Goal: Task Accomplishment & Management: Manage account settings

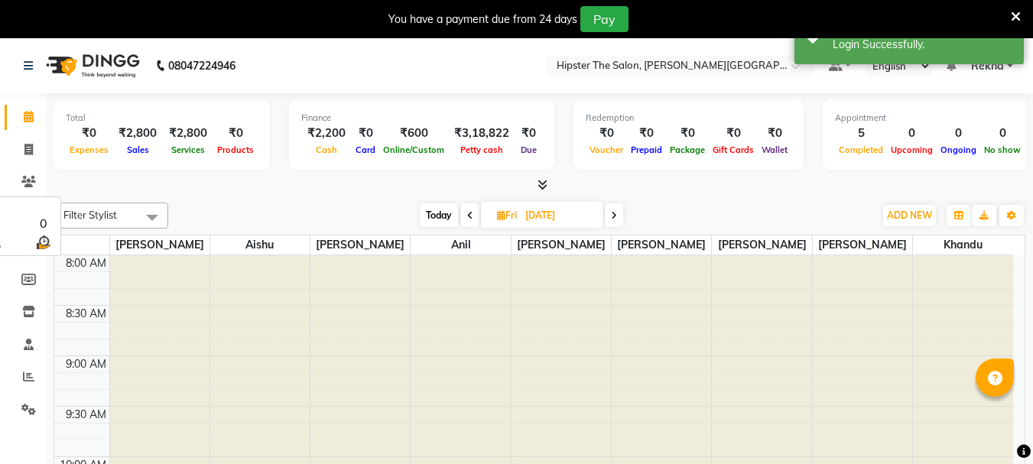
select select "en"
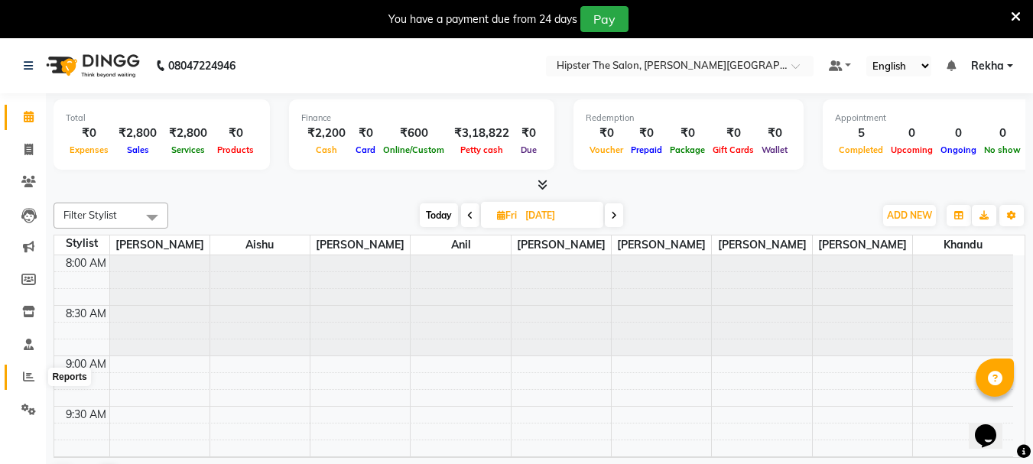
click at [26, 385] on span at bounding box center [28, 378] width 27 height 18
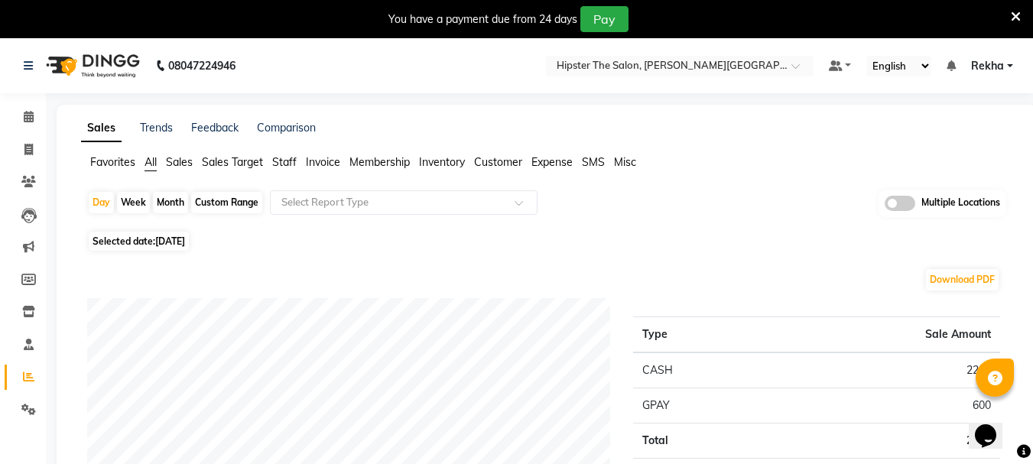
click at [253, 204] on div "Custom Range" at bounding box center [226, 202] width 71 height 21
select select "9"
select select "2025"
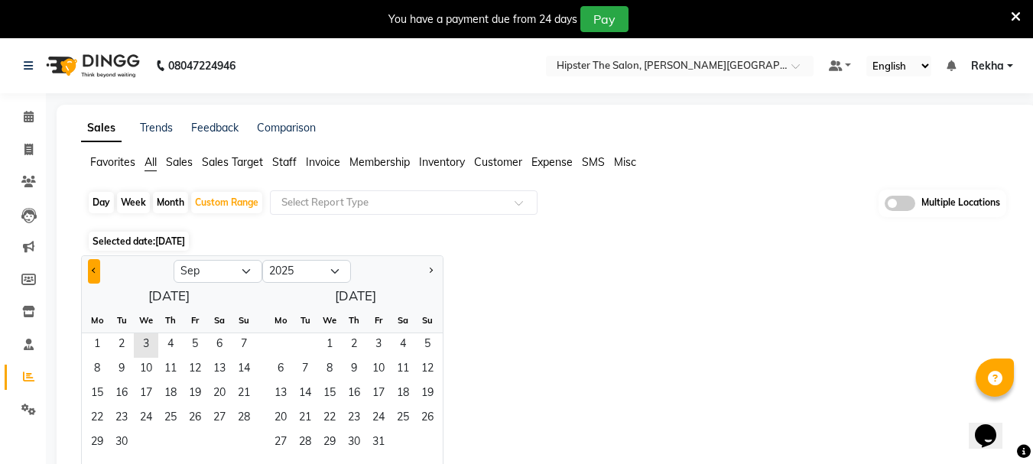
click at [99, 269] on button "Previous month" at bounding box center [94, 271] width 12 height 24
select select "6"
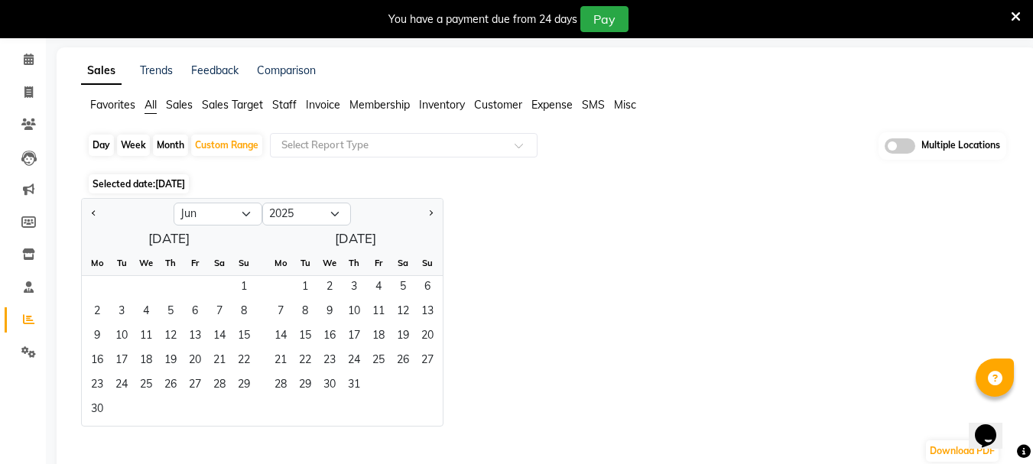
scroll to position [76, 0]
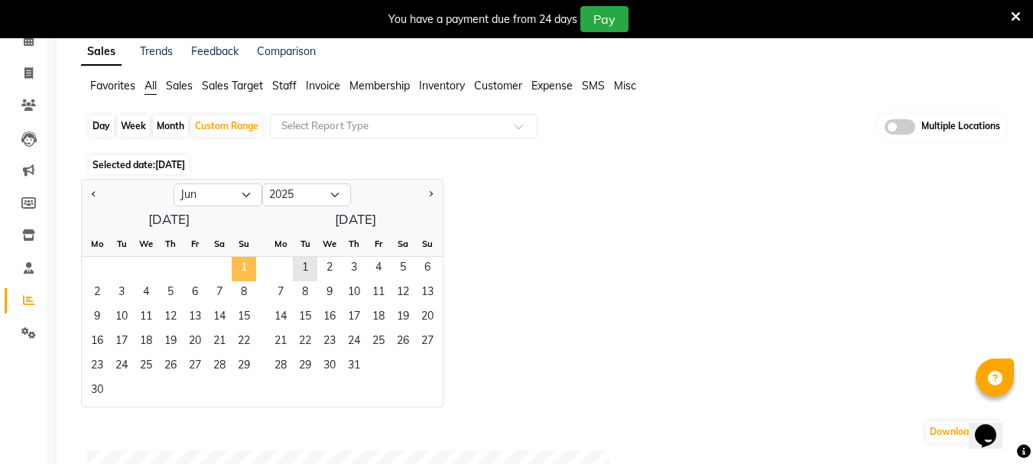
click at [248, 262] on span "1" at bounding box center [244, 269] width 24 height 24
click at [93, 382] on span "30" at bounding box center [97, 391] width 24 height 24
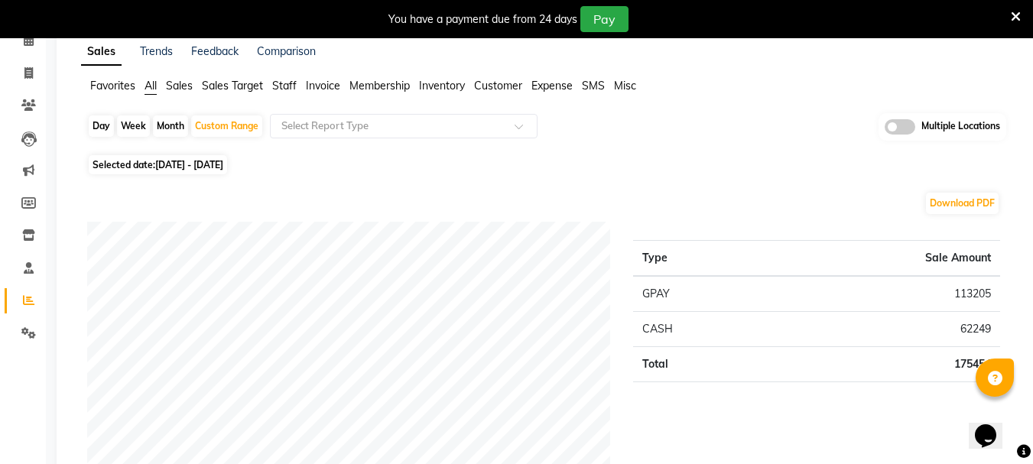
click at [291, 83] on span "Staff" at bounding box center [284, 86] width 24 height 14
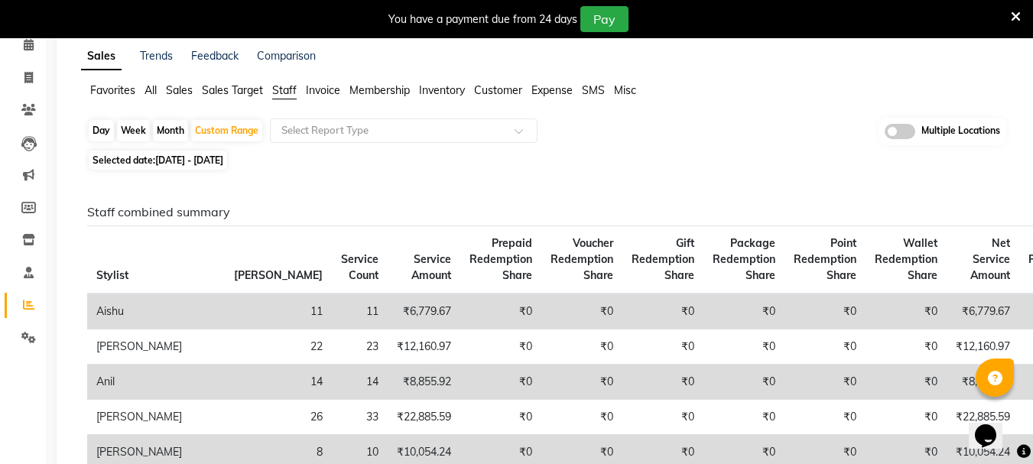
scroll to position [0, 0]
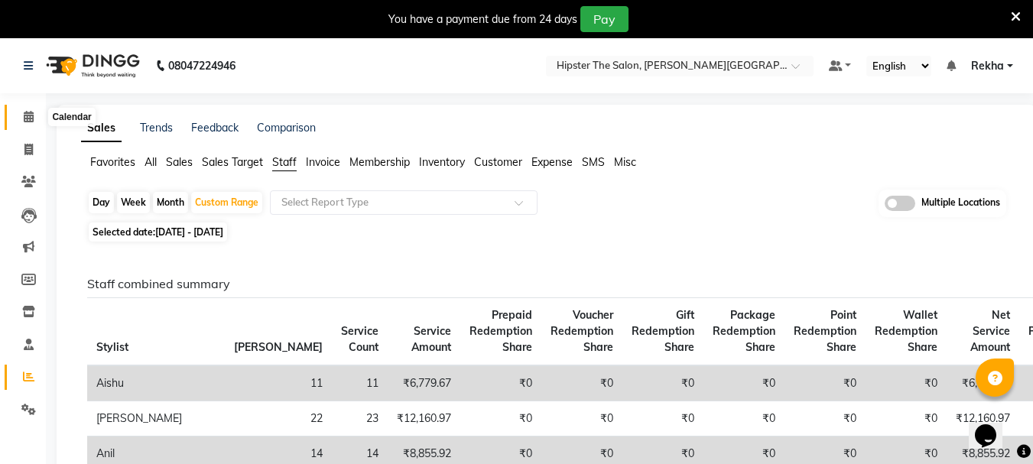
click at [26, 118] on icon at bounding box center [29, 116] width 10 height 11
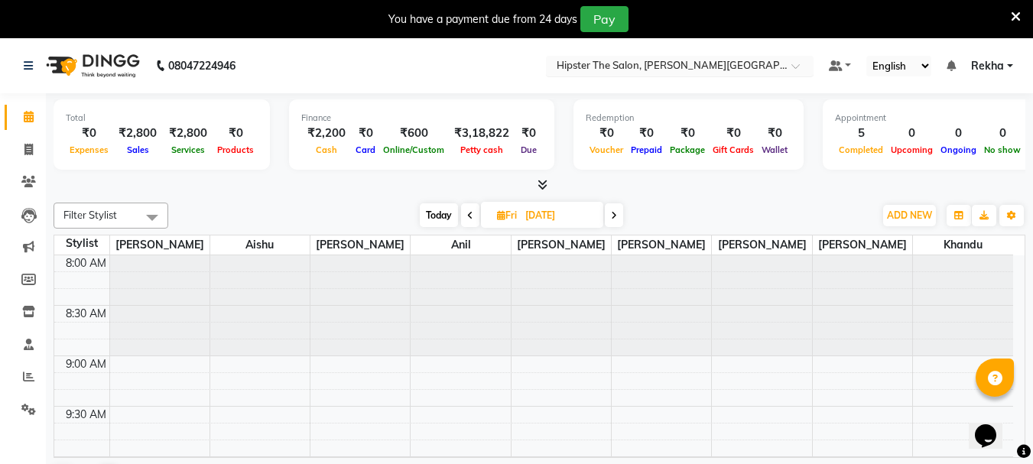
click at [635, 61] on input "text" at bounding box center [665, 67] width 222 height 15
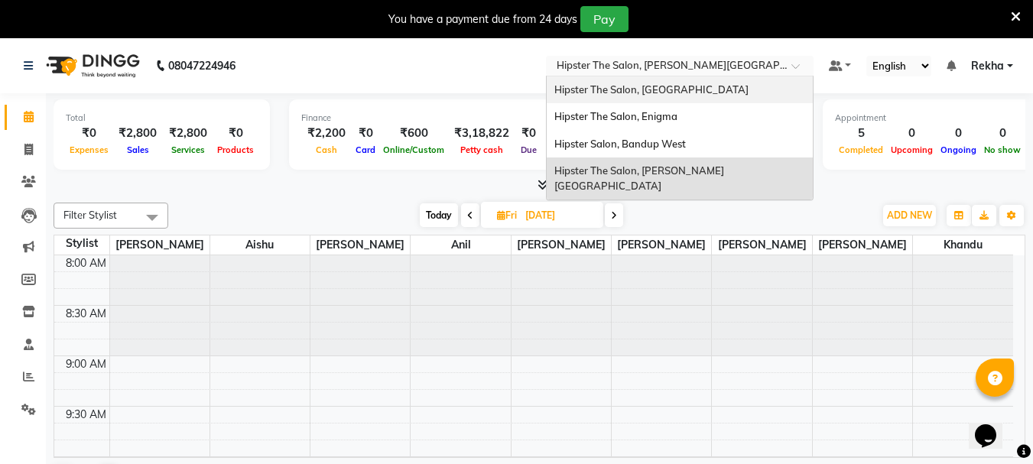
click at [594, 86] on span "Hipster The Salon, [GEOGRAPHIC_DATA]" at bounding box center [651, 89] width 194 height 12
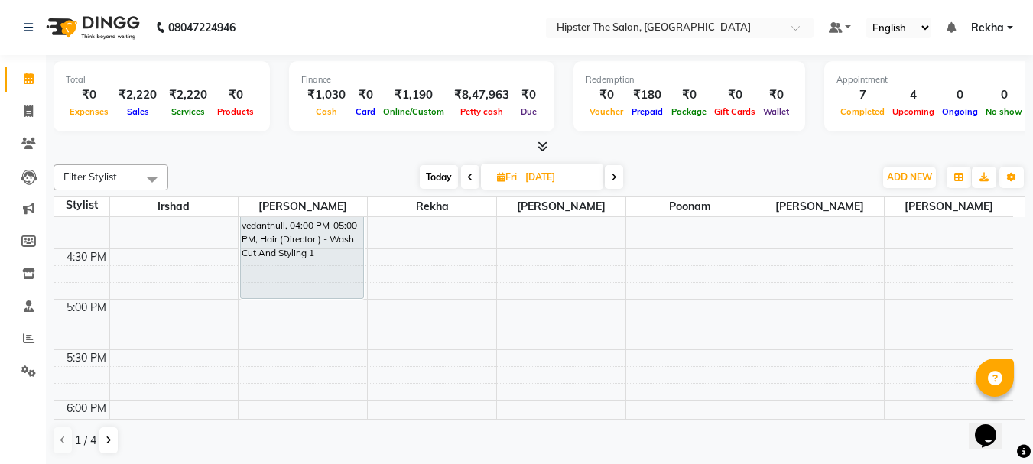
scroll to position [835, 0]
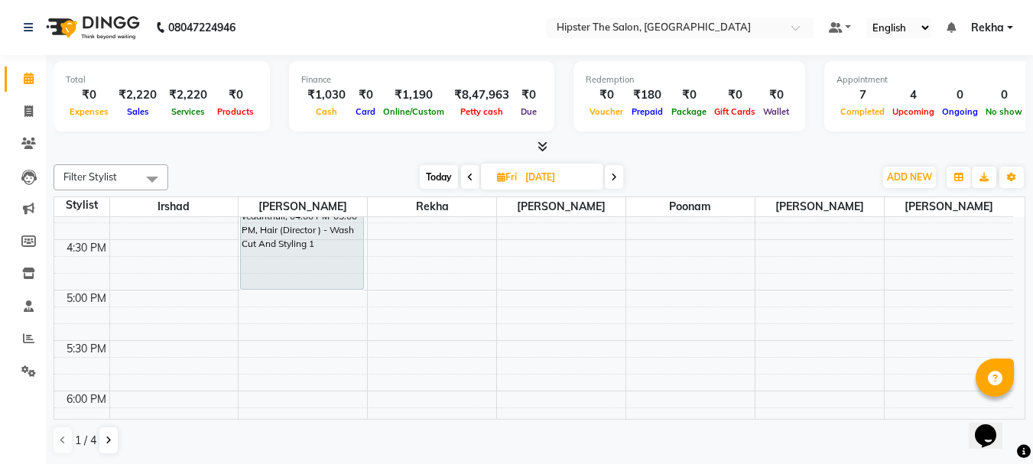
click at [170, 301] on div "8:00 AM 8:30 AM 9:00 AM 9:30 AM 10:00 AM 10:30 AM 11:00 AM 11:30 AM 12:00 PM 12…" at bounding box center [533, 138] width 959 height 1513
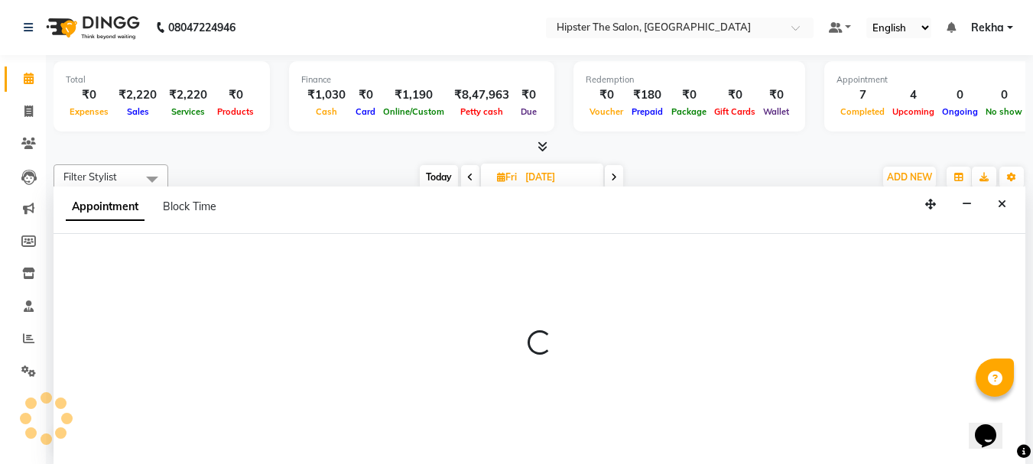
scroll to position [1, 0]
select select "32387"
select select "tentative"
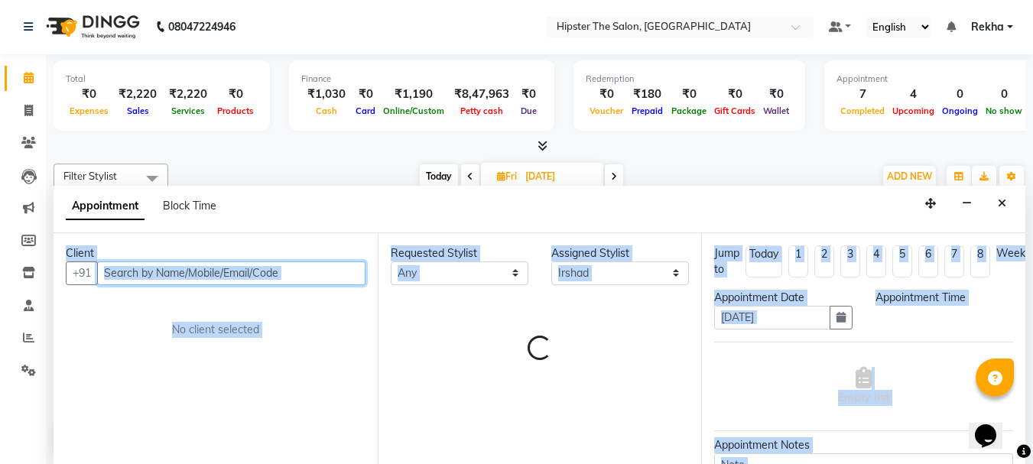
select select "1020"
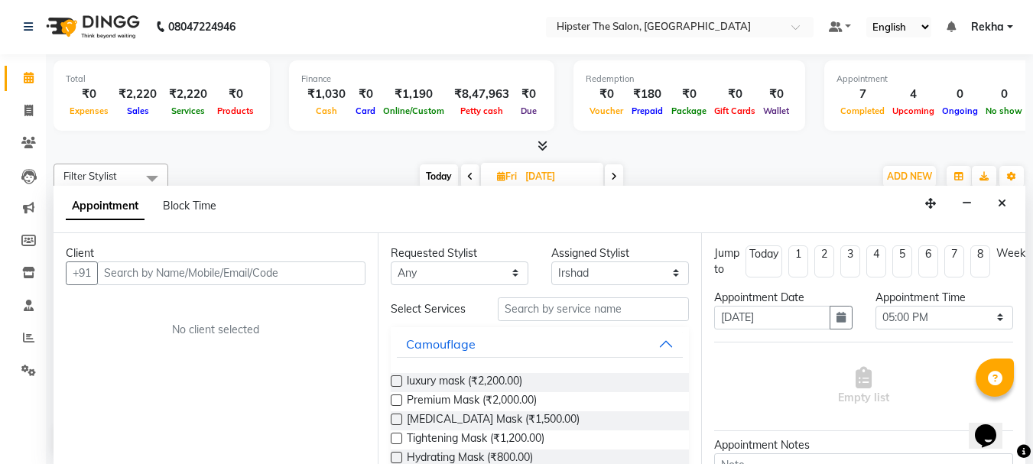
click at [439, 169] on span "Today" at bounding box center [439, 176] width 38 height 24
type input "[DATE]"
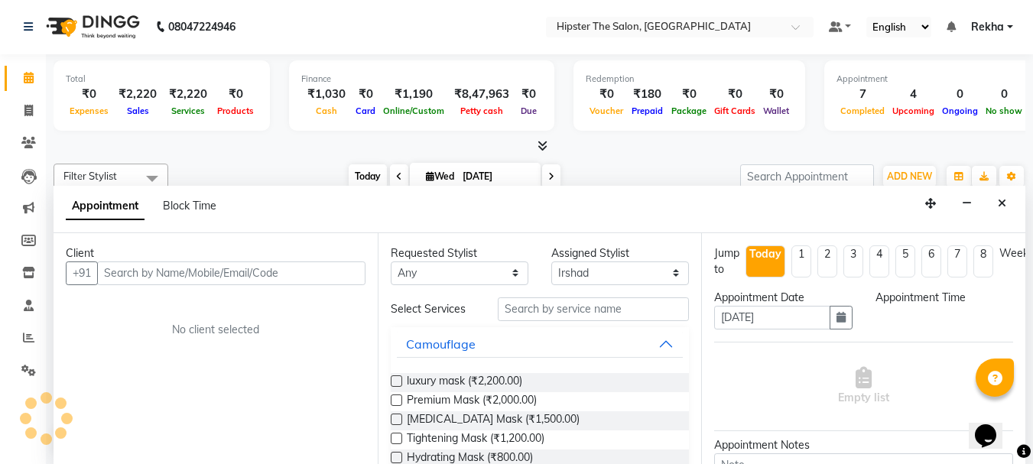
select select "1020"
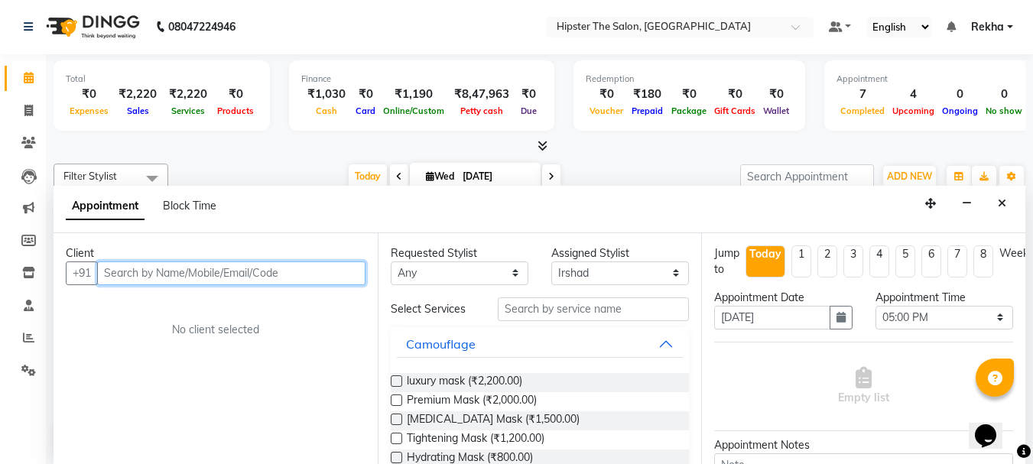
click at [139, 276] on input "text" at bounding box center [231, 274] width 268 height 24
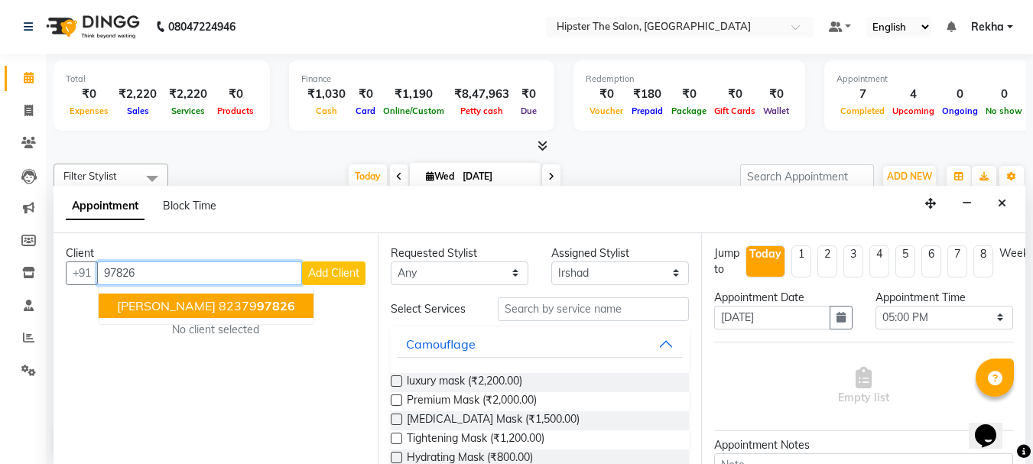
click at [219, 311] on ngb-highlight "82379 97826" at bounding box center [257, 305] width 76 height 15
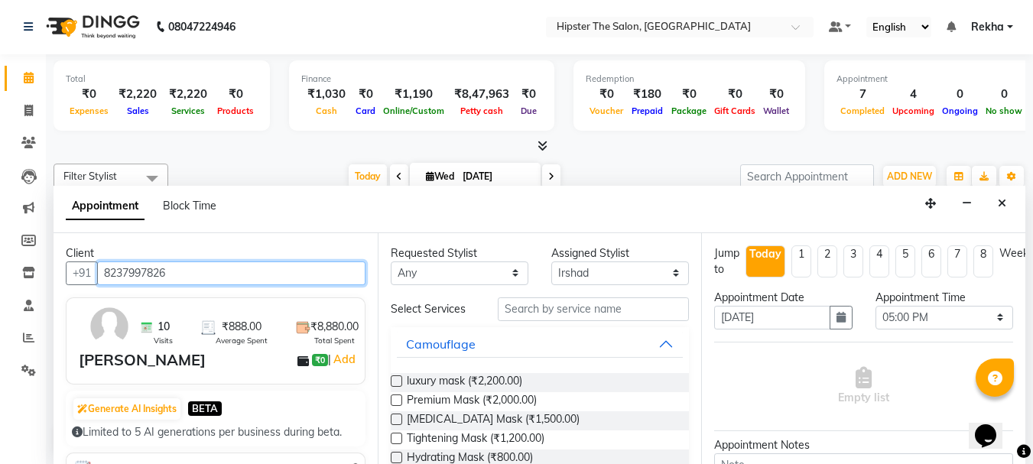
type input "8237997826"
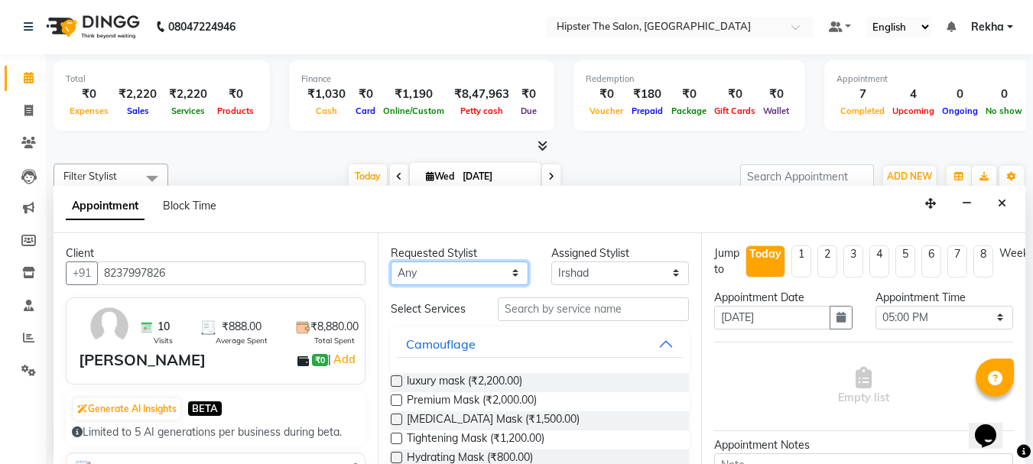
click at [470, 268] on select "Any Aditya aishu Akansha Altaf Anil Anup Ashik Bhavin Diksha Irshad Lucky meeth…" at bounding box center [460, 274] width 138 height 24
select select "32387"
click at [391, 262] on select "Any Aditya aishu Akansha Altaf Anil Anup Ashik Bhavin Diksha Irshad Lucky meeth…" at bounding box center [460, 274] width 138 height 24
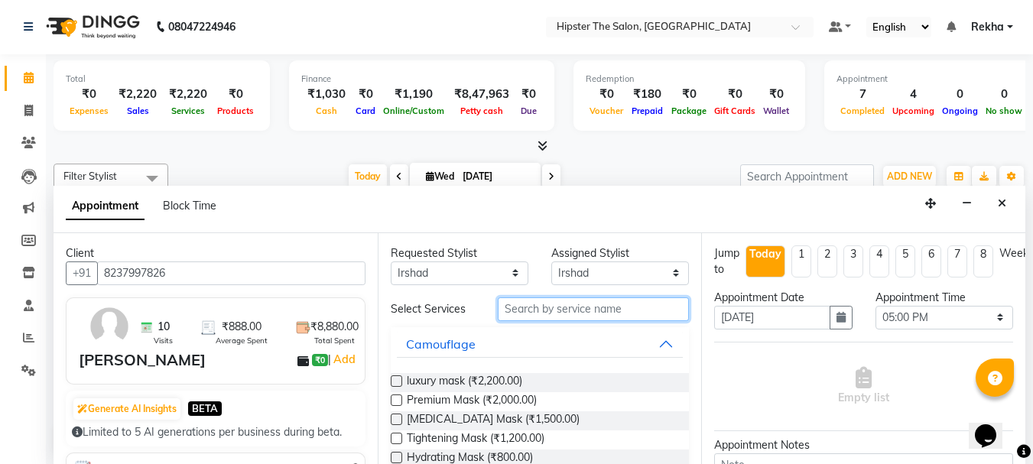
click at [522, 299] on input "text" at bounding box center [593, 309] width 191 height 24
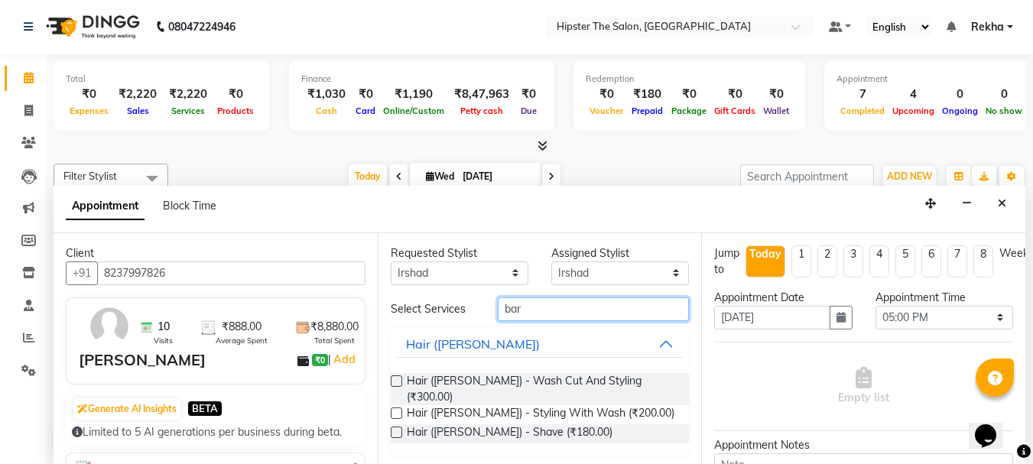
type input "bar"
click at [394, 379] on label at bounding box center [396, 380] width 11 height 11
click at [394, 379] on input "checkbox" at bounding box center [396, 383] width 10 height 10
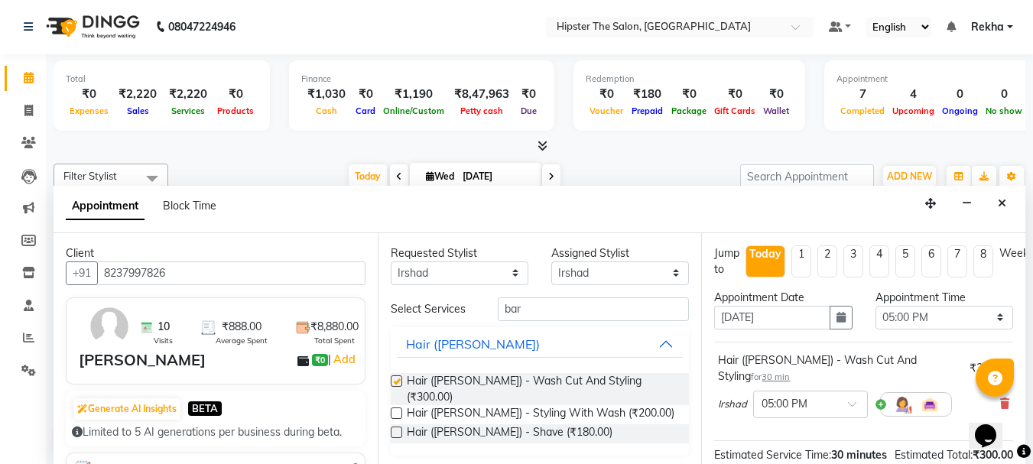
checkbox input "false"
click at [422, 269] on select "Any Aditya aishu Akansha Altaf Anil Anup Ashik Bhavin Diksha Irshad Lucky meeth…" at bounding box center [460, 274] width 138 height 24
select select "77020"
click at [391, 262] on select "Any Aditya aishu Akansha Altaf Anil Anup Ashik Bhavin Diksha Irshad Lucky meeth…" at bounding box center [460, 274] width 138 height 24
select select "77020"
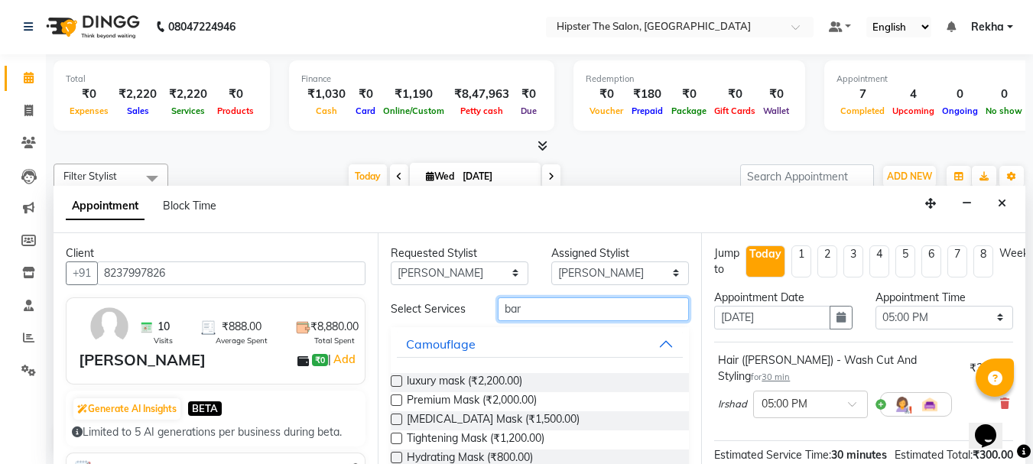
click at [522, 307] on input "bar" at bounding box center [593, 309] width 191 height 24
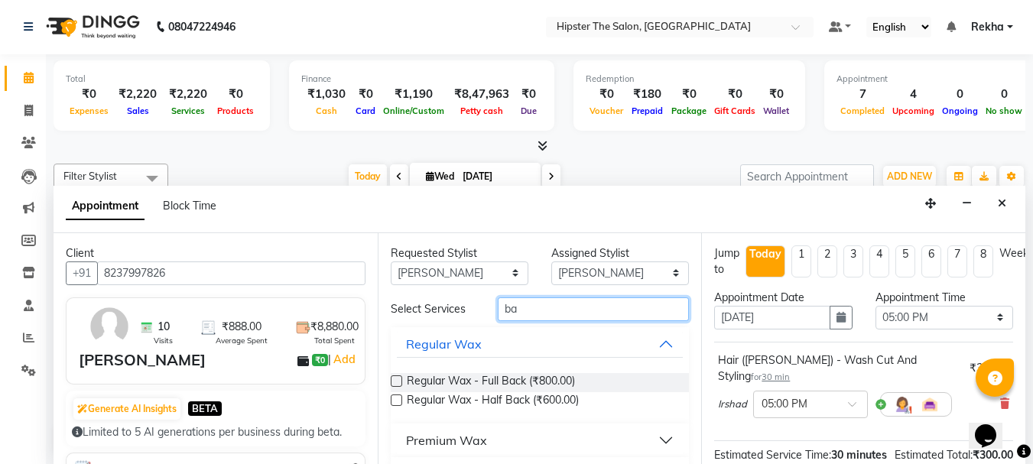
type input "bar"
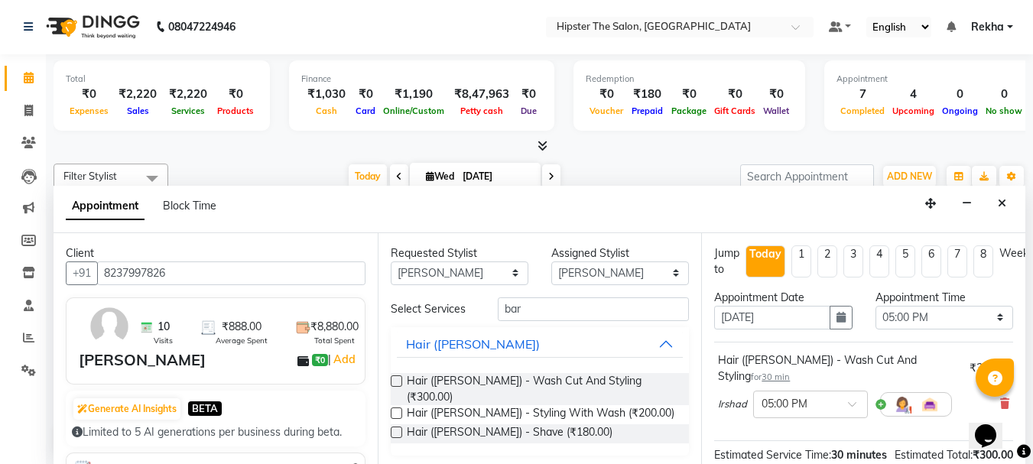
click at [396, 379] on label at bounding box center [396, 380] width 11 height 11
click at [396, 379] on input "checkbox" at bounding box center [396, 383] width 10 height 10
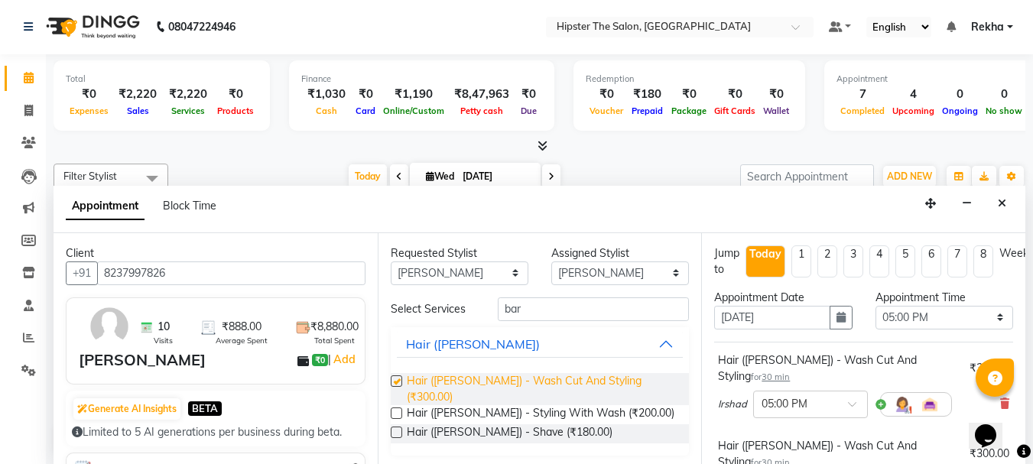
checkbox input "false"
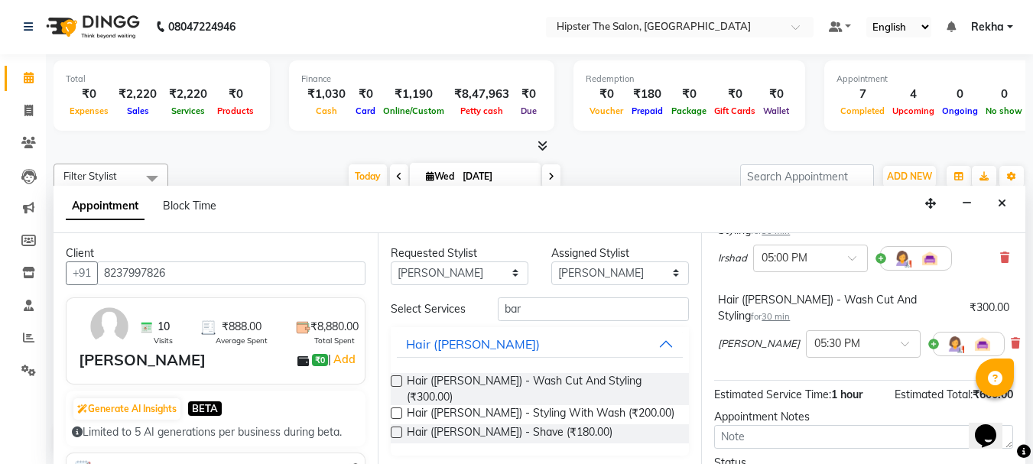
scroll to position [153, 0]
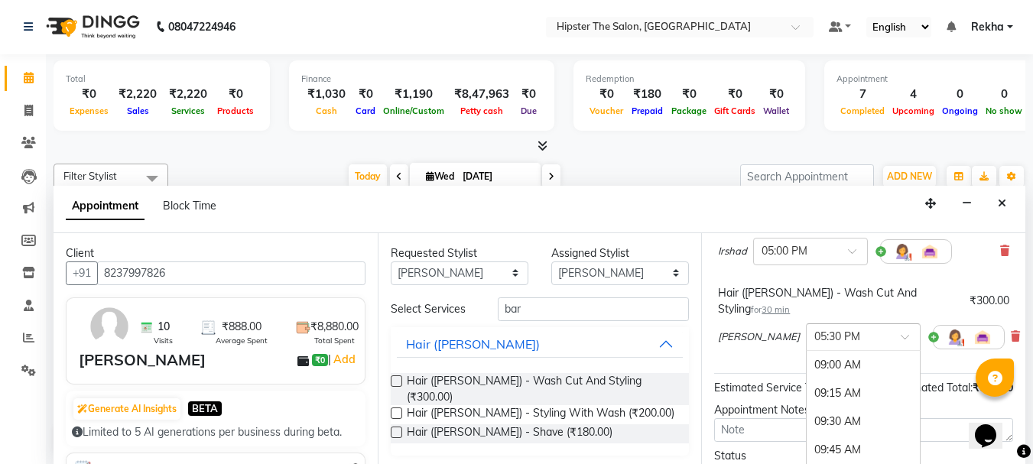
click at [901, 333] on span at bounding box center [910, 341] width 19 height 16
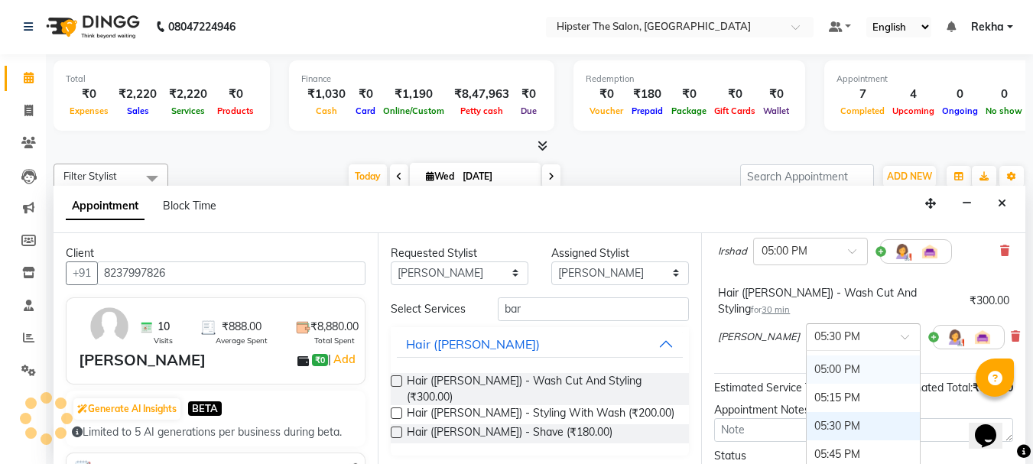
click at [814, 356] on div "05:00 PM" at bounding box center [863, 370] width 113 height 28
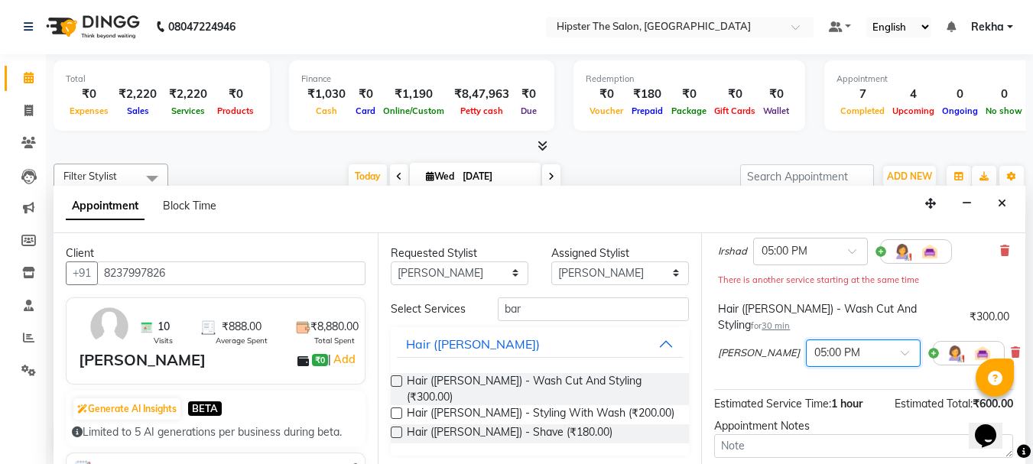
scroll to position [268, 0]
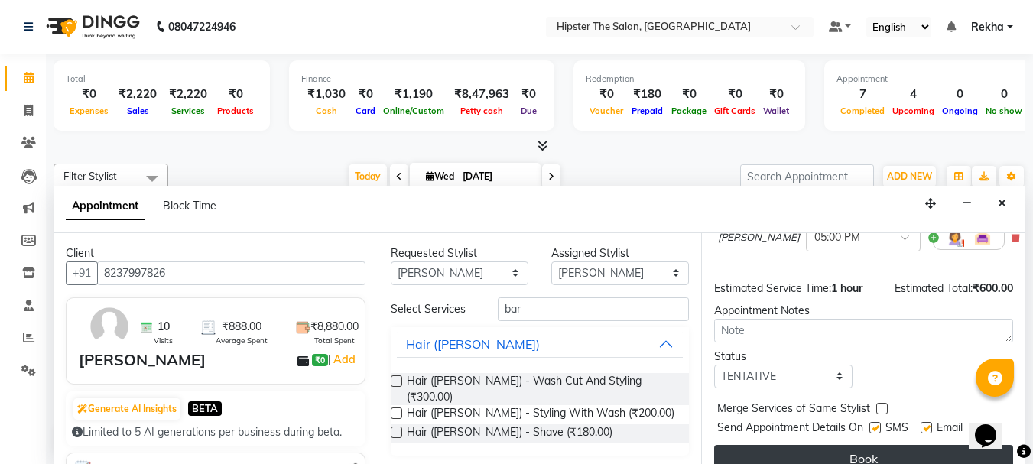
click at [885, 445] on button "Book" at bounding box center [863, 459] width 299 height 28
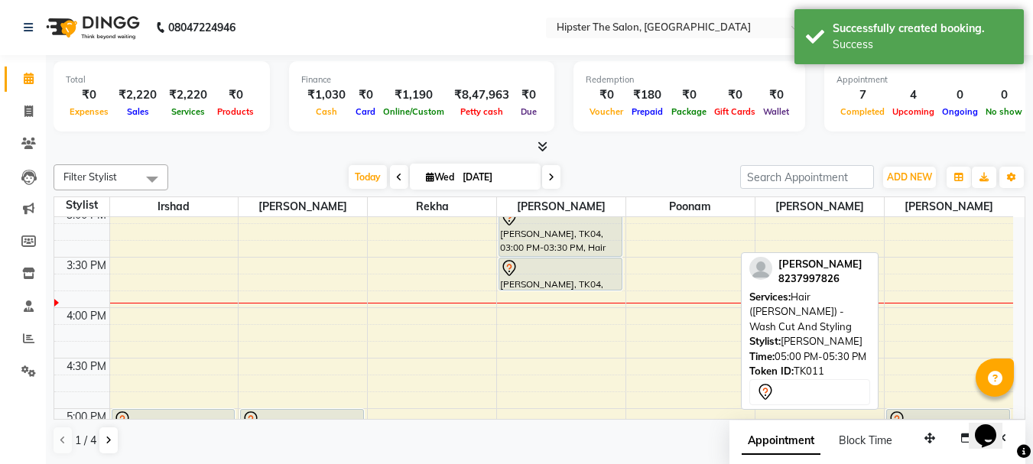
scroll to position [692, 0]
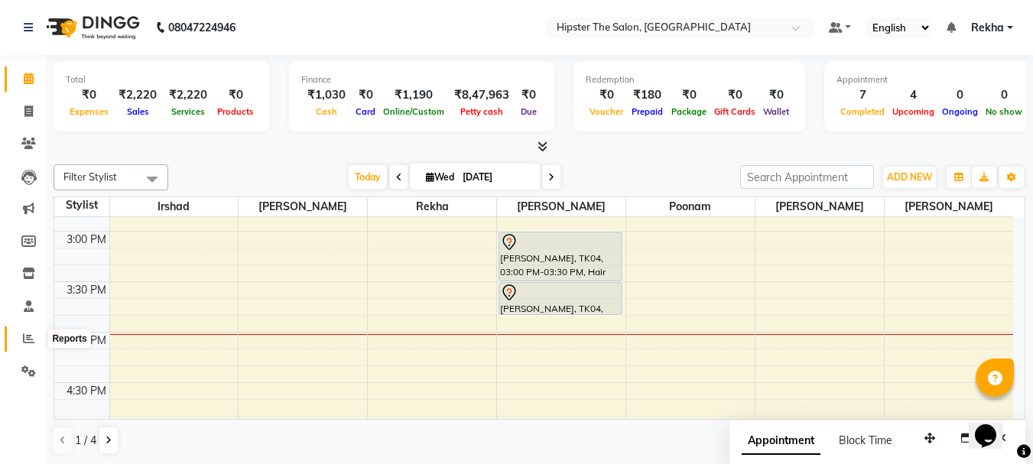
click at [31, 335] on icon at bounding box center [28, 338] width 11 height 11
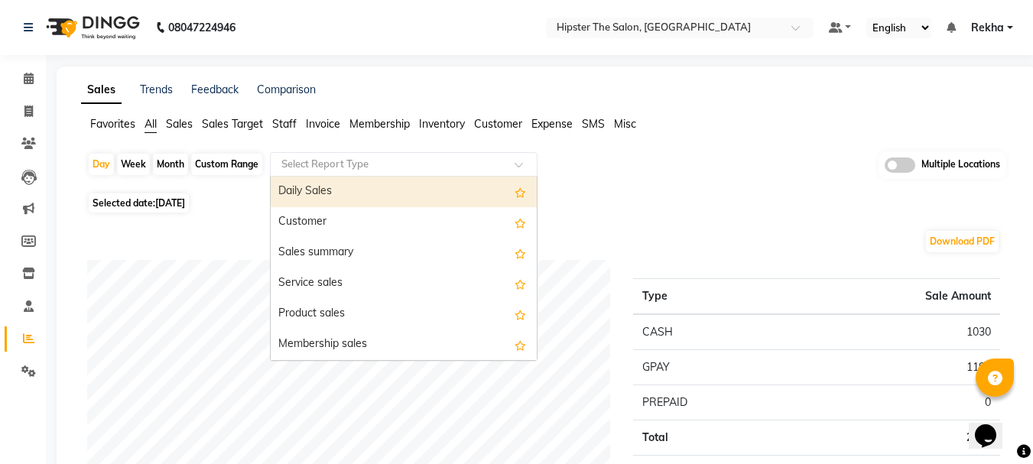
click at [314, 163] on input "text" at bounding box center [388, 164] width 220 height 15
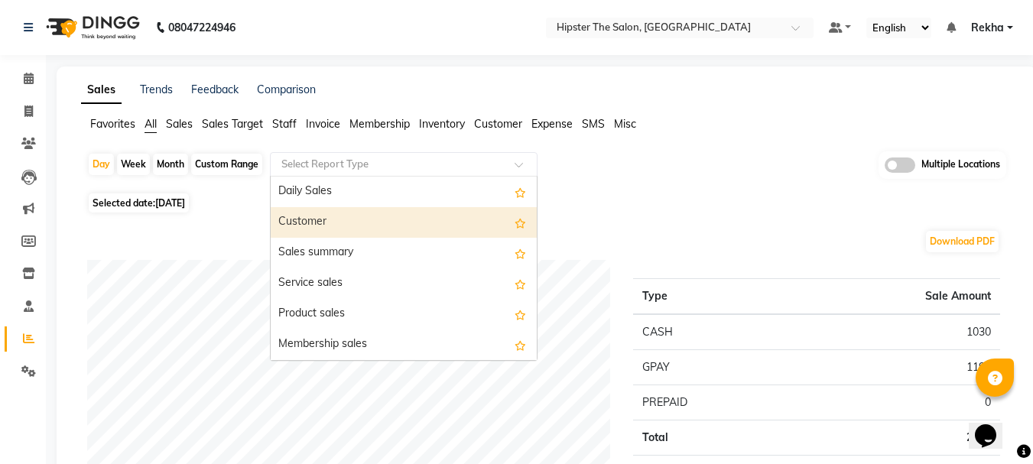
click at [378, 52] on nav "08047224946 Select Location × Hipster The Salon, Mulund West Default Panel My P…" at bounding box center [516, 27] width 1033 height 55
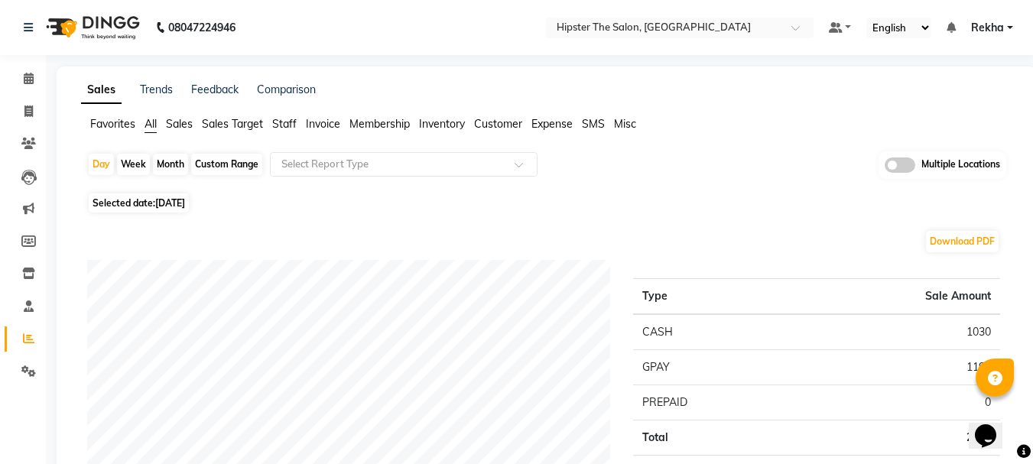
click at [179, 198] on span "[DATE]" at bounding box center [170, 202] width 30 height 11
select select "9"
select select "2025"
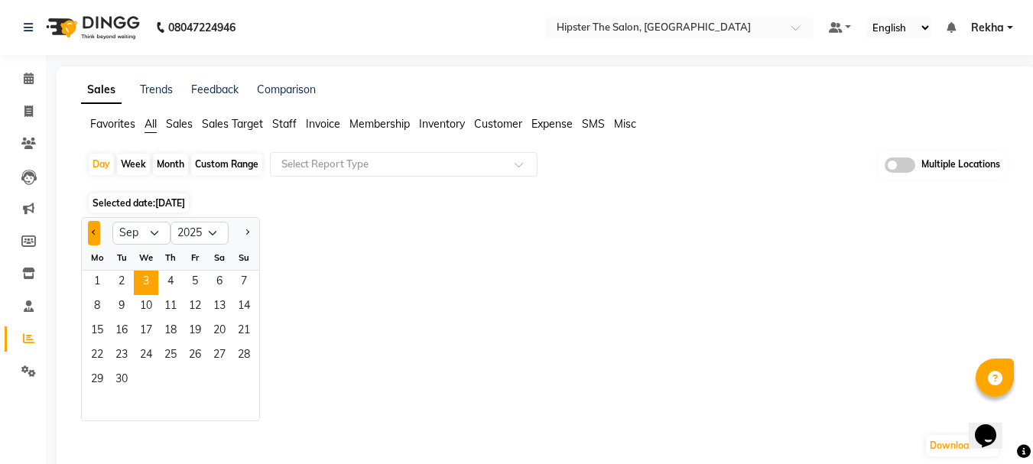
click at [93, 228] on button "Previous month" at bounding box center [94, 233] width 12 height 24
click at [92, 232] on span "Previous month" at bounding box center [94, 231] width 5 height 5
select select "6"
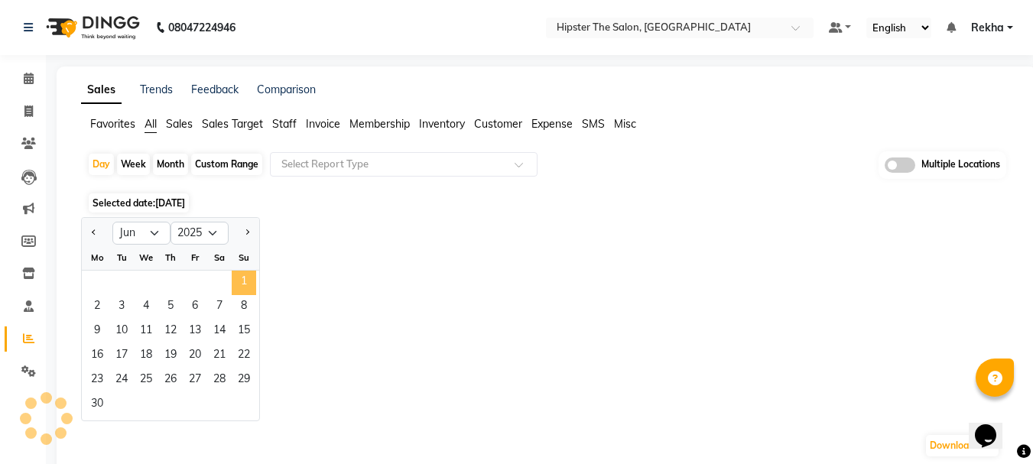
click at [244, 281] on span "1" at bounding box center [244, 283] width 24 height 24
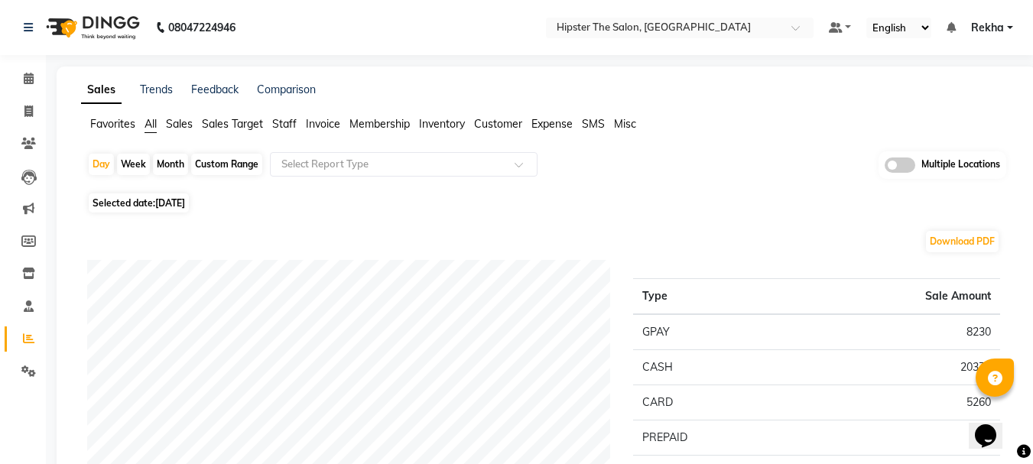
click at [235, 154] on div "Custom Range" at bounding box center [226, 164] width 71 height 21
select select "6"
select select "2025"
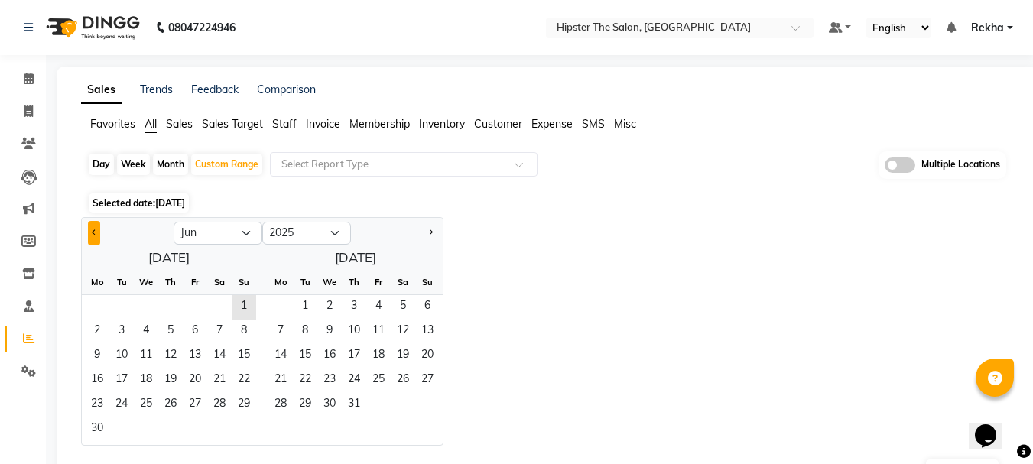
click at [96, 235] on button "Previous month" at bounding box center [94, 233] width 12 height 24
click at [436, 229] on button "Next month" at bounding box center [430, 233] width 12 height 24
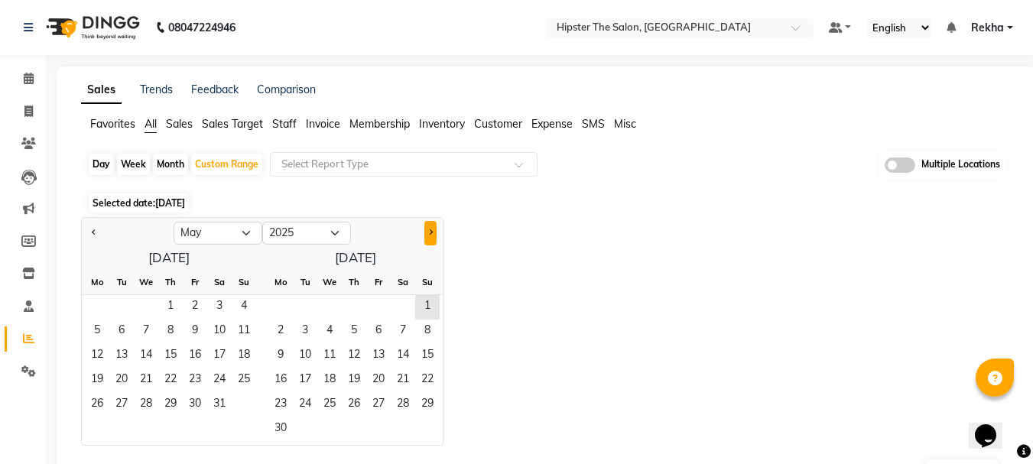
click at [436, 229] on button "Next month" at bounding box center [430, 233] width 12 height 24
click at [96, 228] on button "Previous month" at bounding box center [94, 233] width 12 height 24
select select "6"
click at [239, 298] on span "1" at bounding box center [244, 307] width 24 height 24
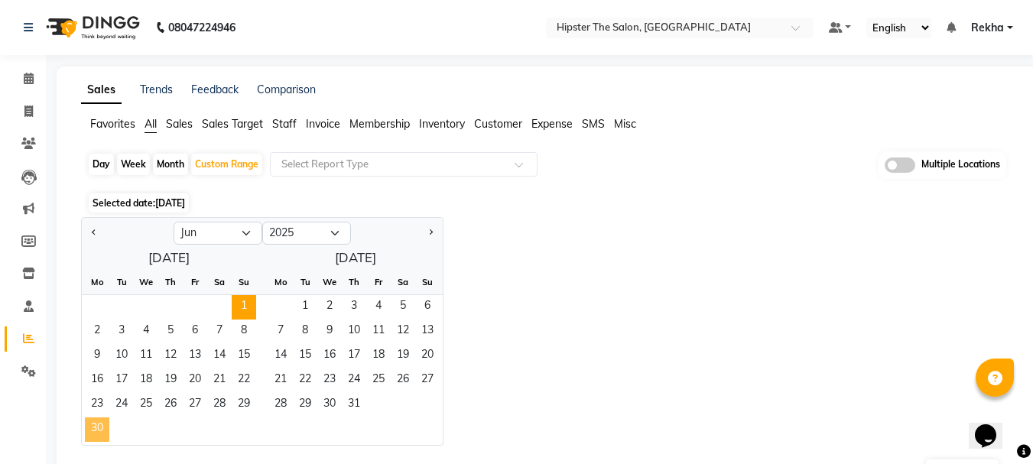
click at [95, 426] on span "30" at bounding box center [97, 430] width 24 height 24
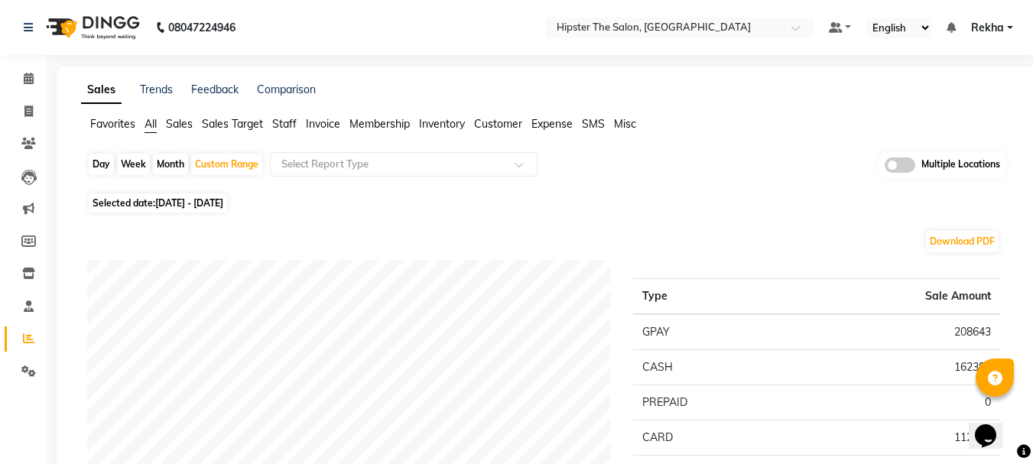
click at [281, 116] on li "Staff" at bounding box center [284, 124] width 24 height 16
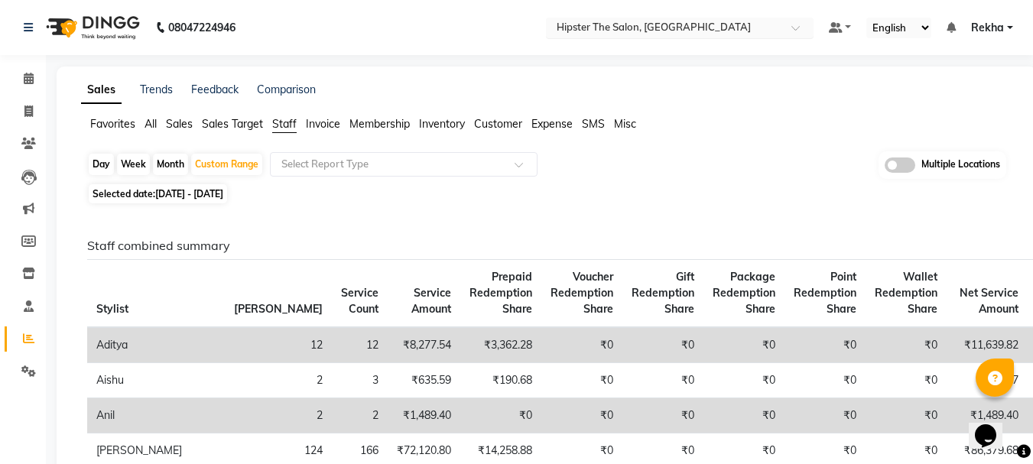
click at [638, 27] on input "text" at bounding box center [665, 28] width 222 height 15
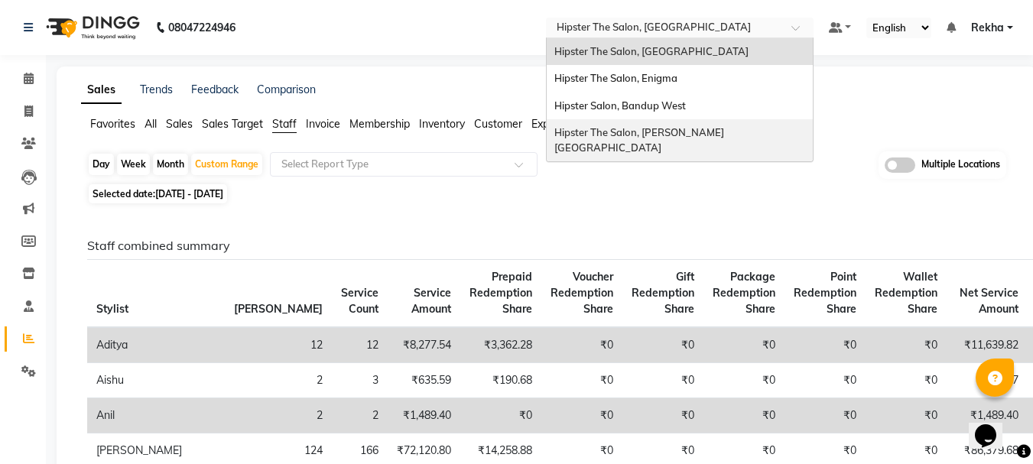
click at [632, 129] on span "Hipster The Salon, Oberoi Eternia" at bounding box center [639, 140] width 170 height 28
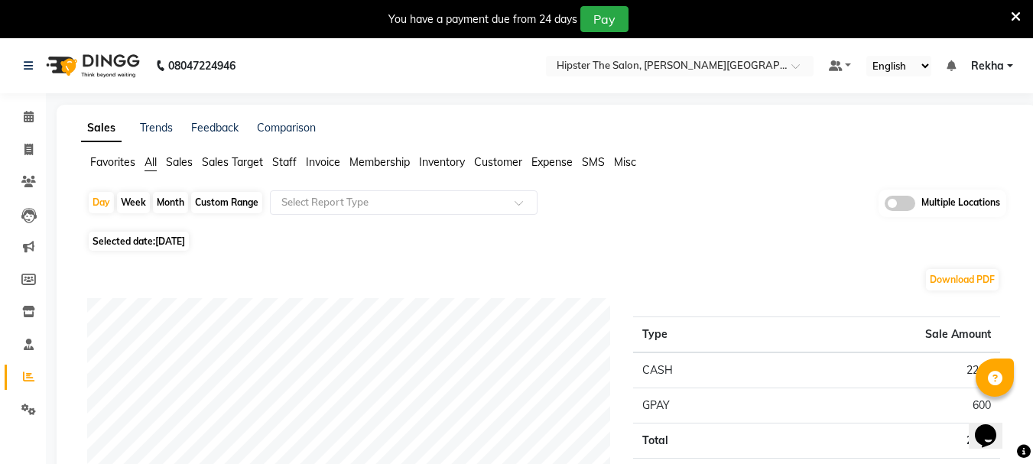
click at [217, 201] on div "Custom Range" at bounding box center [226, 202] width 71 height 21
select select "9"
select select "2025"
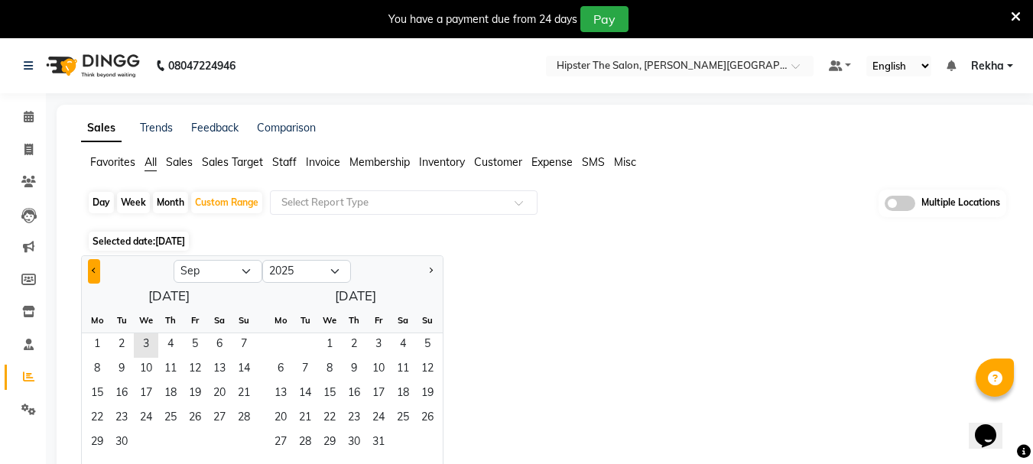
click at [92, 273] on button "Previous month" at bounding box center [94, 271] width 12 height 24
select select "8"
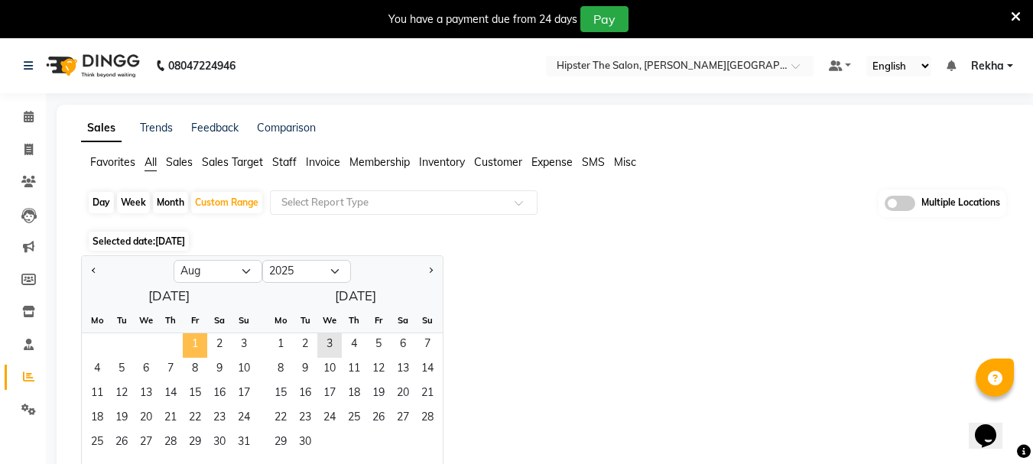
click at [203, 346] on span "1" at bounding box center [195, 345] width 24 height 24
click at [249, 447] on span "31" at bounding box center [244, 443] width 24 height 24
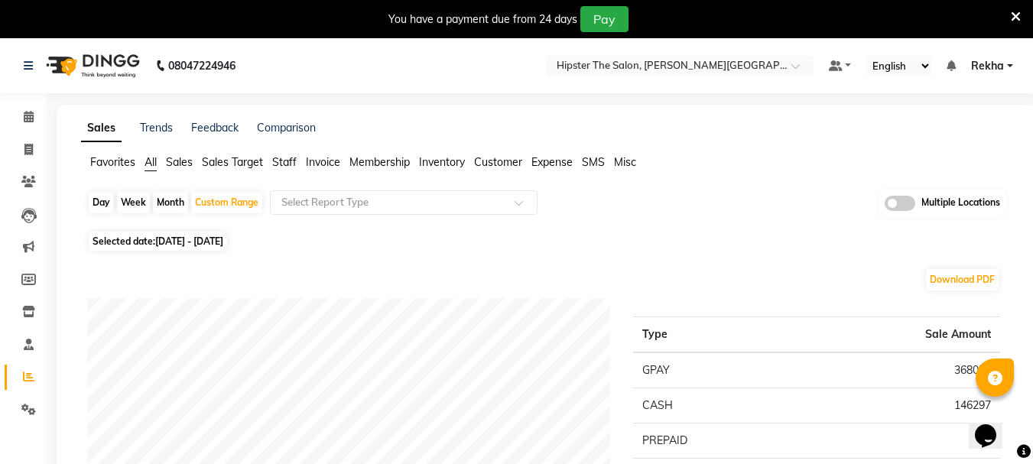
click at [289, 164] on span "Staff" at bounding box center [284, 162] width 24 height 14
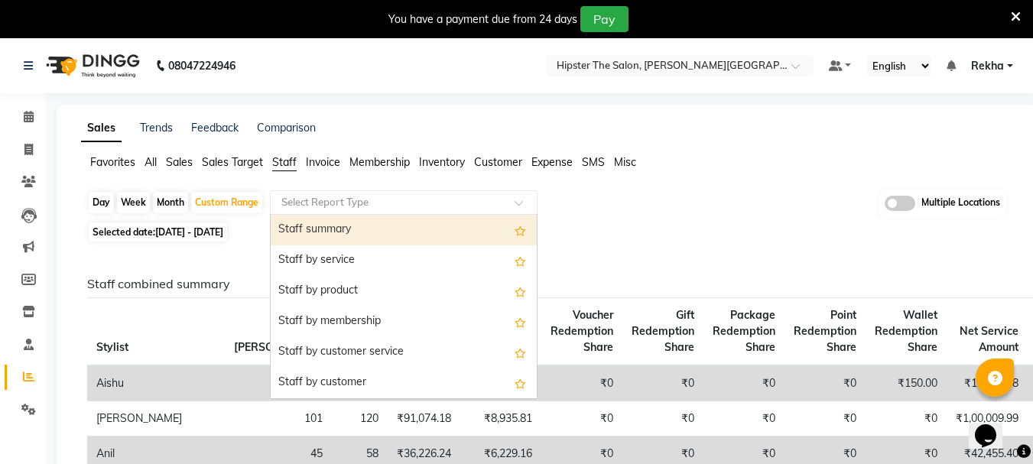
click at [422, 208] on input "text" at bounding box center [388, 202] width 220 height 15
click at [327, 164] on span "Invoice" at bounding box center [323, 162] width 34 height 14
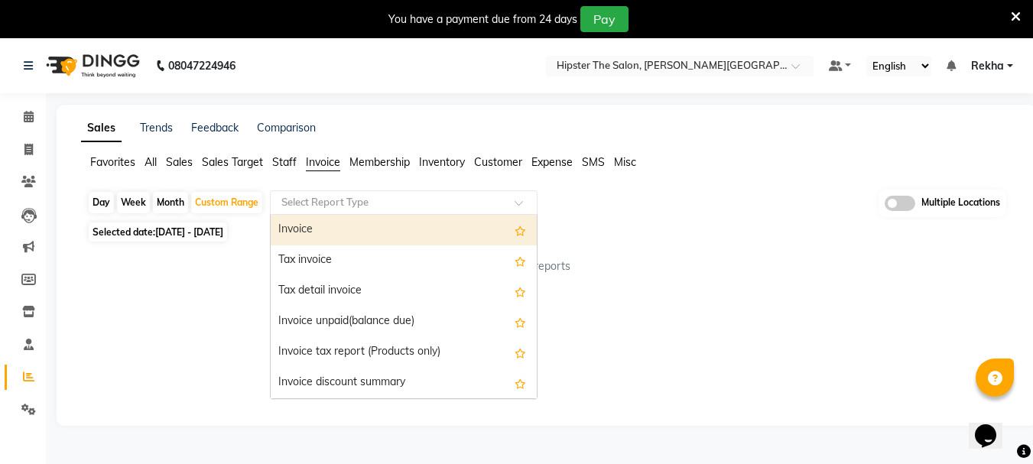
click at [350, 204] on input "text" at bounding box center [388, 202] width 220 height 15
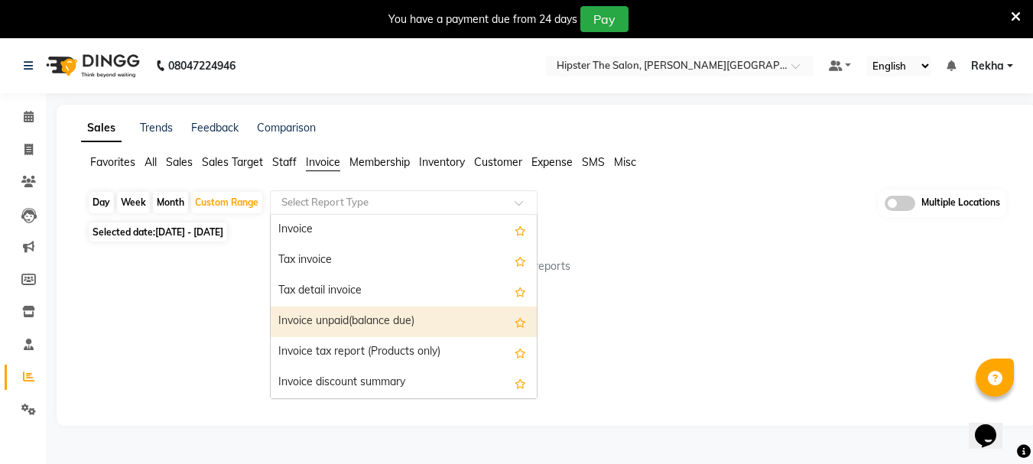
click at [351, 312] on div "Invoice unpaid(balance due)" at bounding box center [404, 322] width 266 height 31
select select "full_report"
select select "pdf"
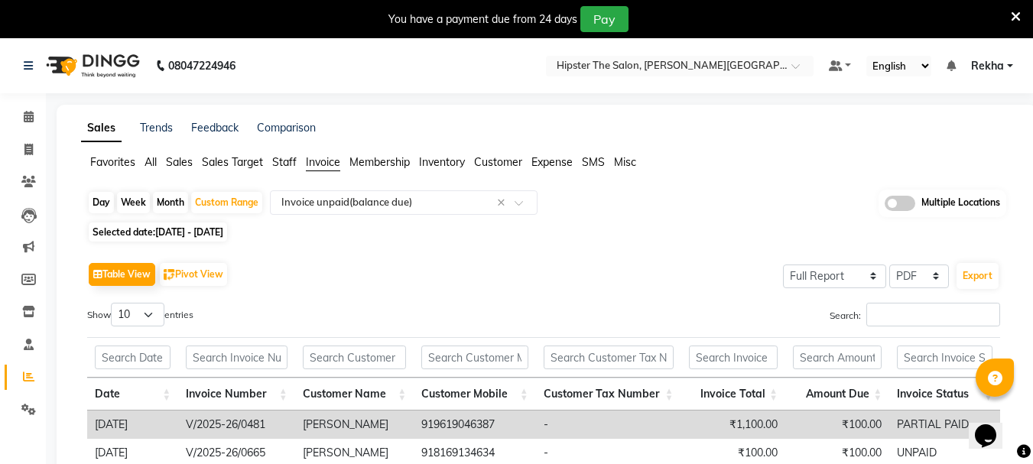
click at [282, 161] on span "Staff" at bounding box center [284, 162] width 24 height 14
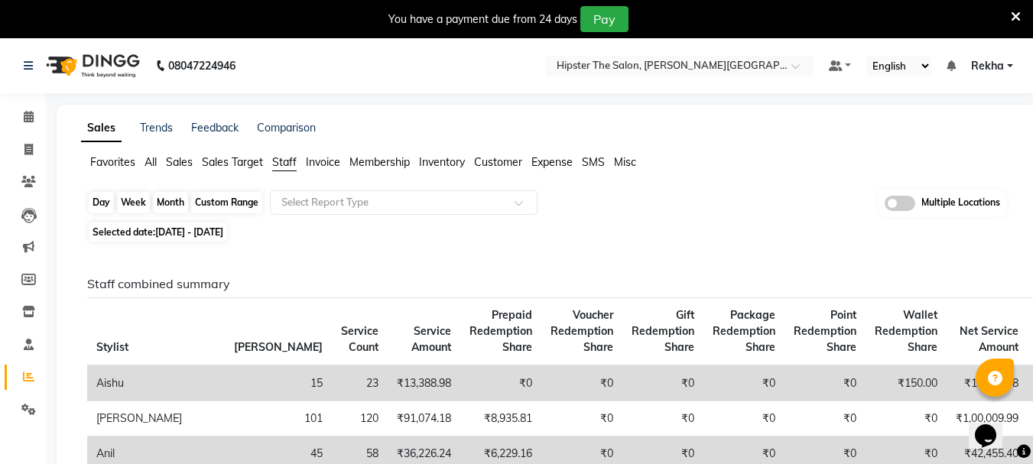
click at [235, 205] on div "Custom Range" at bounding box center [226, 202] width 71 height 21
select select "8"
select select "2025"
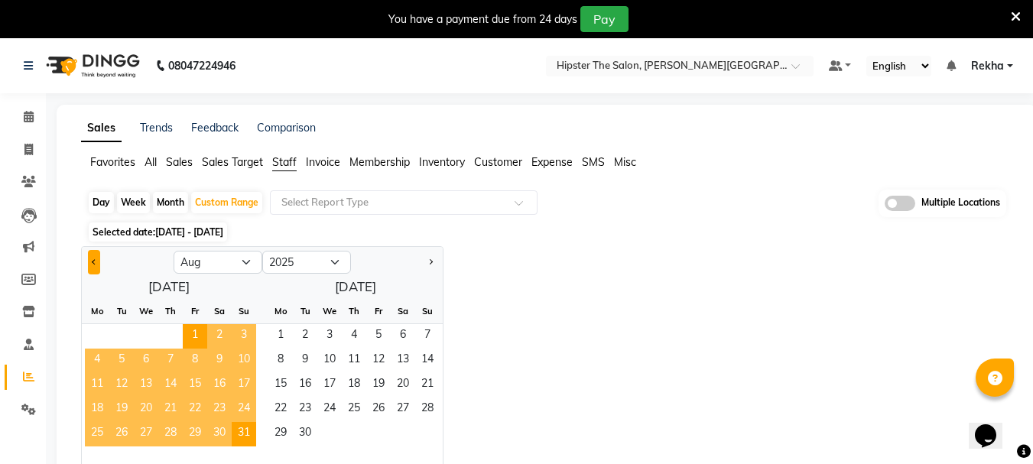
click at [89, 263] on button "Previous month" at bounding box center [94, 262] width 12 height 24
select select "7"
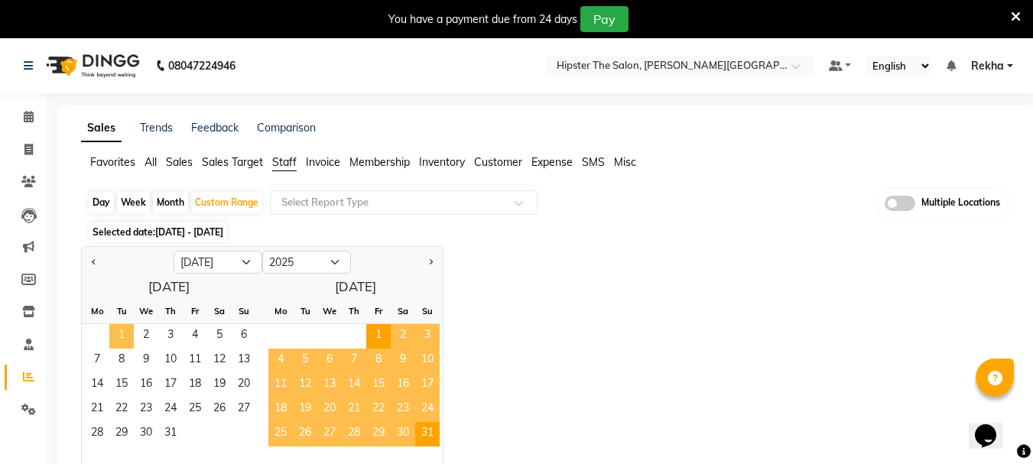
click at [122, 333] on span "1" at bounding box center [121, 336] width 24 height 24
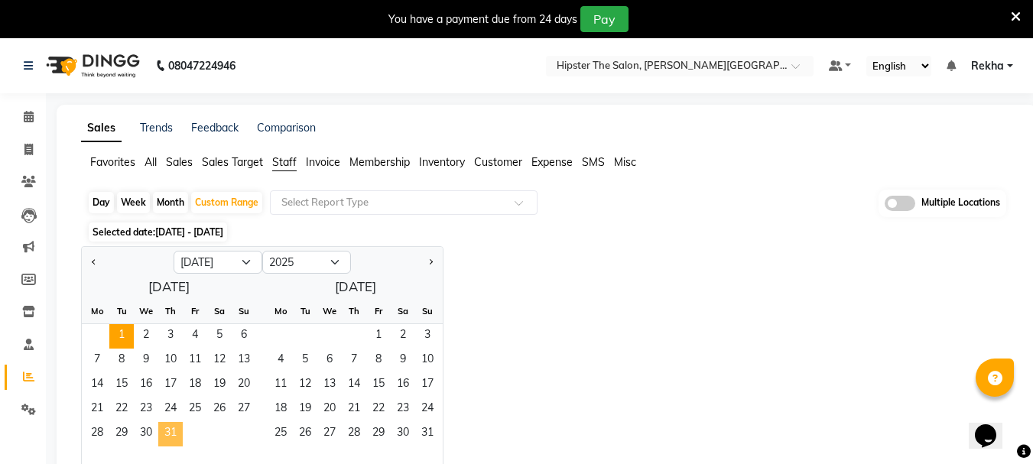
click at [176, 431] on span "31" at bounding box center [170, 434] width 24 height 24
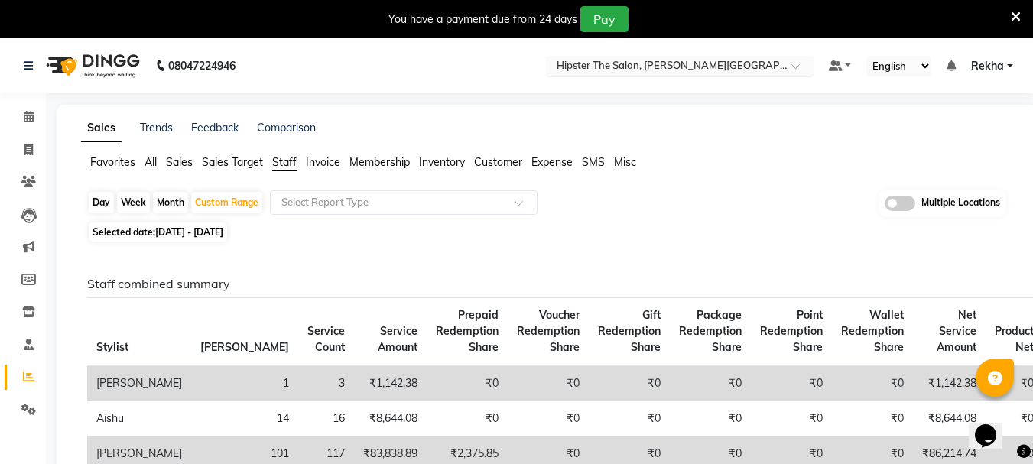
click at [636, 66] on input "text" at bounding box center [665, 67] width 222 height 15
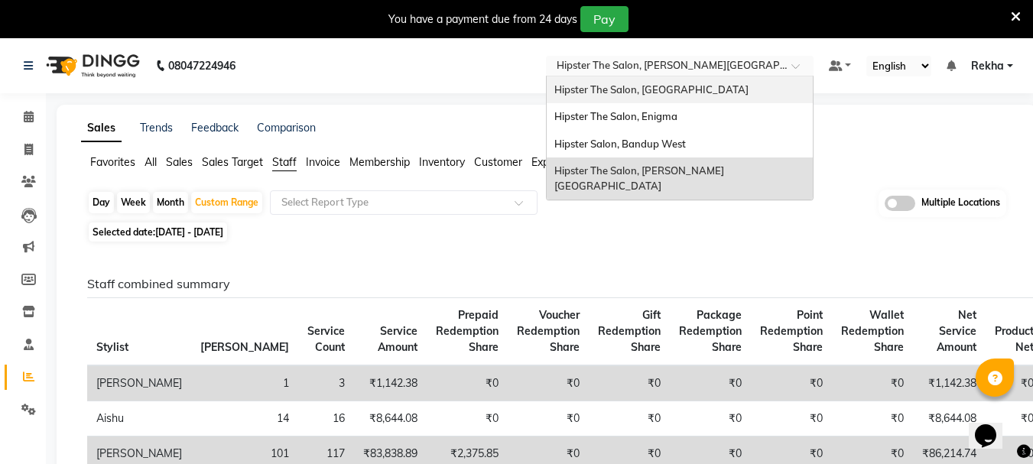
click at [613, 94] on span "Hipster The Salon, [GEOGRAPHIC_DATA]" at bounding box center [651, 89] width 194 height 12
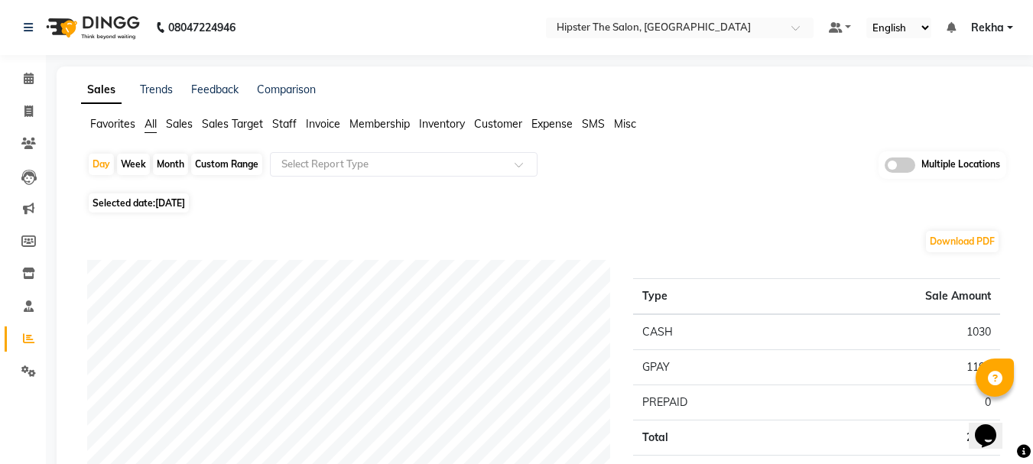
click at [213, 162] on div "Custom Range" at bounding box center [226, 164] width 71 height 21
select select "9"
select select "2025"
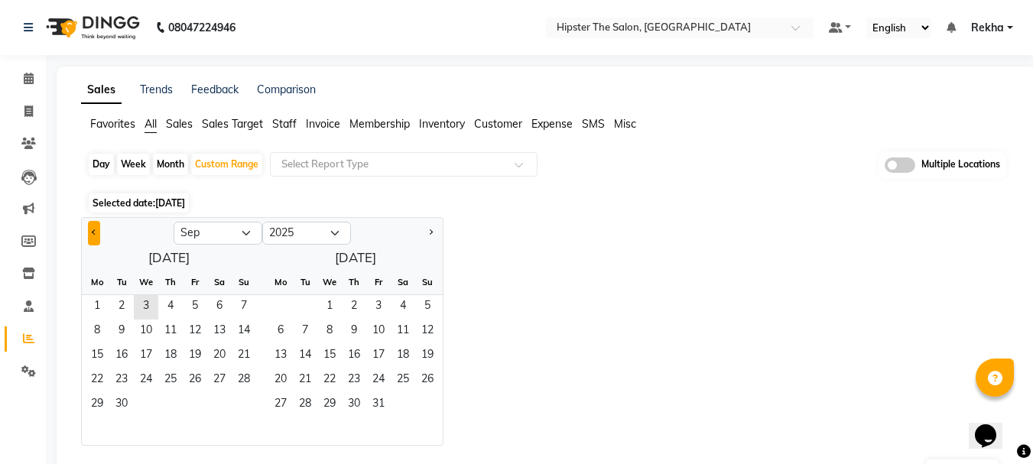
click at [88, 229] on button "Previous month" at bounding box center [94, 233] width 12 height 24
select select "8"
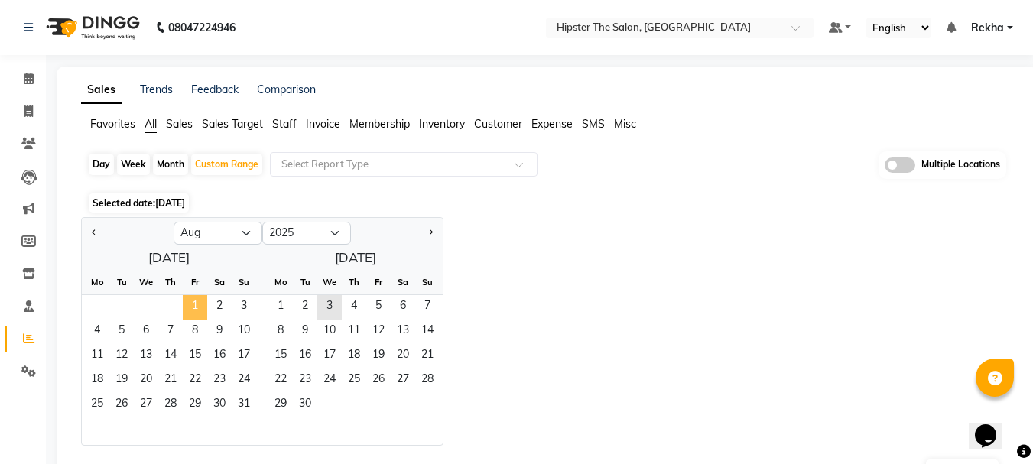
click at [193, 307] on span "1" at bounding box center [195, 307] width 24 height 24
click at [250, 398] on span "31" at bounding box center [244, 405] width 24 height 24
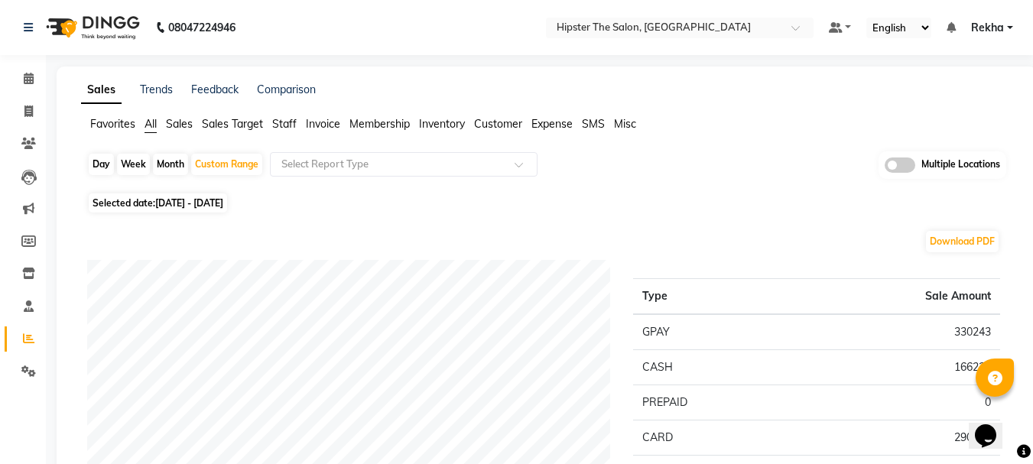
click at [284, 119] on span "Staff" at bounding box center [284, 124] width 24 height 14
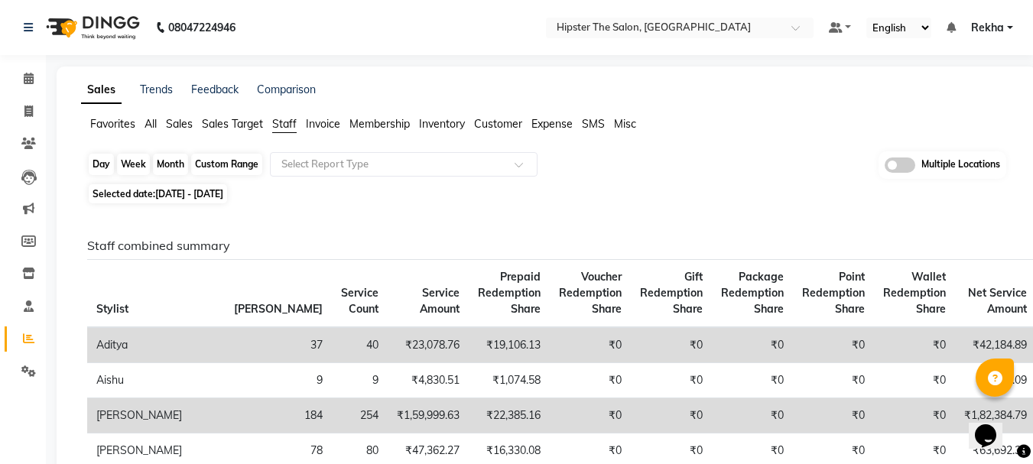
click at [202, 154] on div "Custom Range" at bounding box center [226, 164] width 71 height 21
select select "8"
select select "2025"
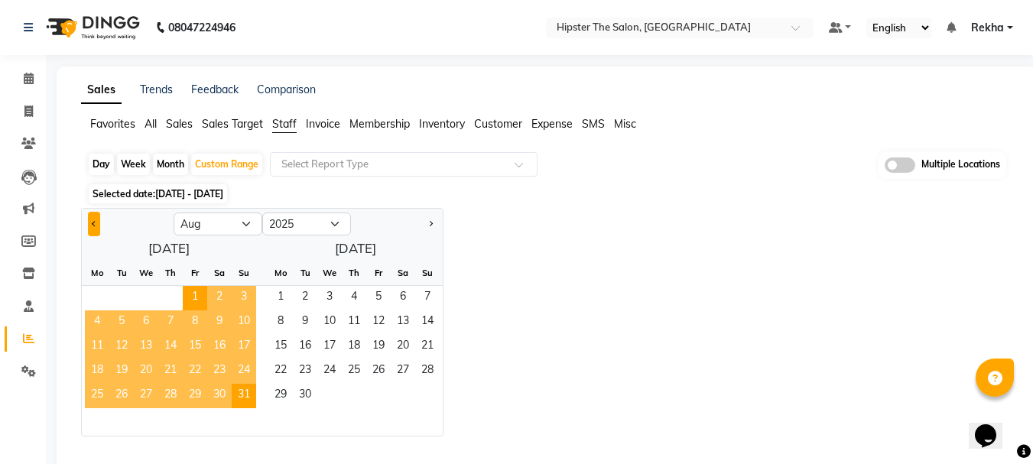
click at [93, 223] on span "Previous month" at bounding box center [94, 222] width 5 height 5
select select "7"
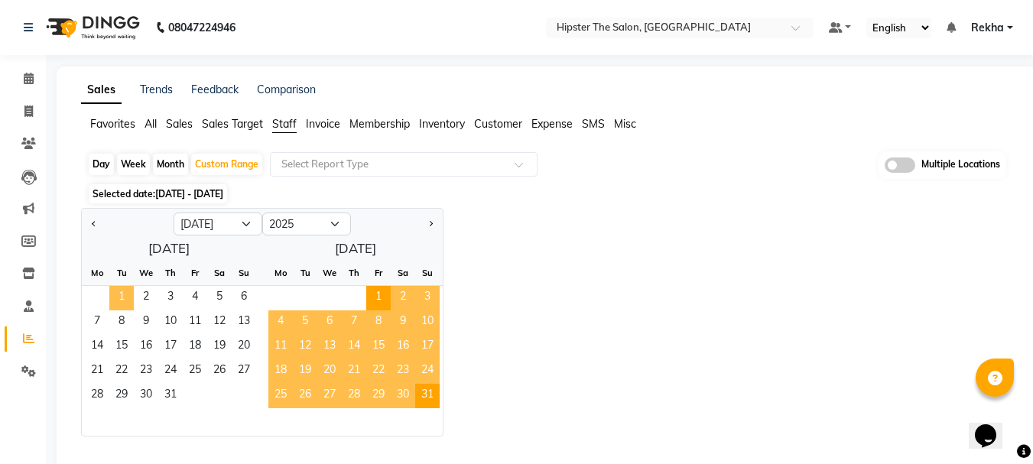
click at [122, 297] on span "1" at bounding box center [121, 298] width 24 height 24
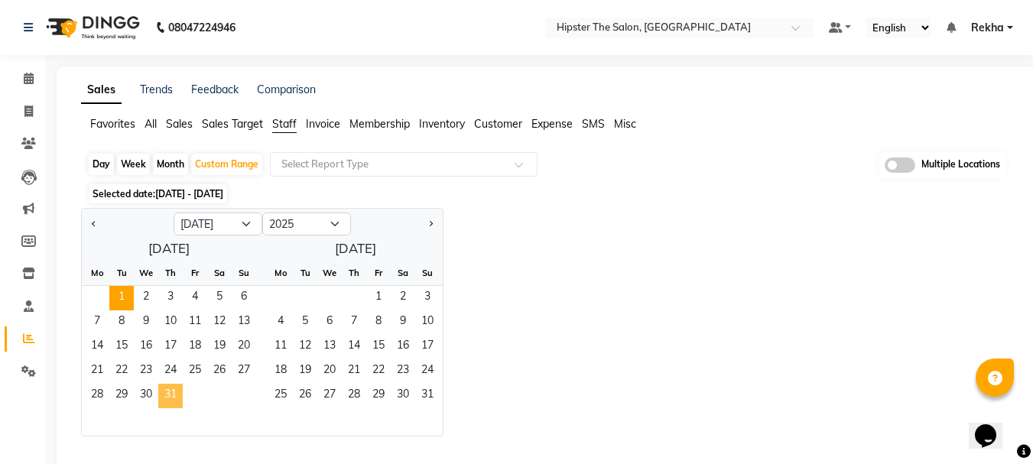
click at [171, 404] on span "31" at bounding box center [170, 396] width 24 height 24
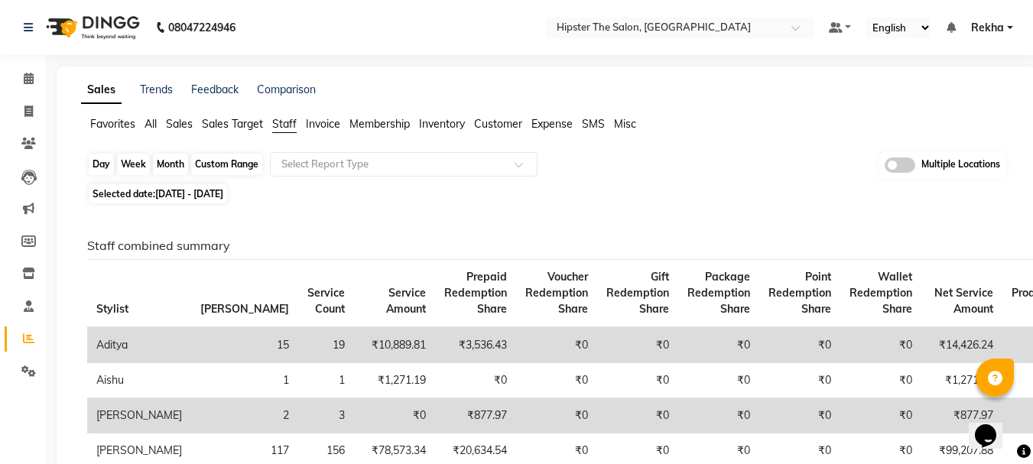
click at [213, 162] on div "Custom Range" at bounding box center [226, 164] width 71 height 21
select select "7"
select select "2025"
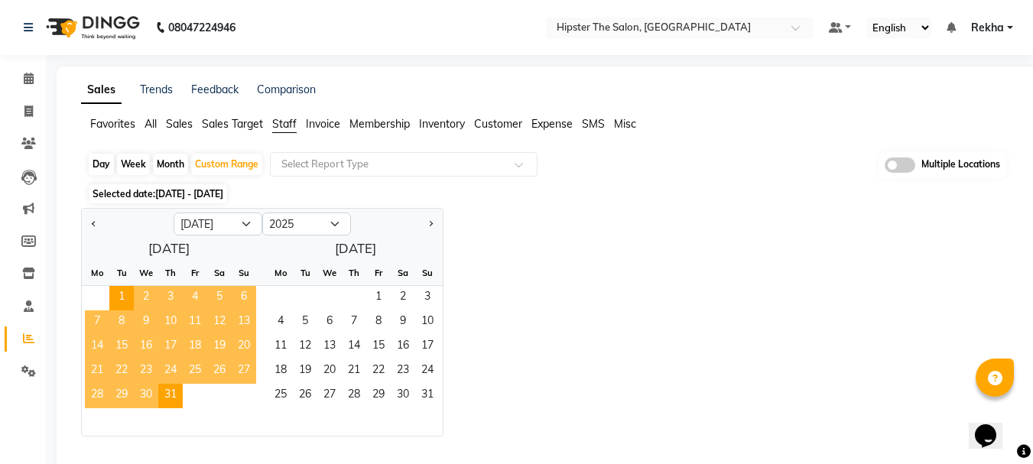
click at [628, 290] on div "Jan Feb Mar Apr May Jun Jul Aug Sep Oct Nov Dec 2015 2016 2017 2018 2019 2020 2…" at bounding box center [546, 322] width 931 height 229
click at [281, 125] on span "Staff" at bounding box center [284, 124] width 24 height 14
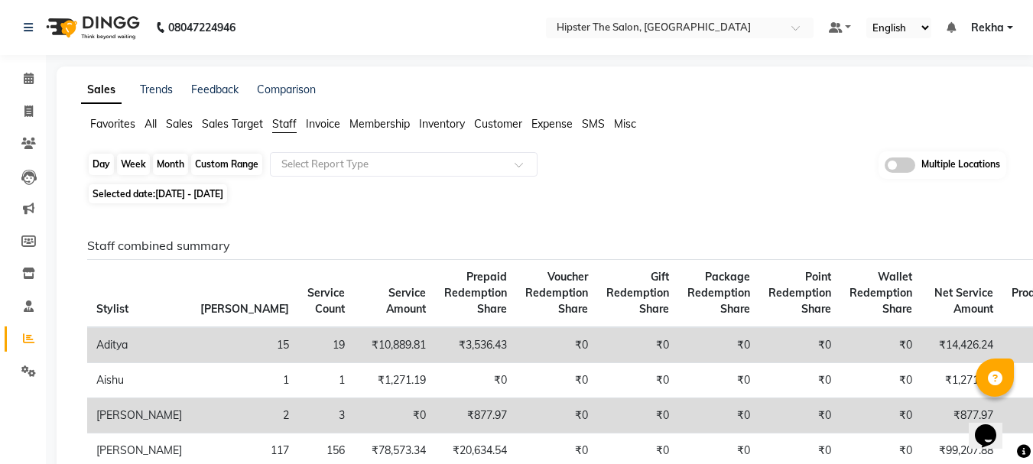
click at [226, 161] on div "Custom Range" at bounding box center [226, 164] width 71 height 21
select select "7"
select select "2025"
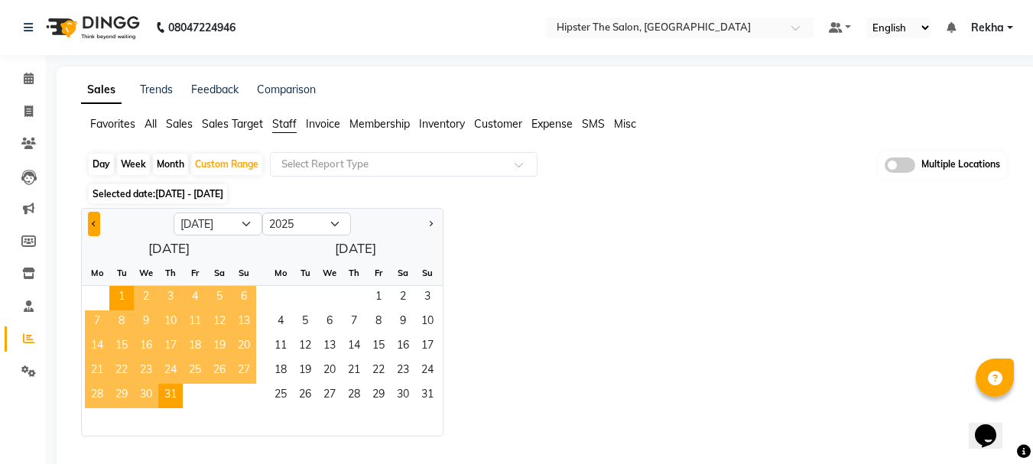
click at [96, 221] on button "Previous month" at bounding box center [94, 224] width 12 height 24
select select "6"
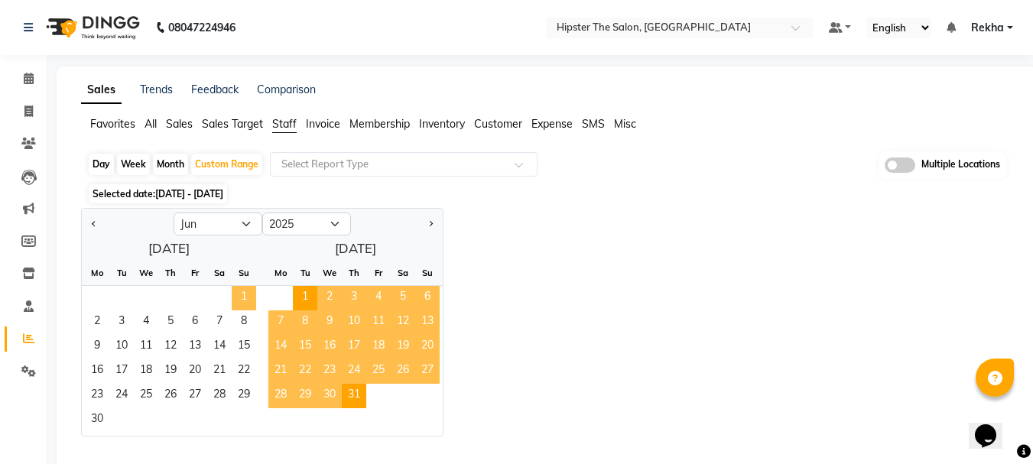
click at [244, 290] on span "1" at bounding box center [244, 298] width 24 height 24
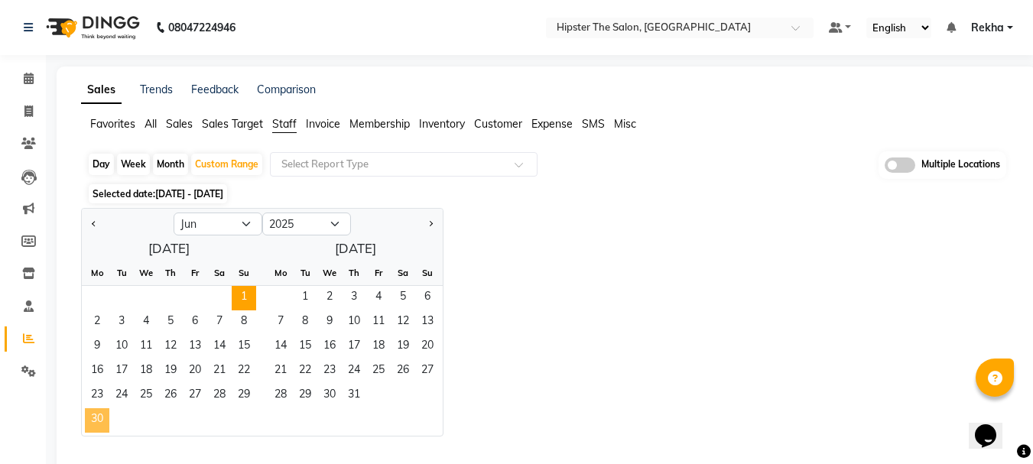
click at [96, 415] on span "30" at bounding box center [97, 420] width 24 height 24
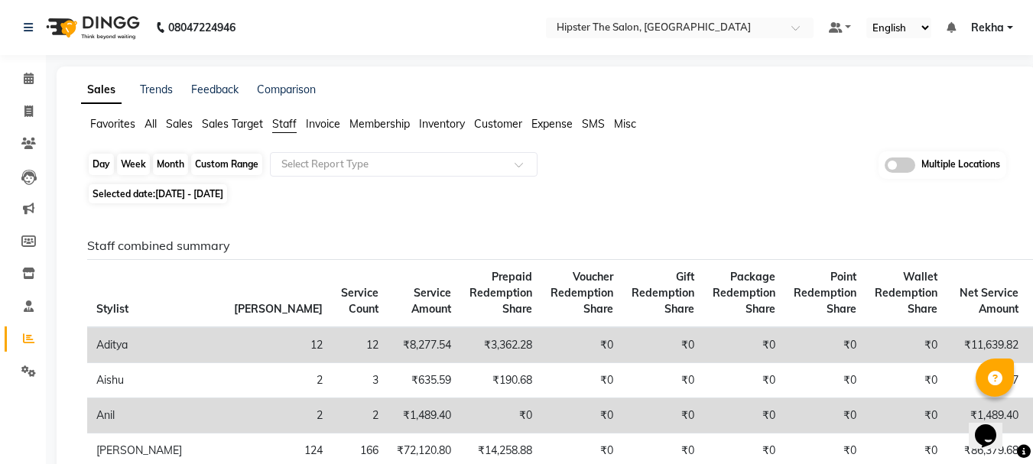
click at [221, 164] on div "Custom Range" at bounding box center [226, 164] width 71 height 21
select select "6"
select select "2025"
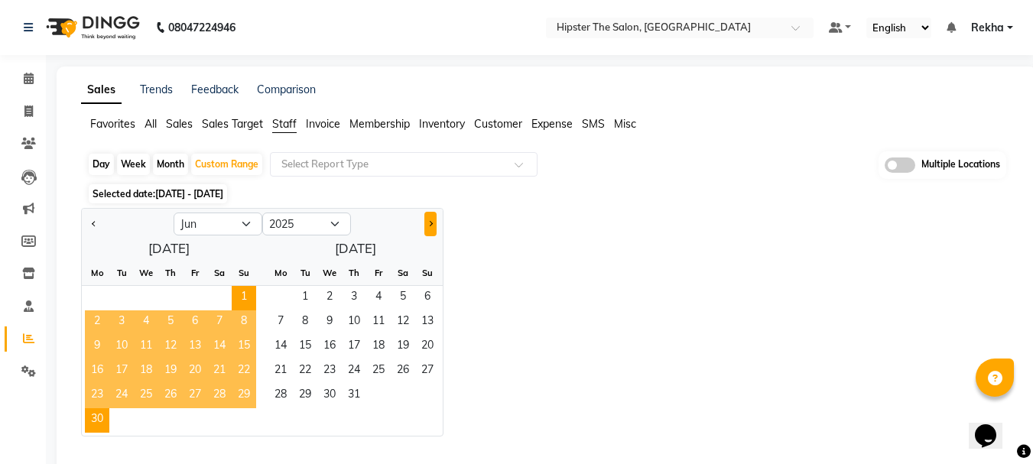
click at [433, 223] on button "Next month" at bounding box center [430, 224] width 12 height 24
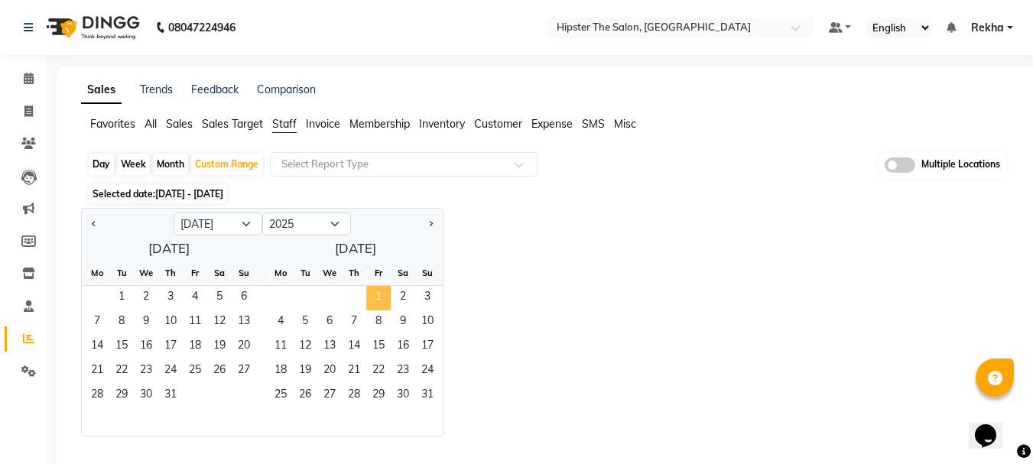
click at [375, 300] on span "1" at bounding box center [378, 298] width 24 height 24
select select "8"
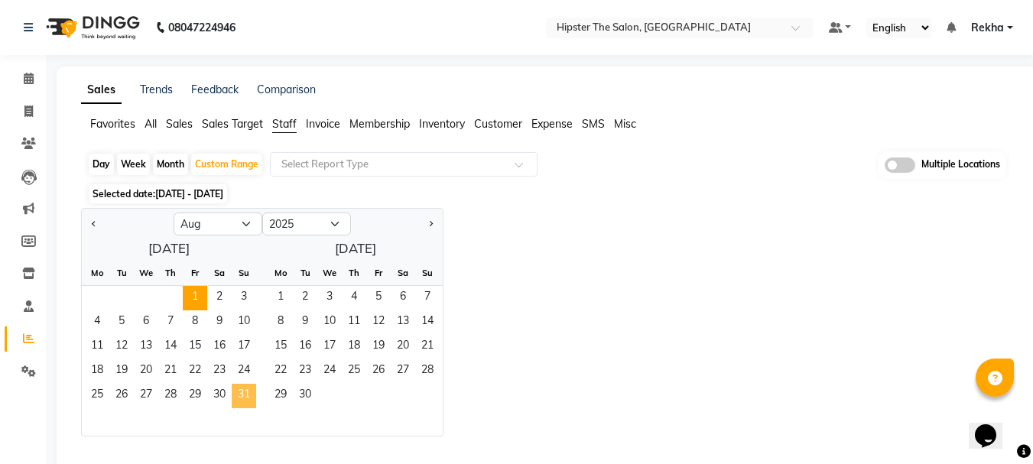
click at [243, 392] on span "31" at bounding box center [244, 396] width 24 height 24
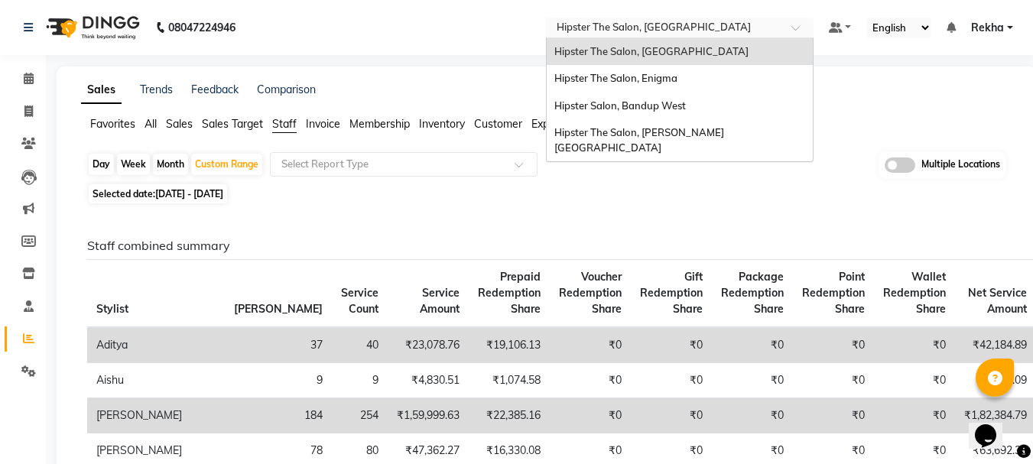
click at [654, 24] on input "text" at bounding box center [665, 28] width 222 height 15
click at [607, 109] on span "Hipster Salon, Bandup West" at bounding box center [620, 105] width 132 height 12
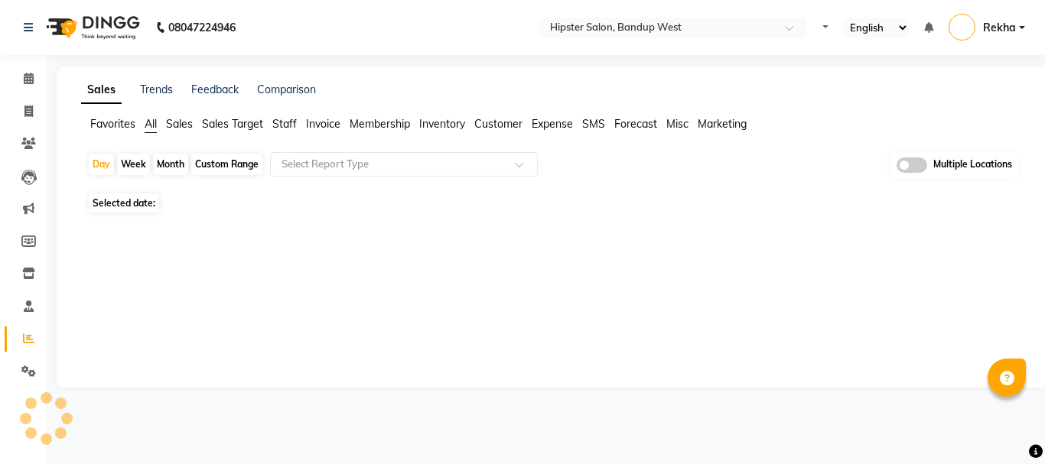
select select "en"
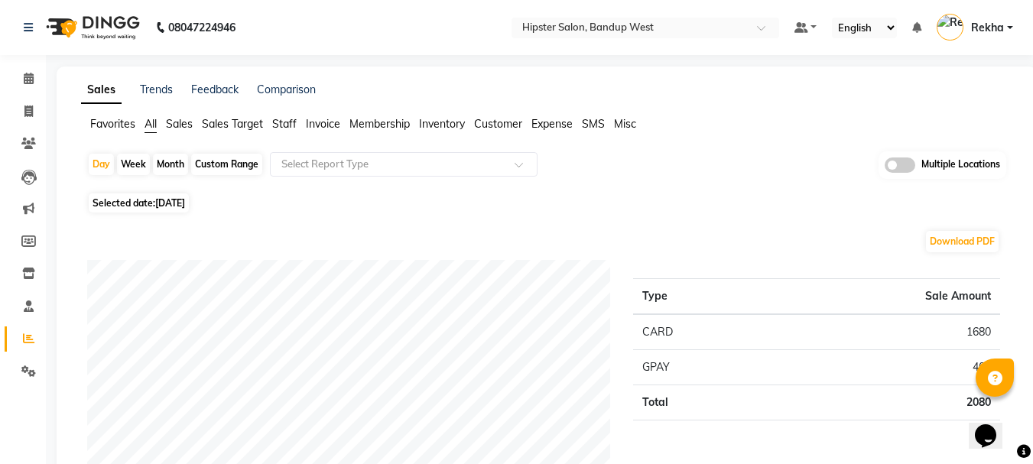
click at [217, 158] on div "Custom Range" at bounding box center [226, 164] width 71 height 21
select select "9"
select select "2025"
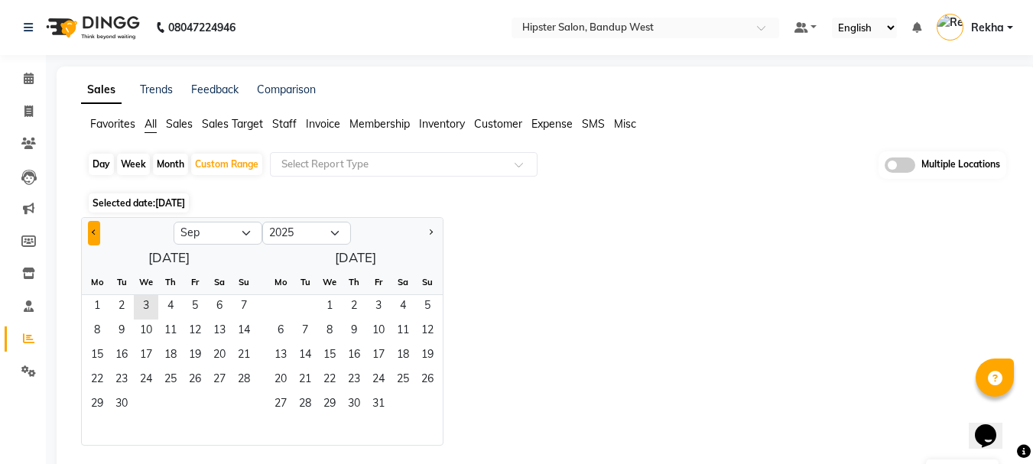
click at [96, 232] on span "Previous month" at bounding box center [94, 231] width 5 height 5
select select "6"
click at [250, 302] on span "1" at bounding box center [244, 307] width 24 height 24
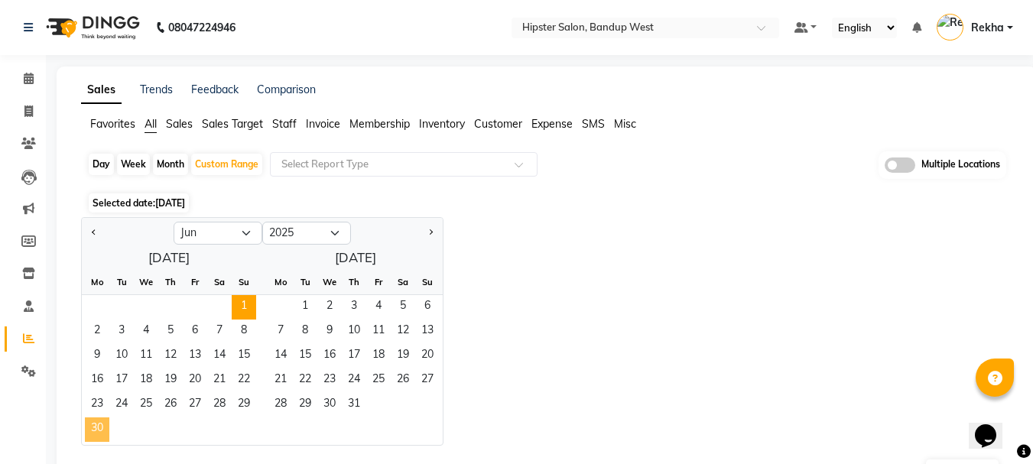
click at [97, 421] on span "30" at bounding box center [97, 430] width 24 height 24
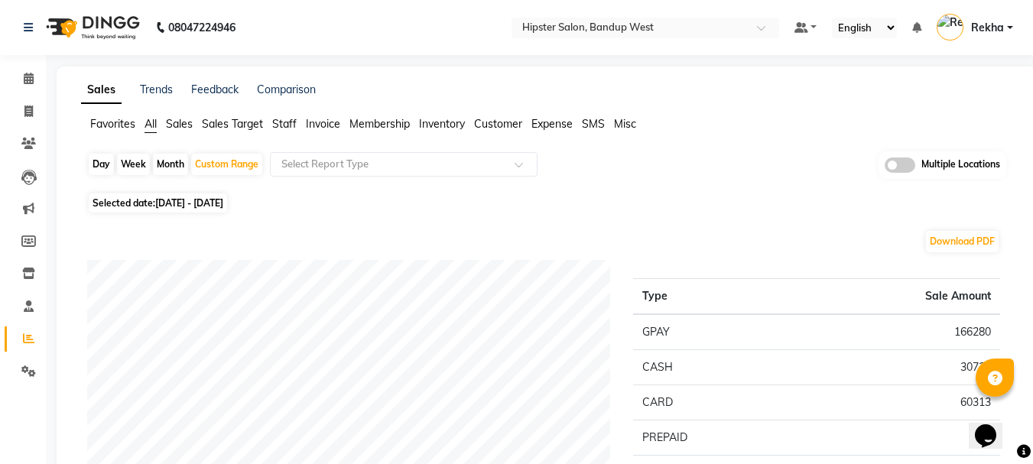
click at [284, 119] on span "Staff" at bounding box center [284, 124] width 24 height 14
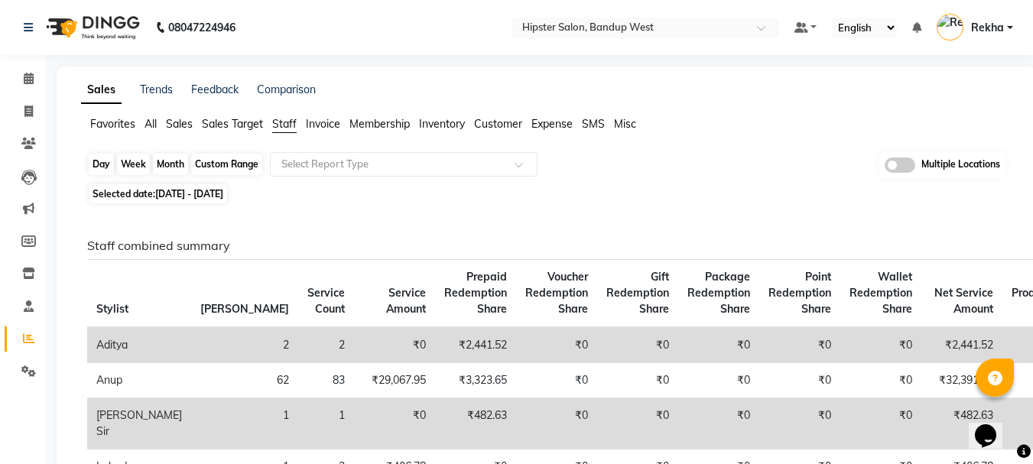
click at [215, 159] on div "Custom Range" at bounding box center [226, 164] width 71 height 21
select select "6"
select select "2025"
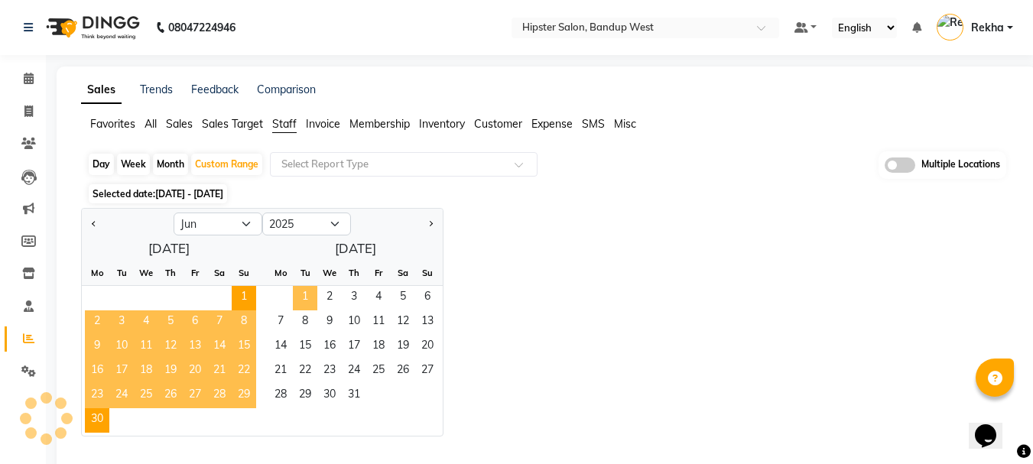
click at [297, 287] on span "1" at bounding box center [305, 298] width 24 height 24
select select "7"
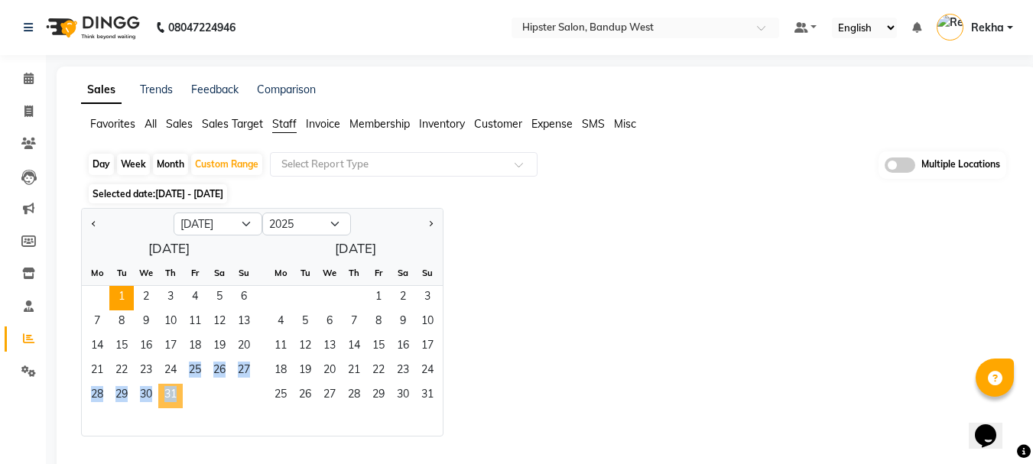
drag, startPoint x: 172, startPoint y: 380, endPoint x: 172, endPoint y: 393, distance: 13.0
click at [172, 393] on ngb-datepicker-month "Mo Tu We Th Fr Sa Su 1 2 3 4 5 6 7 8 9 10 11 12 13 14 15 16 17 18 19 20 21 22 2…" at bounding box center [169, 348] width 174 height 175
click at [172, 393] on span "31" at bounding box center [170, 396] width 24 height 24
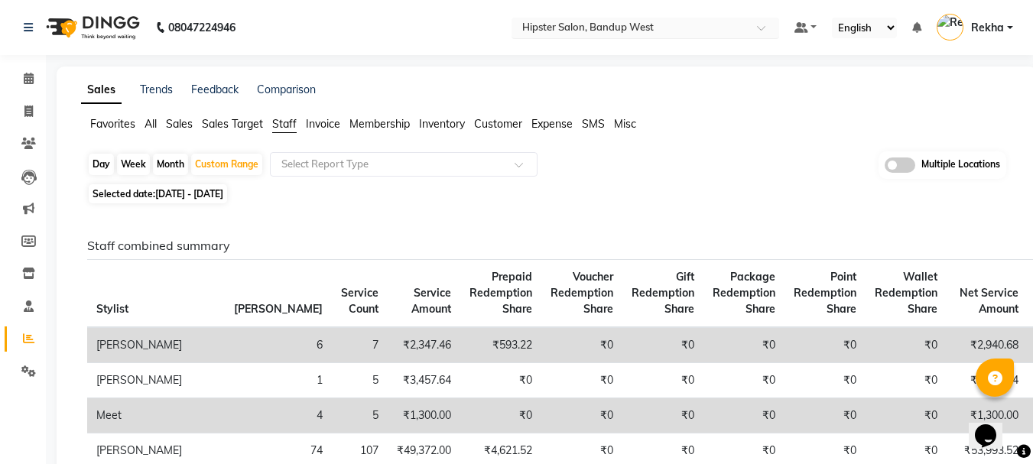
click at [609, 34] on input "text" at bounding box center [630, 28] width 222 height 15
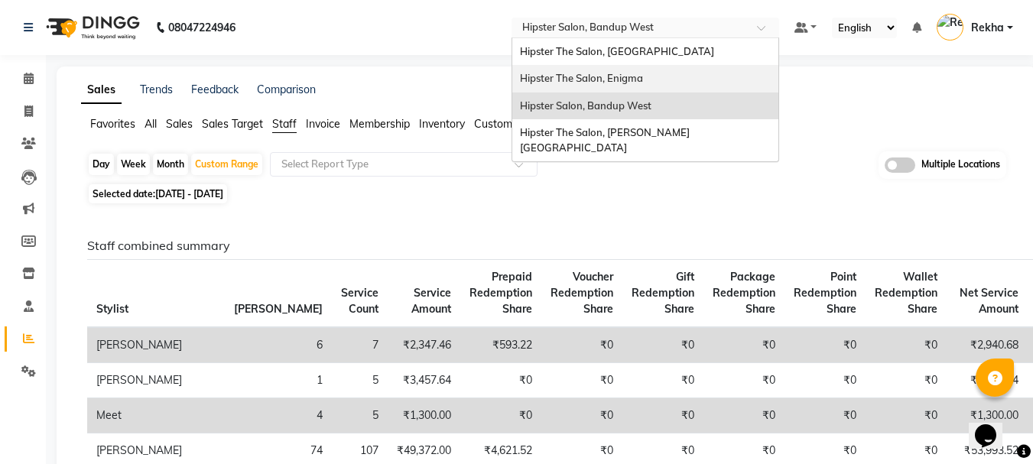
click at [601, 76] on span "Hipster The Salon, Enigma" at bounding box center [581, 78] width 123 height 12
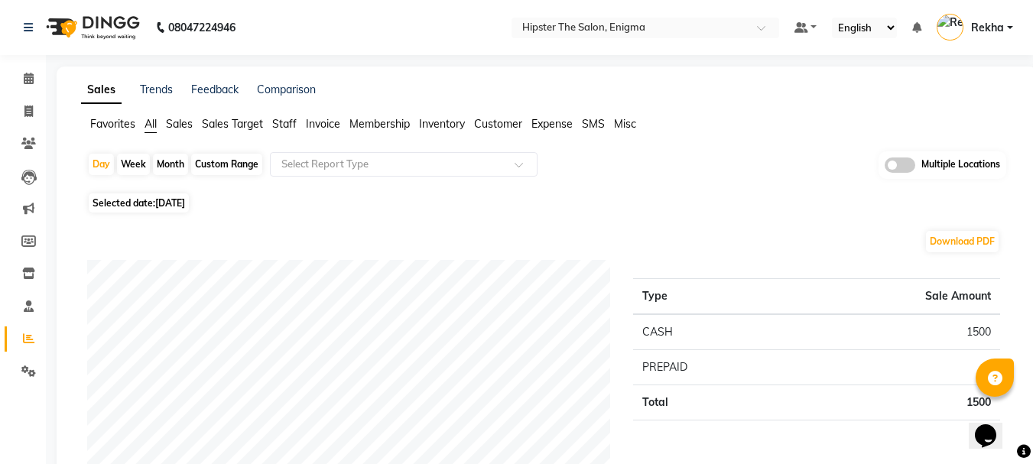
click at [223, 163] on div "Custom Range" at bounding box center [226, 164] width 71 height 21
select select "9"
select select "2025"
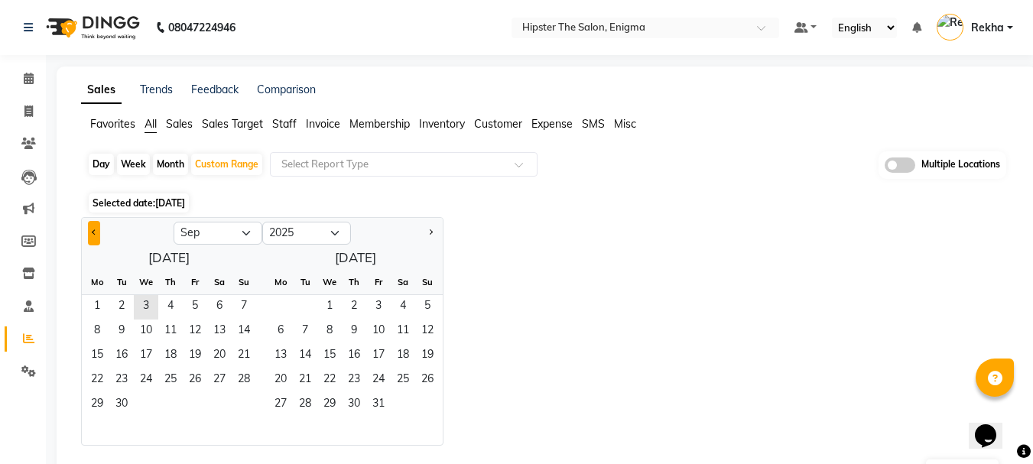
click at [89, 230] on button "Previous month" at bounding box center [94, 233] width 12 height 24
select select "6"
click at [245, 301] on span "1" at bounding box center [244, 307] width 24 height 24
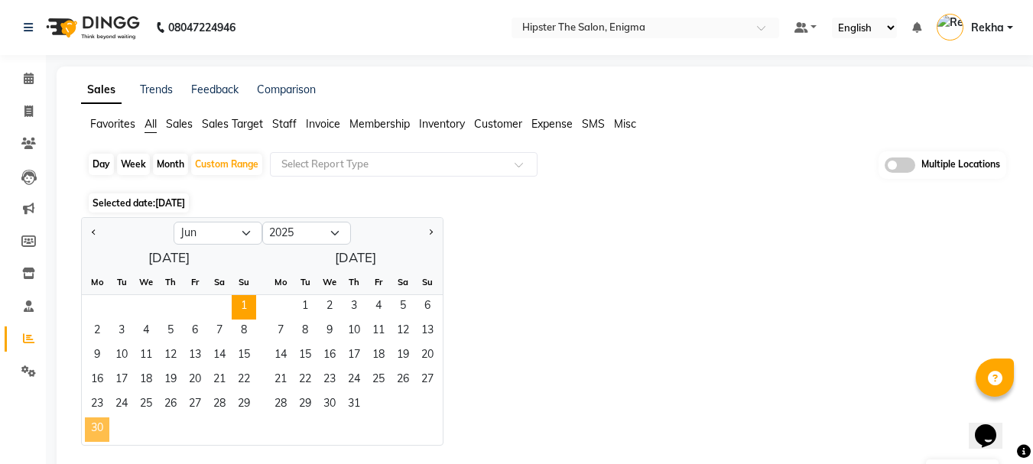
click at [96, 427] on span "30" at bounding box center [97, 430] width 24 height 24
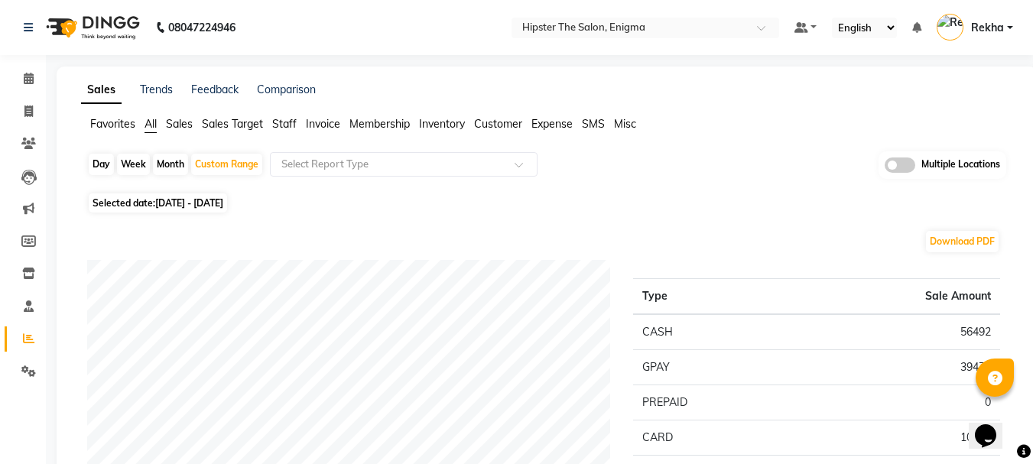
click at [287, 125] on span "Staff" at bounding box center [284, 124] width 24 height 14
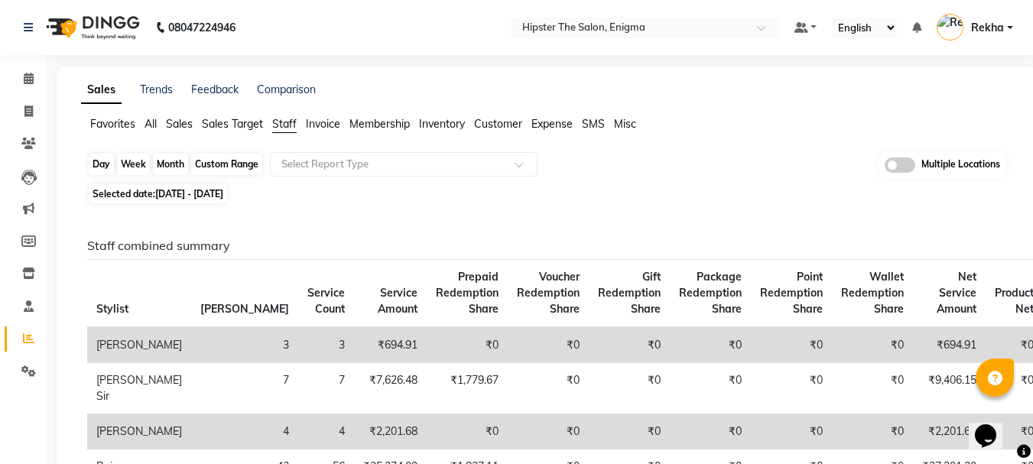
click at [236, 161] on div "Custom Range" at bounding box center [226, 164] width 71 height 21
select select "6"
select select "2025"
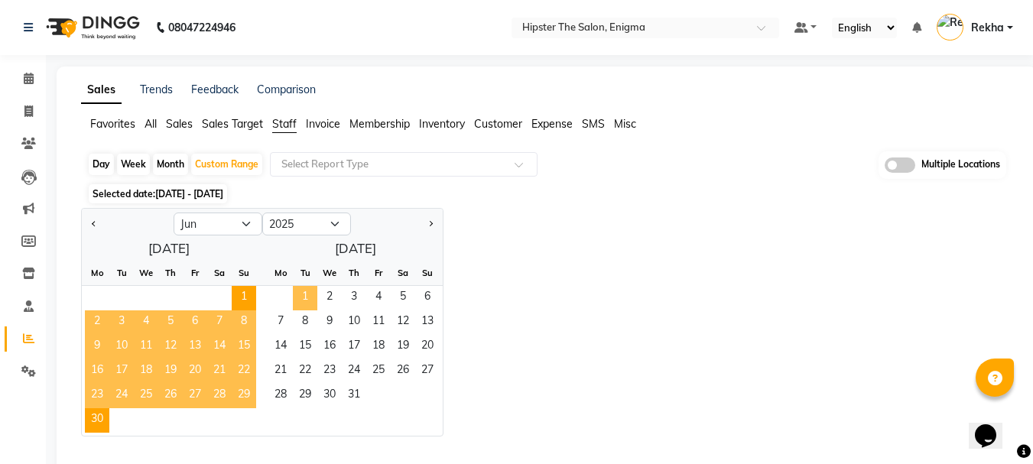
click at [303, 297] on span "1" at bounding box center [305, 298] width 24 height 24
select select "7"
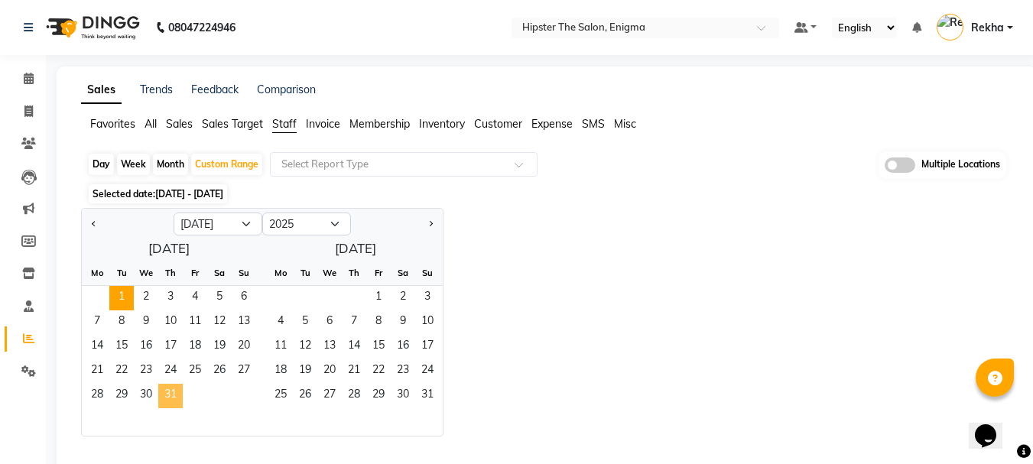
click at [170, 392] on span "31" at bounding box center [170, 396] width 24 height 24
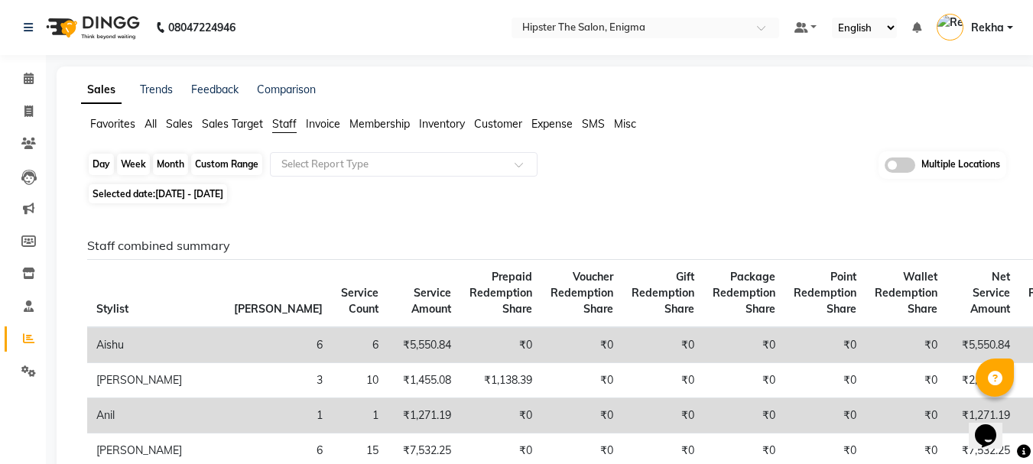
click at [213, 164] on div "Custom Range" at bounding box center [226, 164] width 71 height 21
select select "7"
select select "2025"
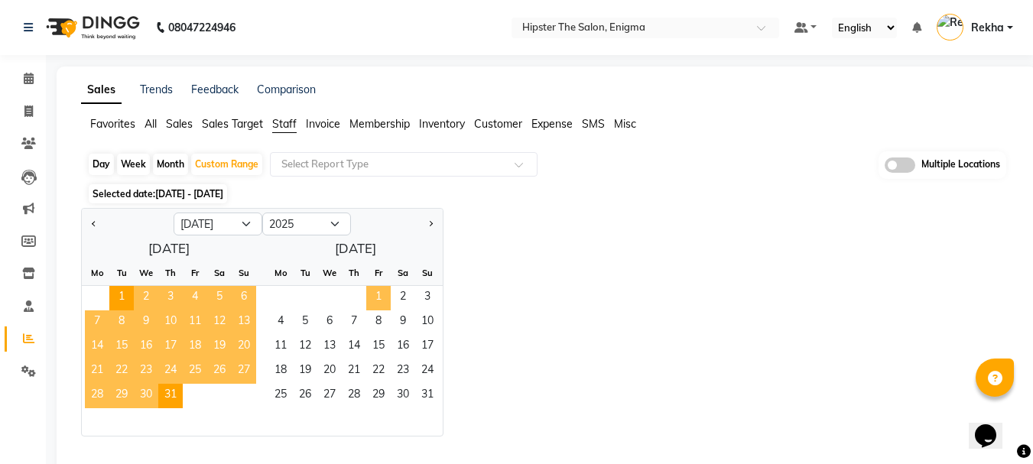
click at [372, 301] on span "1" at bounding box center [378, 298] width 24 height 24
select select "8"
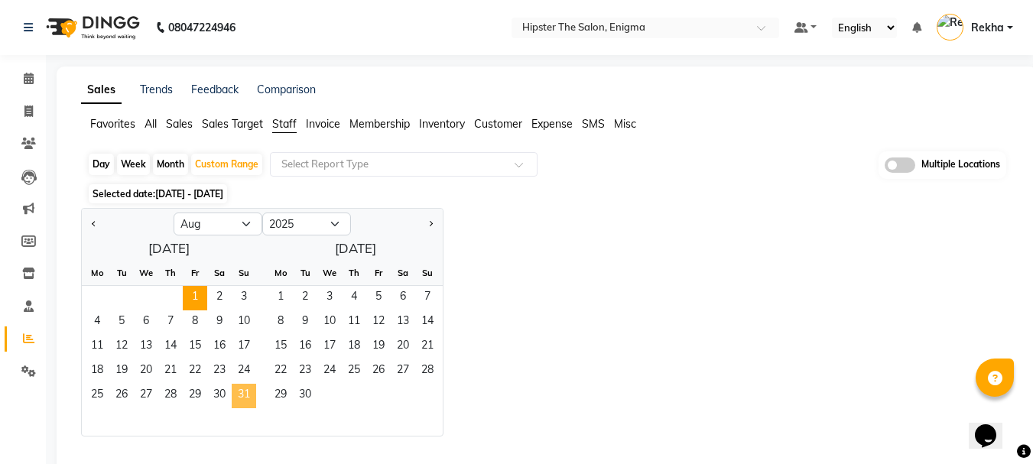
click at [243, 398] on span "31" at bounding box center [244, 396] width 24 height 24
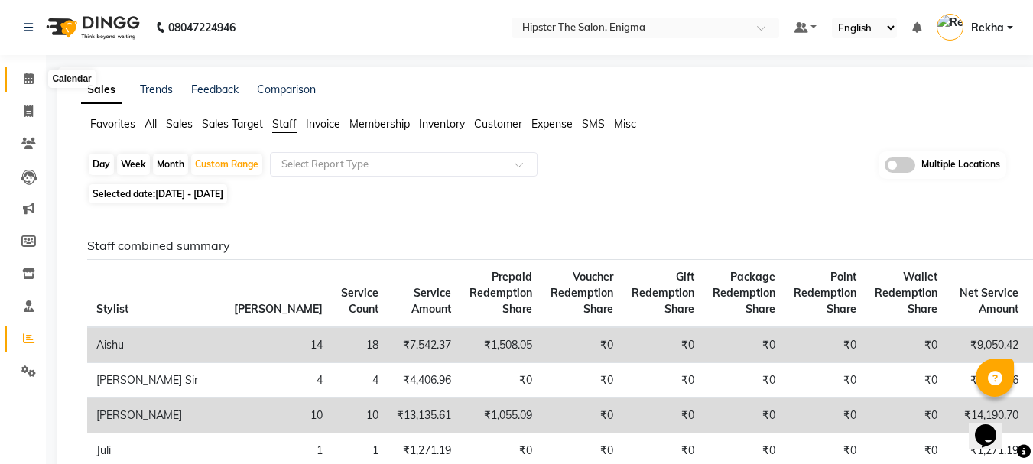
click at [32, 80] on icon at bounding box center [29, 78] width 10 height 11
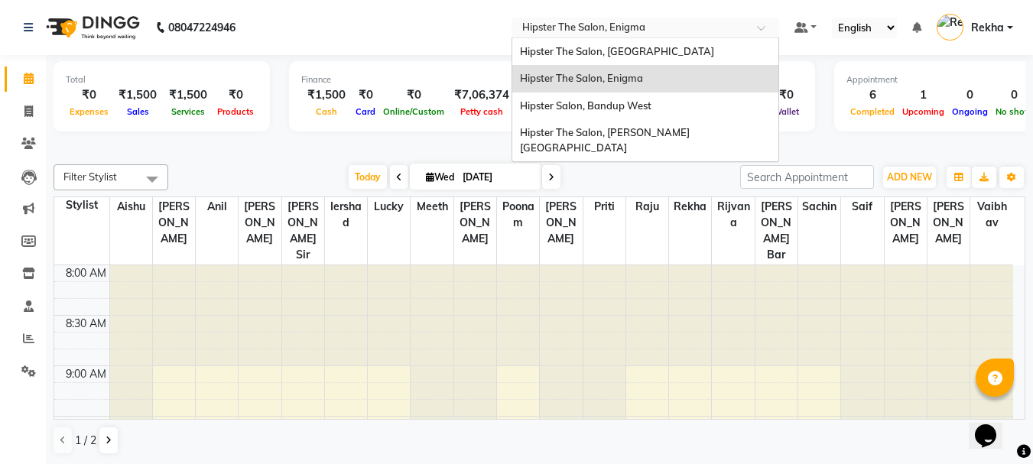
click at [633, 31] on input "text" at bounding box center [630, 28] width 222 height 15
click at [629, 48] on span "Hipster The Salon, [GEOGRAPHIC_DATA]" at bounding box center [617, 51] width 194 height 12
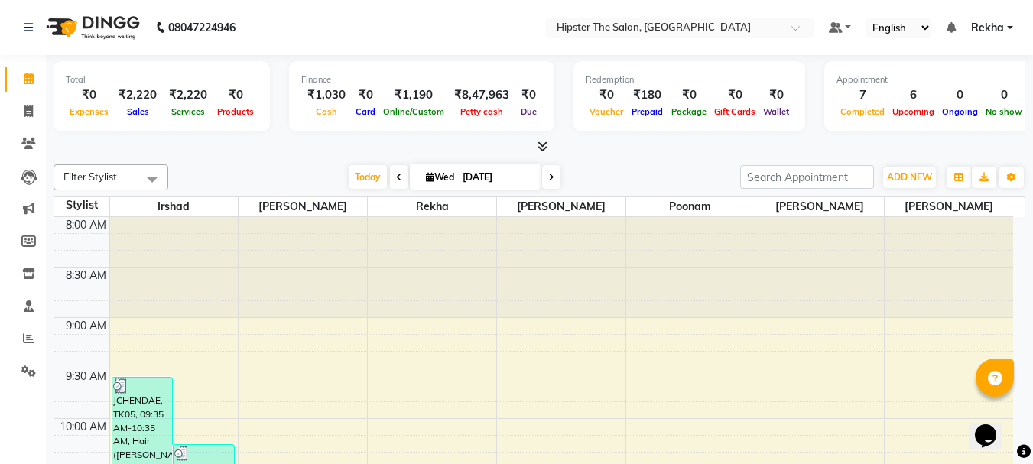
click at [480, 180] on input "[DATE]" at bounding box center [496, 177] width 76 height 23
select select "9"
select select "2025"
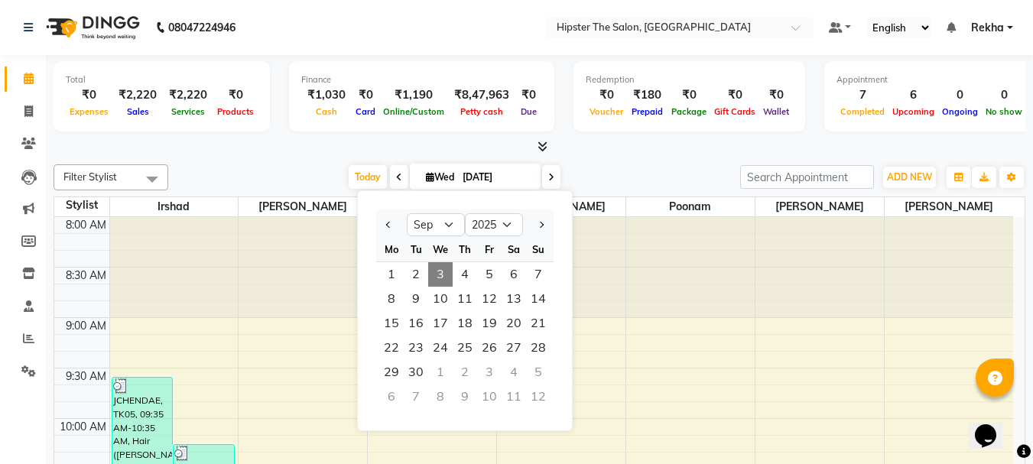
click at [548, 177] on icon at bounding box center [551, 177] width 6 height 9
type input "[DATE]"
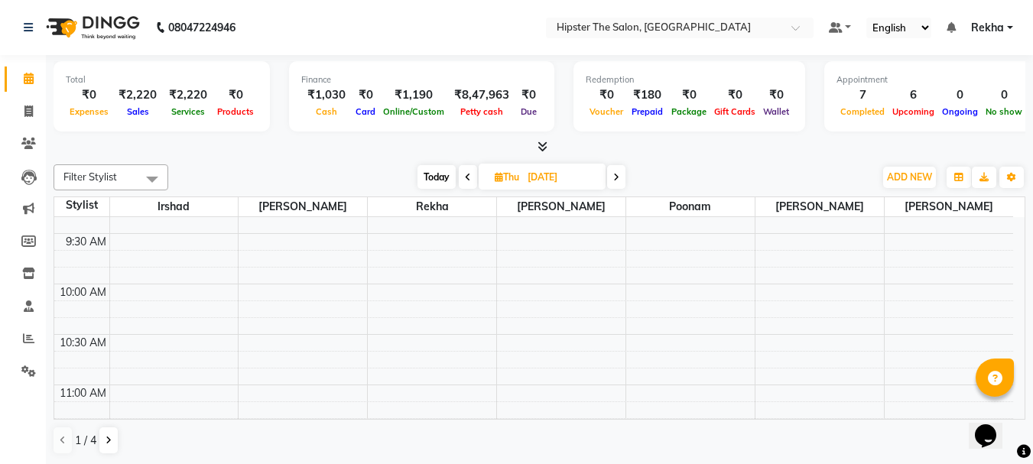
scroll to position [125, 0]
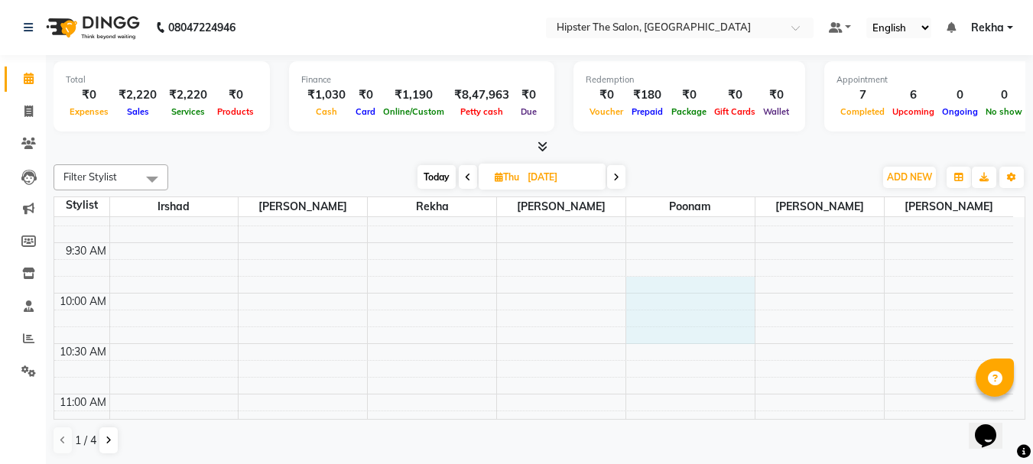
drag, startPoint x: 689, startPoint y: 340, endPoint x: 685, endPoint y: 293, distance: 46.8
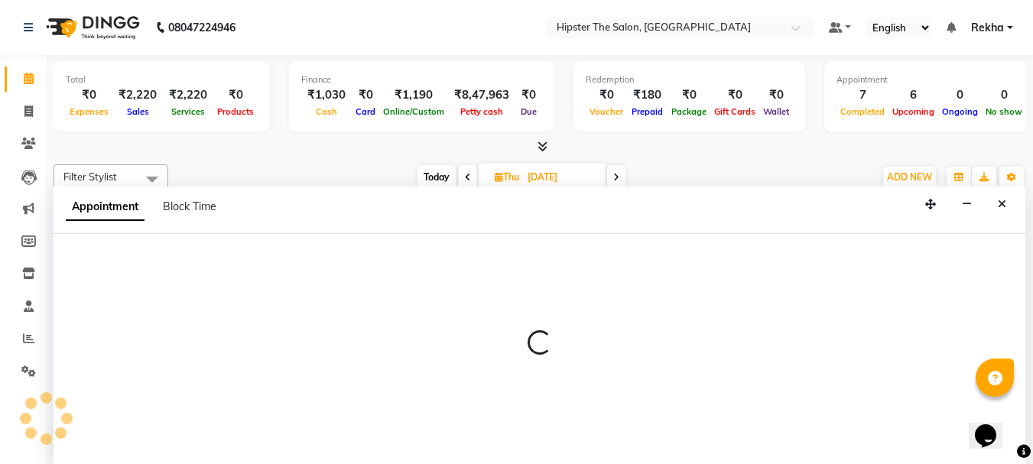
scroll to position [1, 0]
select select "50153"
select select "tentative"
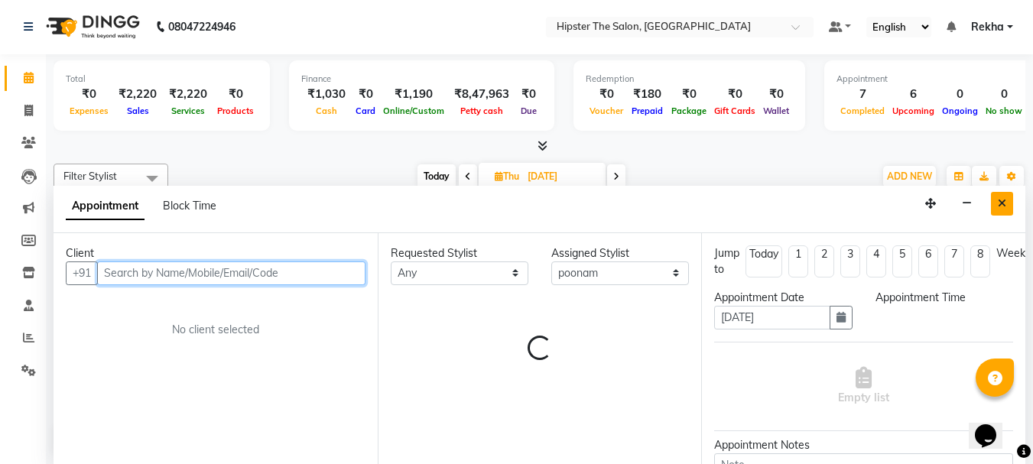
select select "585"
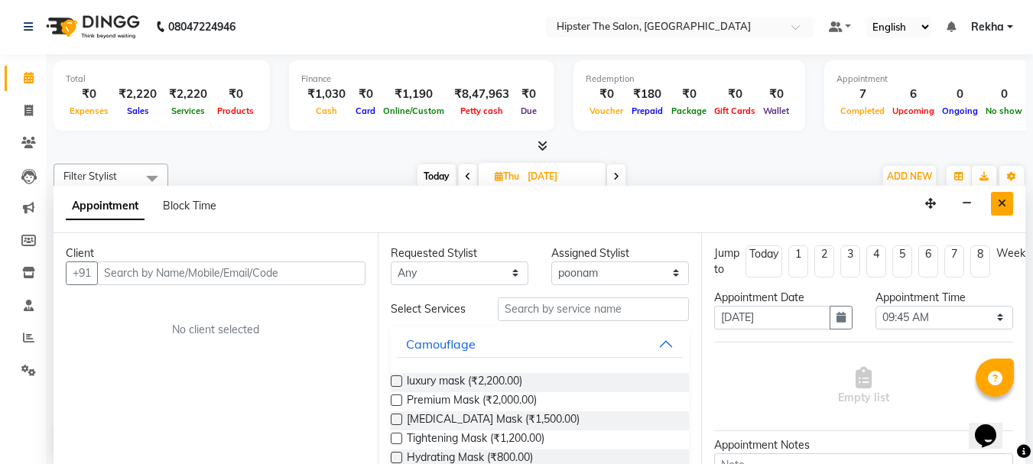
click at [996, 206] on button "Close" at bounding box center [1002, 204] width 22 height 24
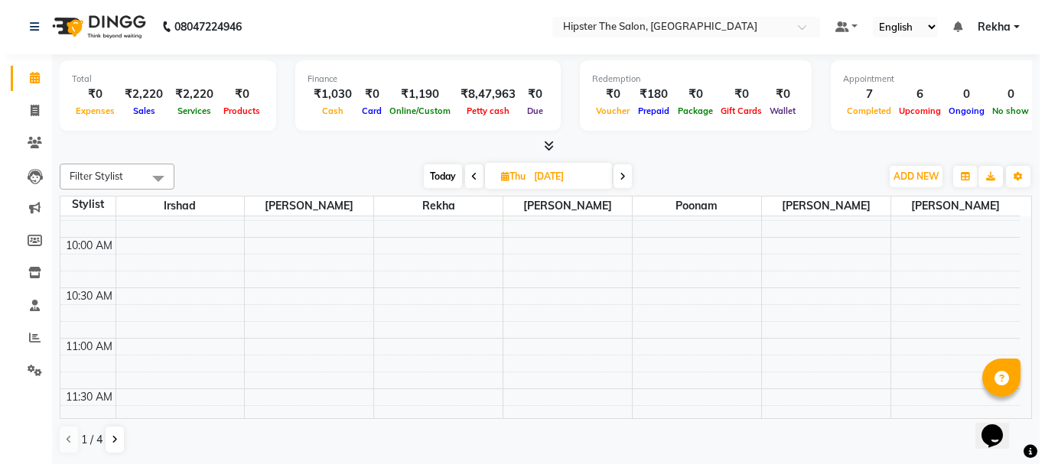
scroll to position [202, 0]
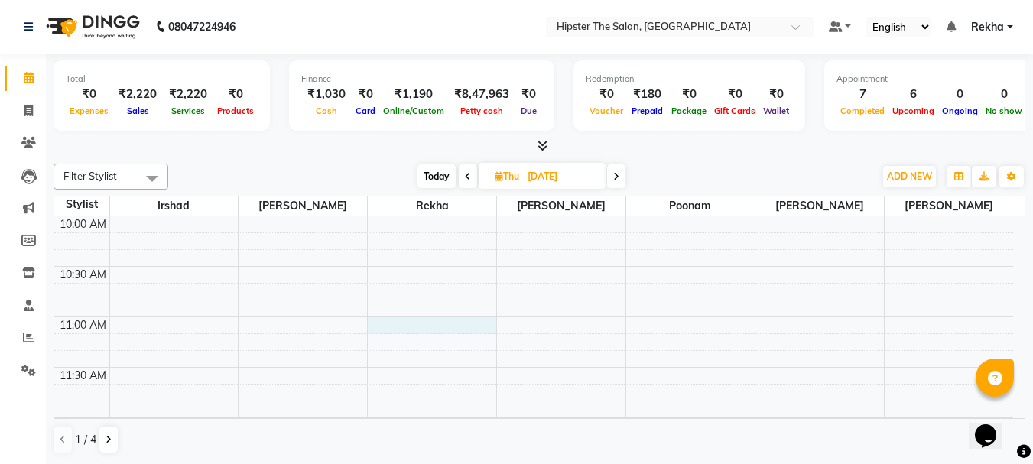
select select "32386"
select select "660"
select select "tentative"
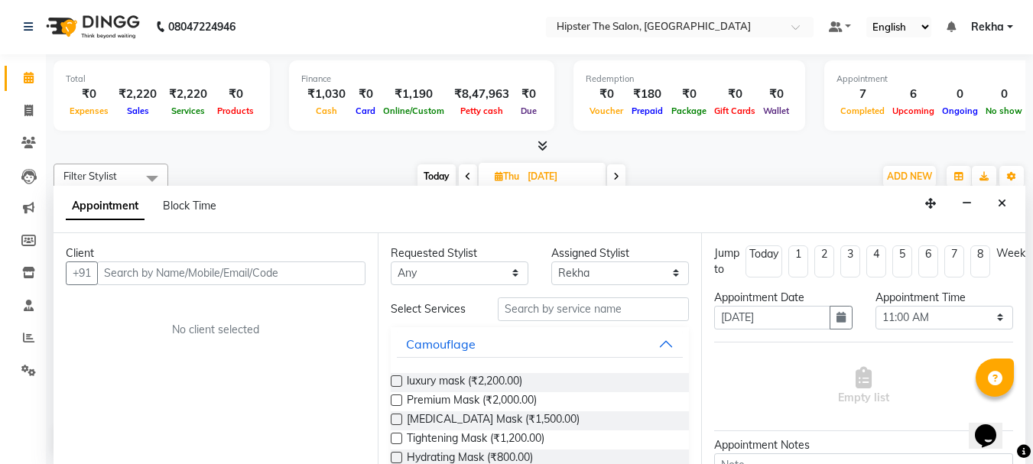
click at [142, 271] on input "text" at bounding box center [231, 274] width 268 height 24
type input "9930495733"
click at [339, 274] on span "Add Client" at bounding box center [333, 273] width 51 height 14
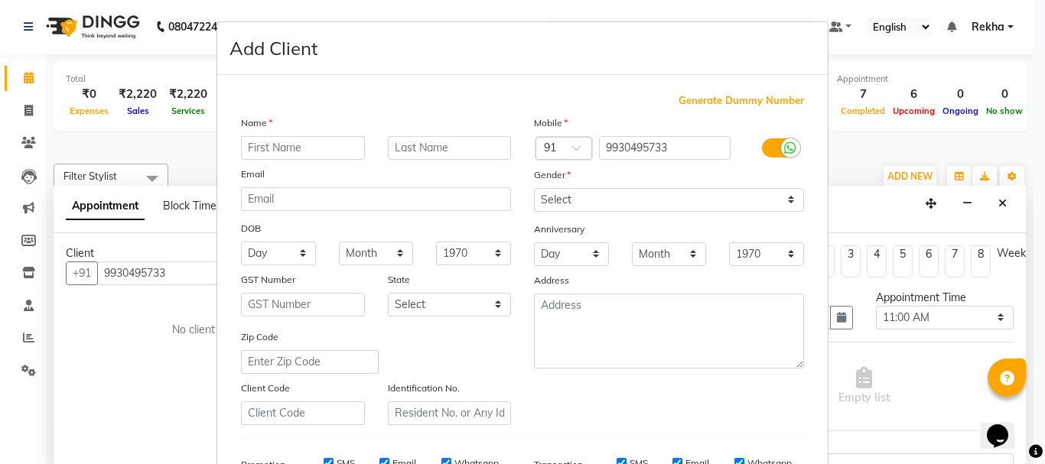
click at [275, 154] on input "text" at bounding box center [303, 148] width 124 height 24
type input "n"
type input "[PERSON_NAME]"
click at [567, 199] on select "Select [DEMOGRAPHIC_DATA] [DEMOGRAPHIC_DATA] Other Prefer Not To Say" at bounding box center [669, 200] width 270 height 24
select select "[DEMOGRAPHIC_DATA]"
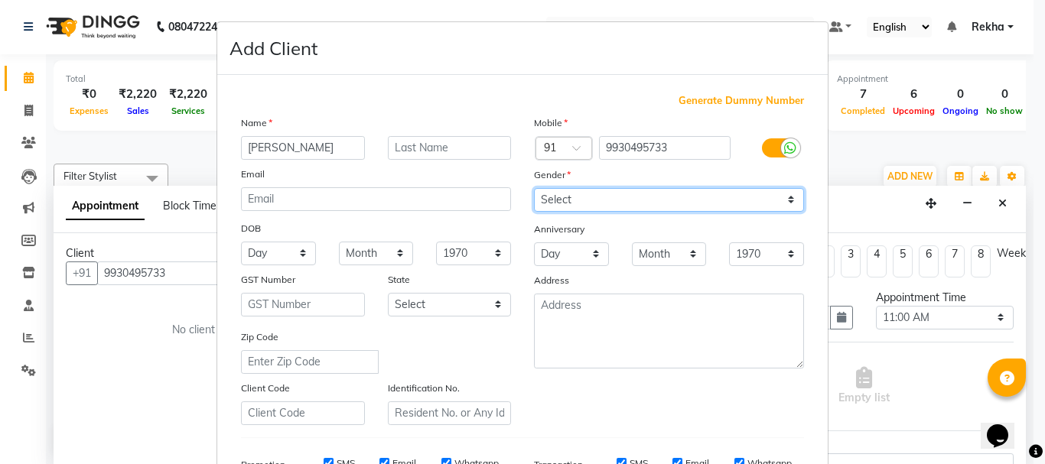
click at [534, 188] on select "Select [DEMOGRAPHIC_DATA] [DEMOGRAPHIC_DATA] Other Prefer Not To Say" at bounding box center [669, 200] width 270 height 24
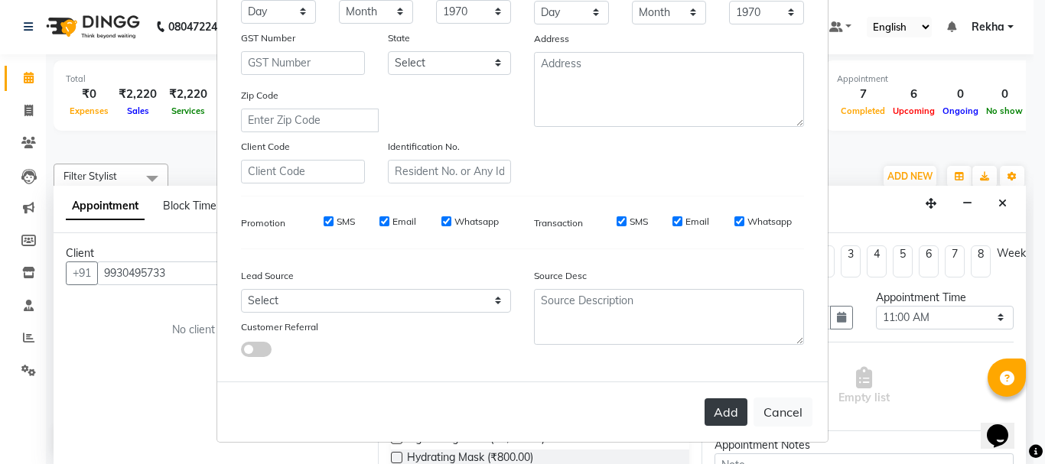
click at [724, 408] on button "Add" at bounding box center [725, 412] width 43 height 28
select select
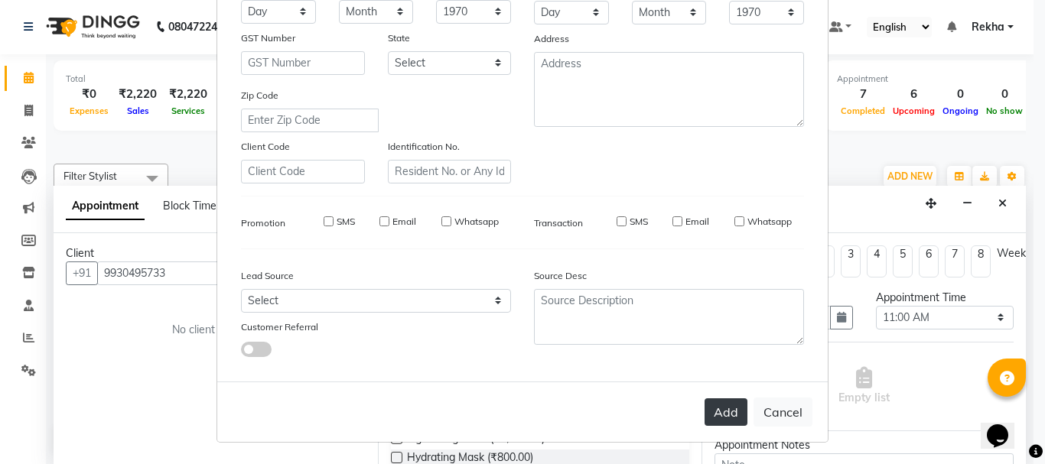
select select
checkbox input "false"
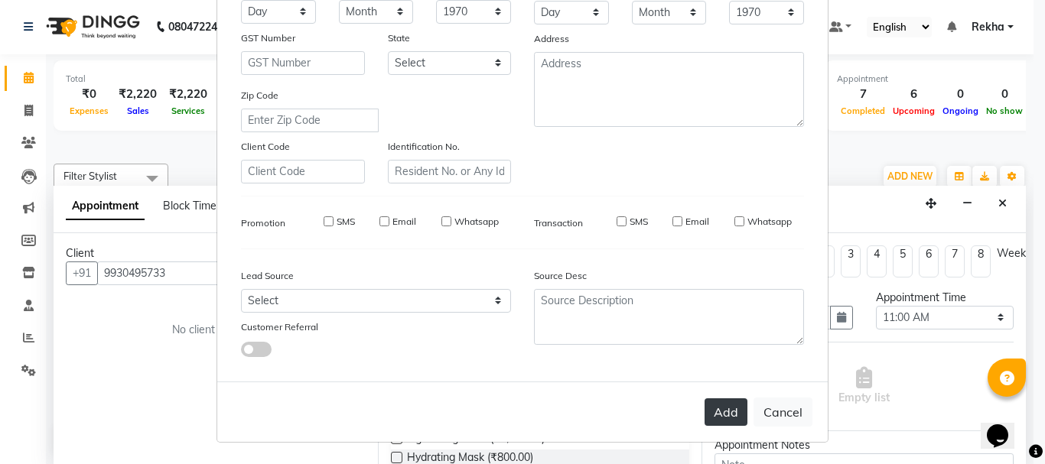
checkbox input "false"
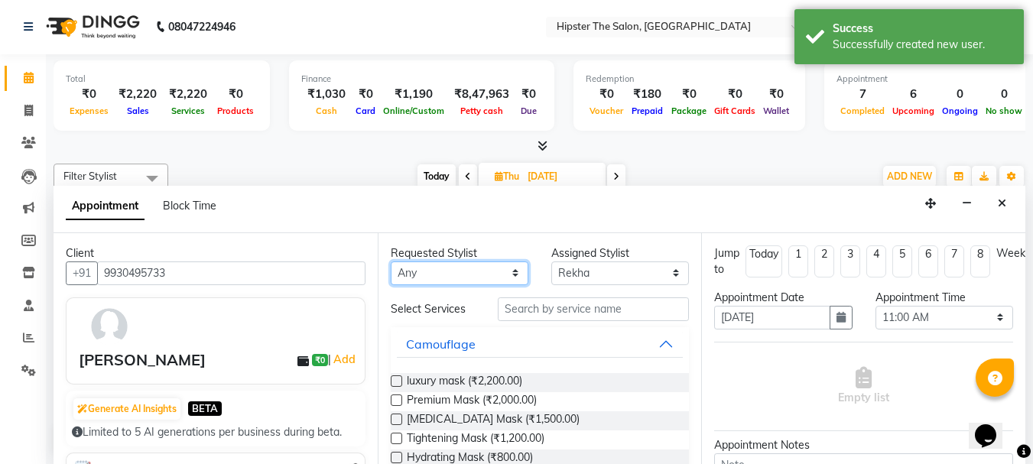
click at [411, 268] on select "Any [PERSON_NAME] [PERSON_NAME] Anup [PERSON_NAME] [PERSON_NAME] Lucky [PERSON_…" at bounding box center [460, 274] width 138 height 24
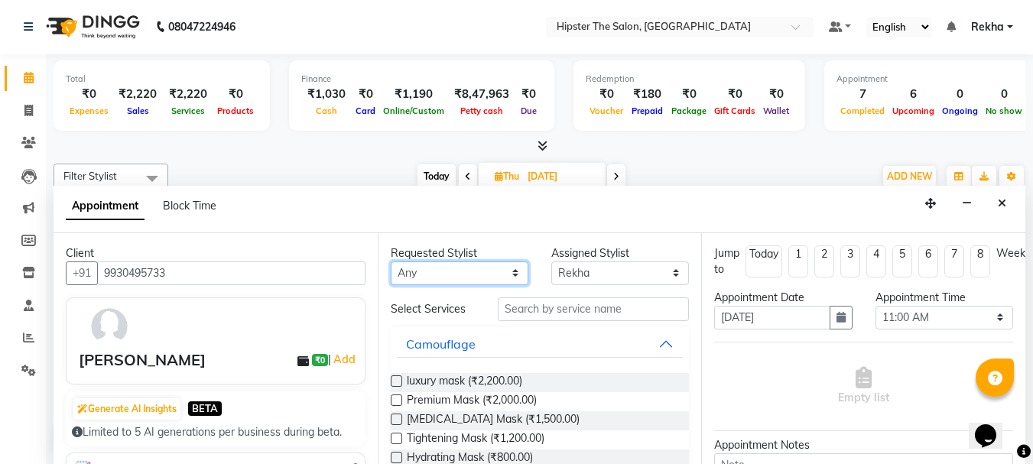
select select "32386"
click at [391, 262] on select "Any [PERSON_NAME] [PERSON_NAME] Anup [PERSON_NAME] [PERSON_NAME] Lucky [PERSON_…" at bounding box center [460, 274] width 138 height 24
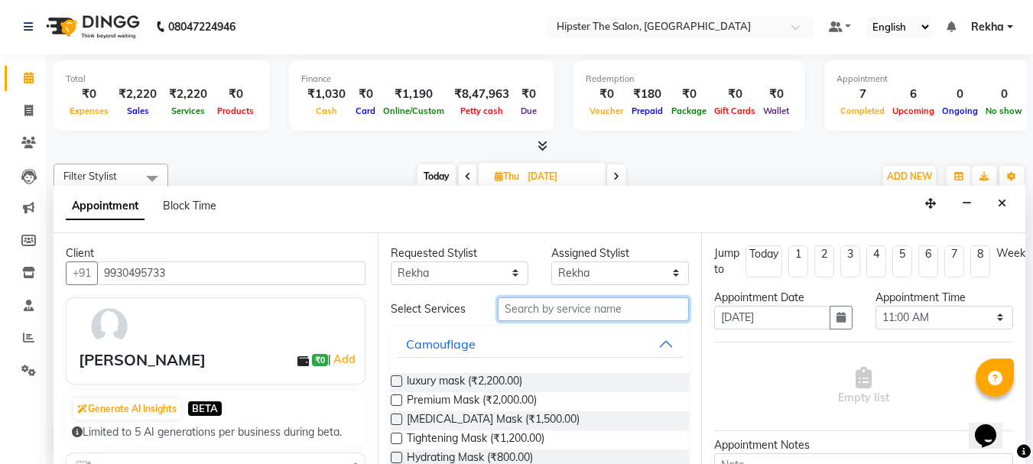
click at [543, 308] on input "text" at bounding box center [593, 309] width 191 height 24
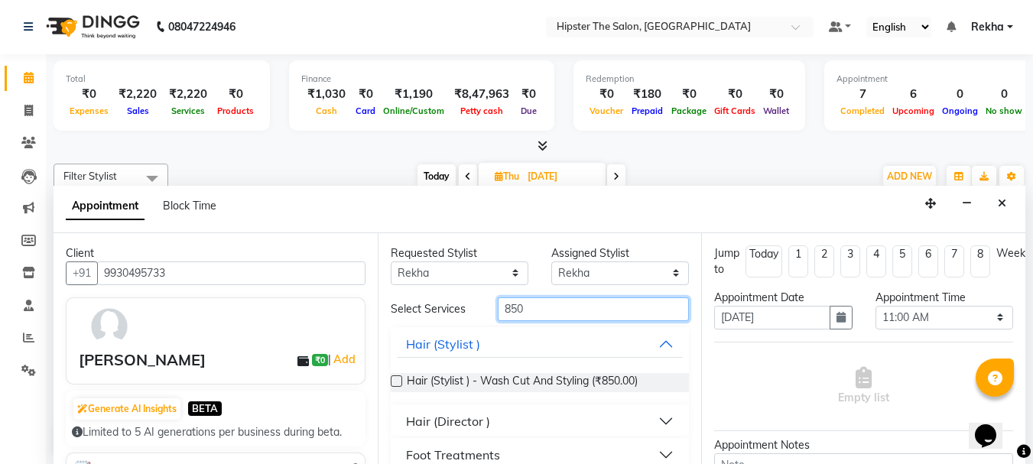
type input "850"
click at [428, 369] on div "Hair (Stylist ) - Wash Cut And Styling (₹850.00)" at bounding box center [540, 383] width 299 height 44
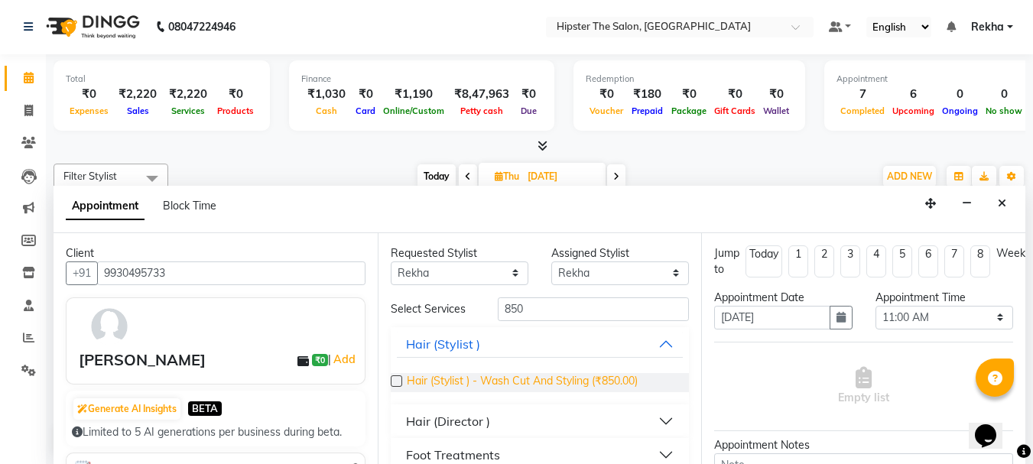
click at [434, 379] on span "Hair (Stylist ) - Wash Cut And Styling (₹850.00)" at bounding box center [522, 382] width 231 height 19
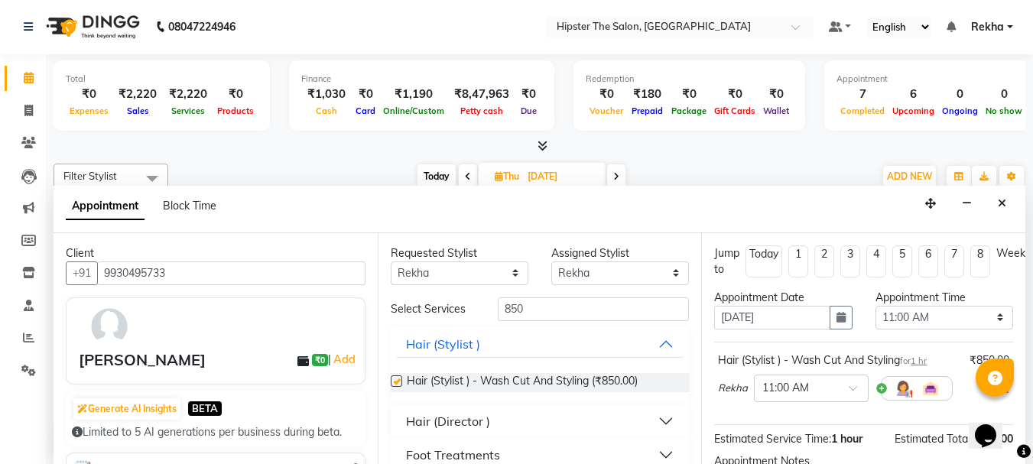
checkbox input "false"
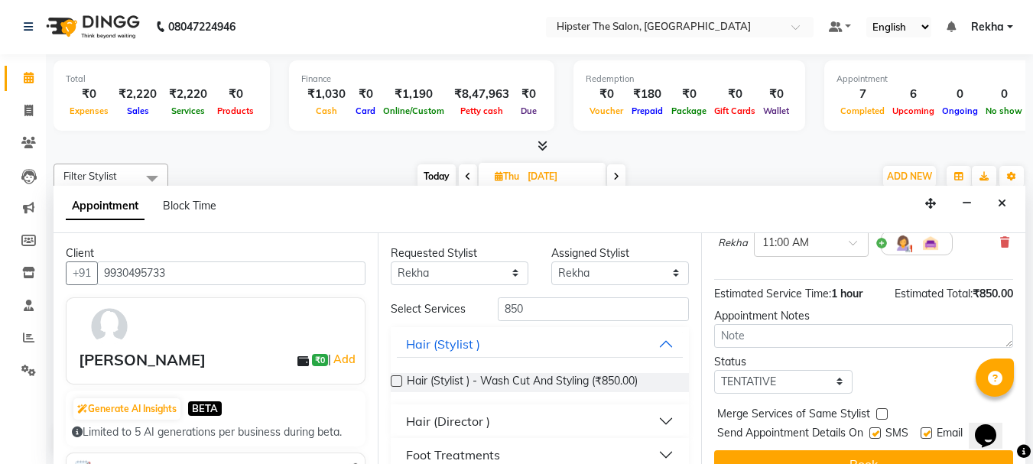
scroll to position [183, 0]
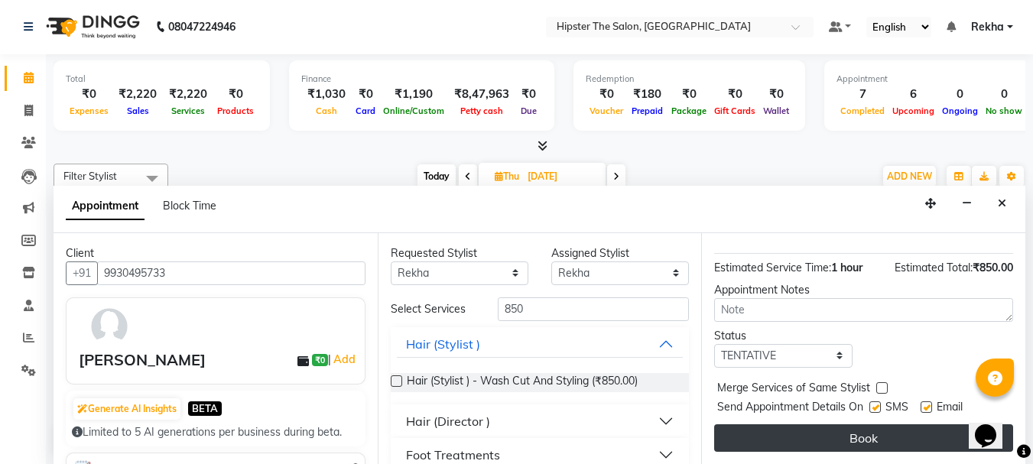
click at [874, 428] on button "Book" at bounding box center [863, 438] width 299 height 28
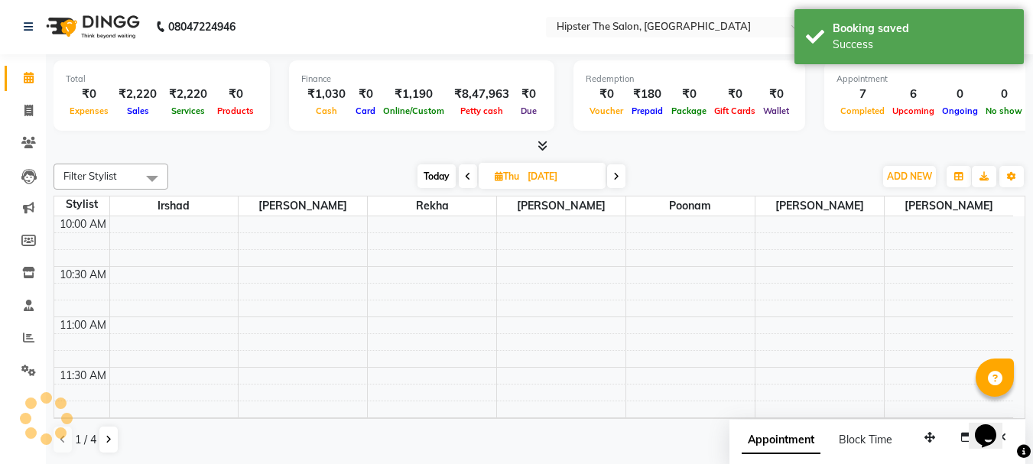
scroll to position [0, 0]
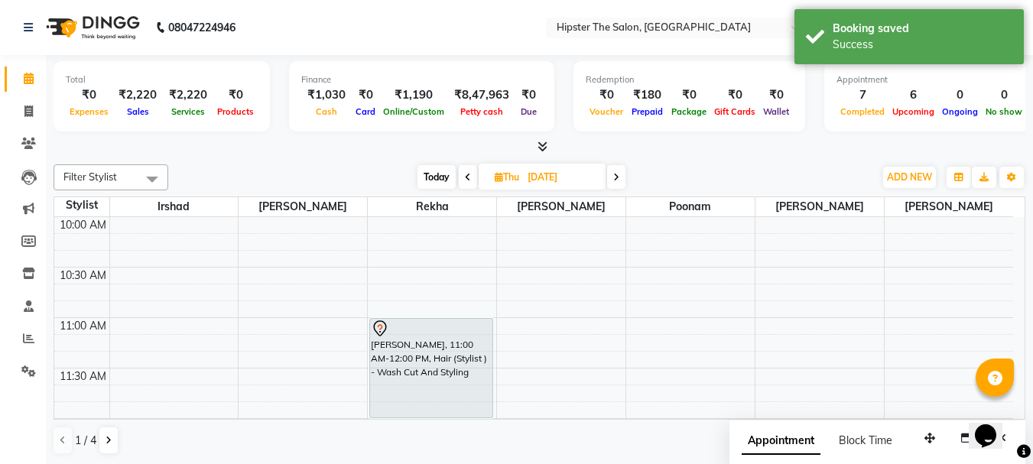
click at [439, 171] on span "Today" at bounding box center [437, 177] width 38 height 24
type input "[DATE]"
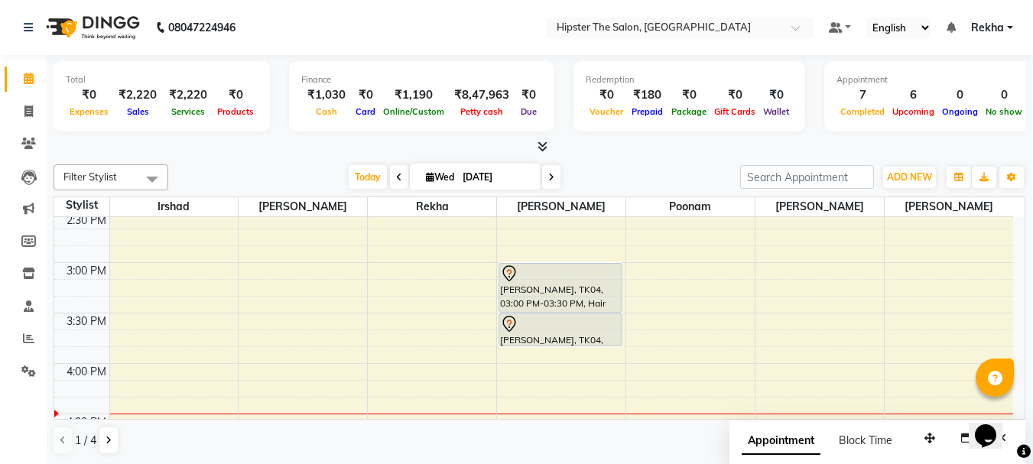
scroll to position [655, 0]
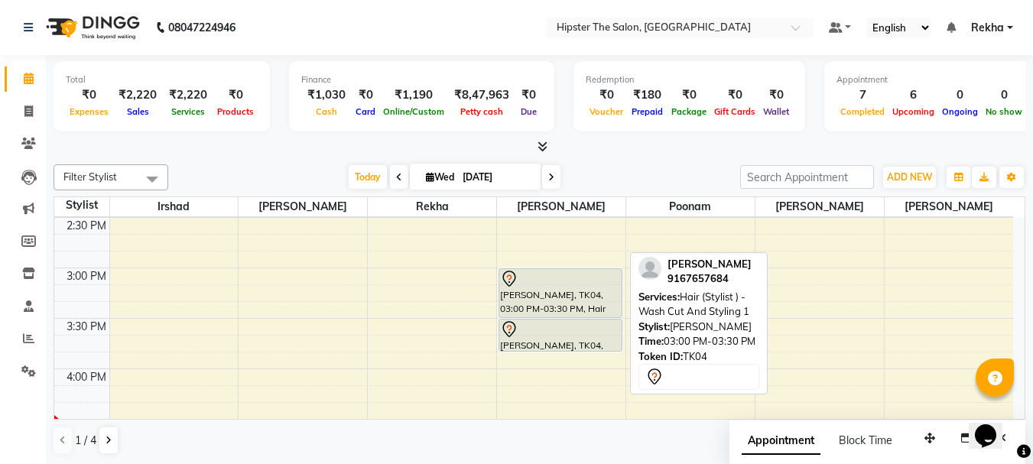
click at [574, 301] on div "[PERSON_NAME], TK04, 03:00 PM-03:30 PM, Hair (Stylist ) - Wash Cut And Styling 1" at bounding box center [560, 293] width 122 height 48
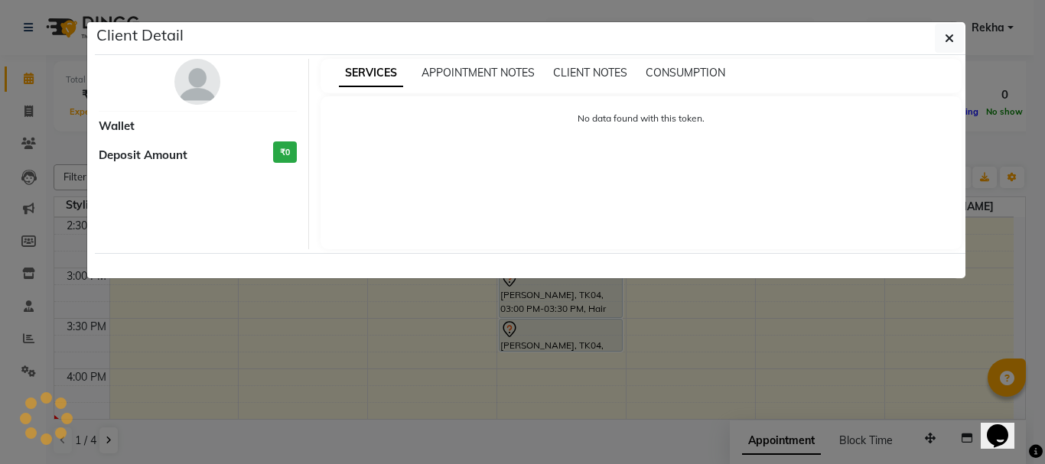
select select "7"
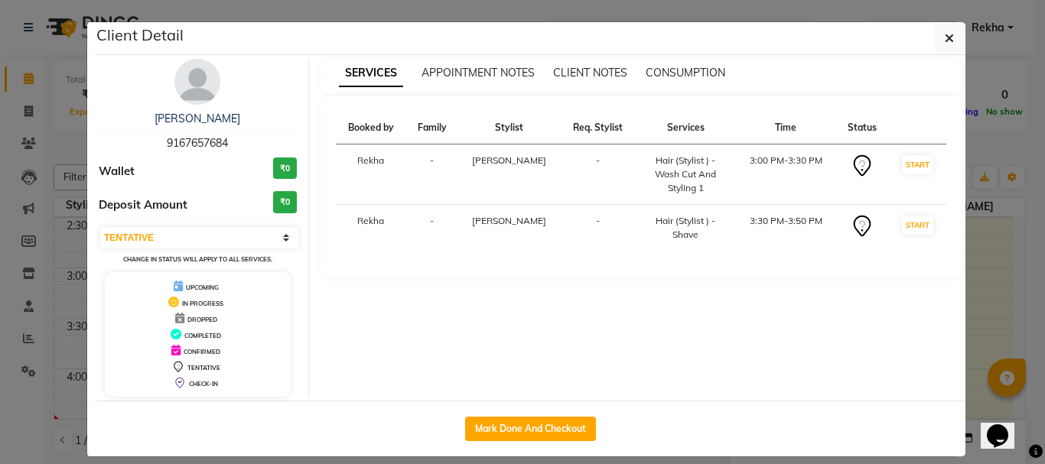
drag, startPoint x: 574, startPoint y: 301, endPoint x: 482, endPoint y: 408, distance: 141.5
click at [482, 408] on div "Client Detail [PERSON_NAME] 9167657684 Wallet ₹0 Deposit Amount ₹0 Select IN SE…" at bounding box center [530, 239] width 870 height 434
click at [490, 429] on button "Mark Done And Checkout" at bounding box center [530, 429] width 131 height 24
select select "service"
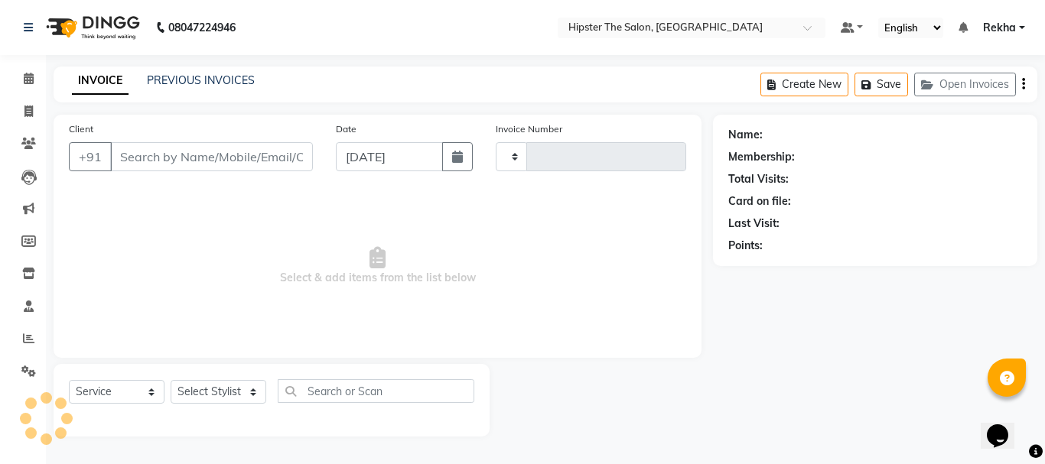
type input "9167657684"
select select "32401"
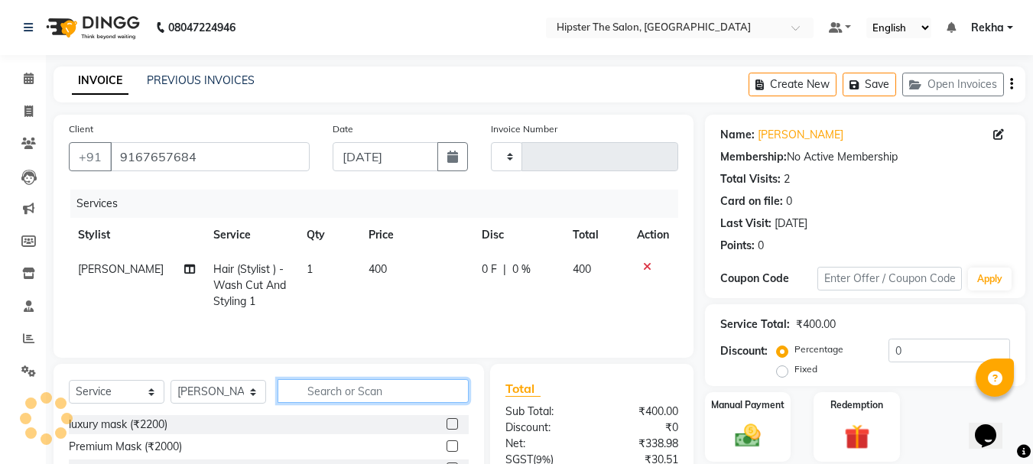
click at [330, 399] on input "text" at bounding box center [373, 391] width 191 height 24
type input "sha"
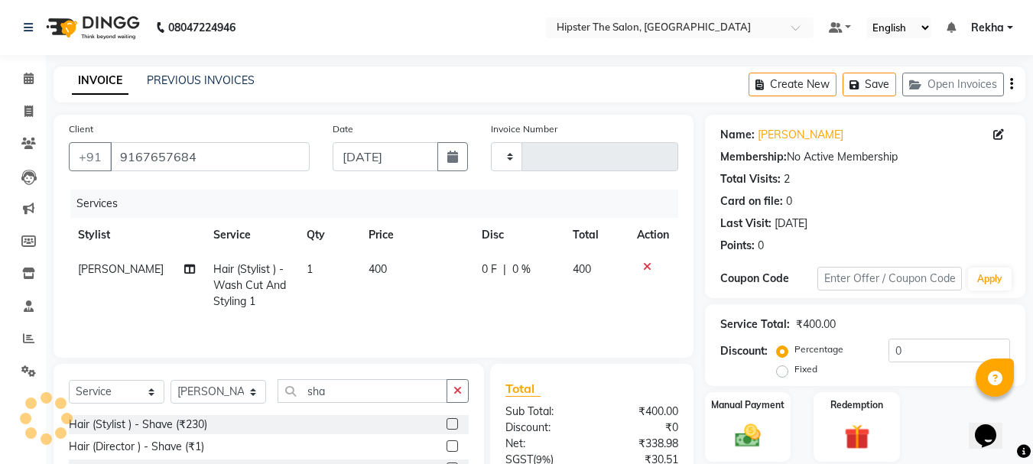
click at [453, 423] on label at bounding box center [452, 423] width 11 height 11
click at [453, 423] on input "checkbox" at bounding box center [452, 425] width 10 height 10
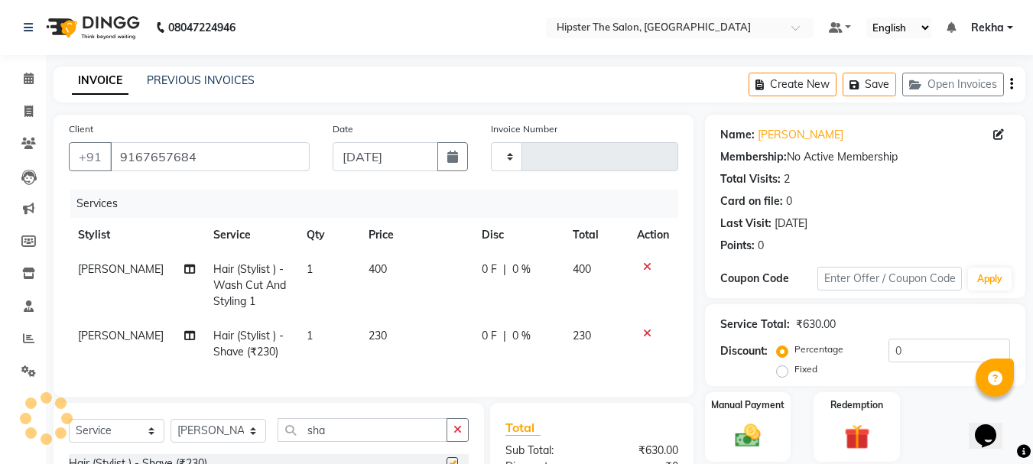
checkbox input "false"
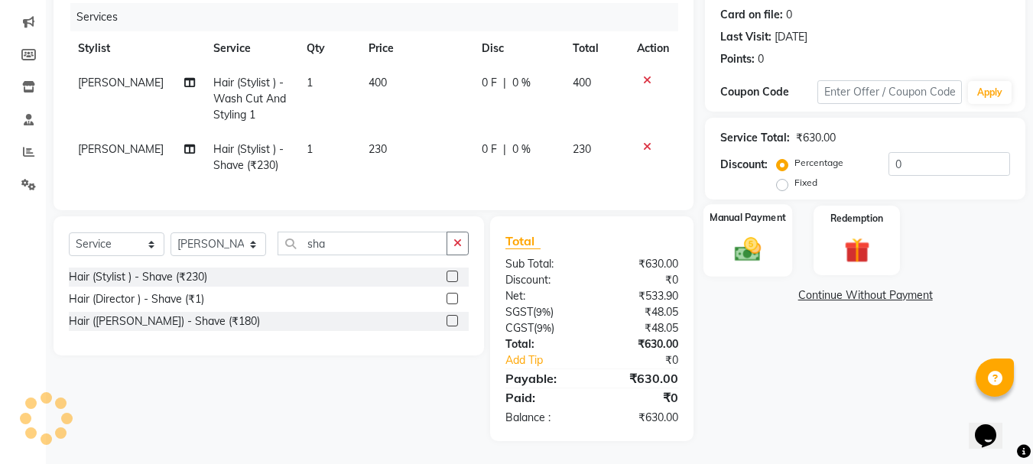
type input "2646"
select select "5125"
click at [740, 244] on img at bounding box center [747, 249] width 43 height 31
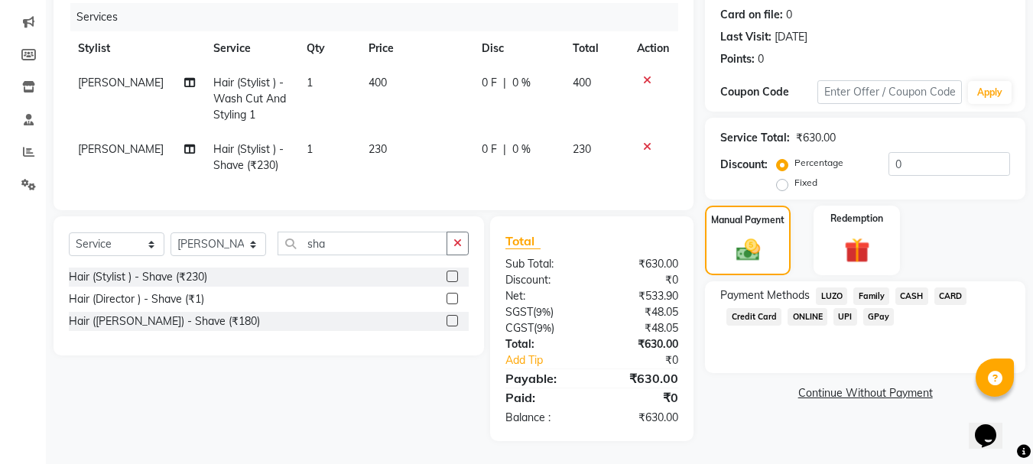
click at [911, 288] on span "CASH" at bounding box center [911, 297] width 33 height 18
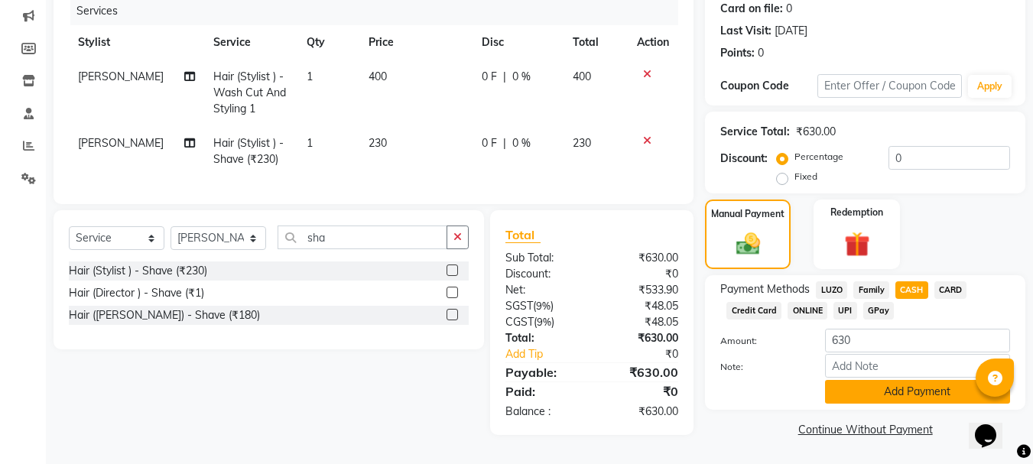
click at [886, 386] on button "Add Payment" at bounding box center [917, 392] width 185 height 24
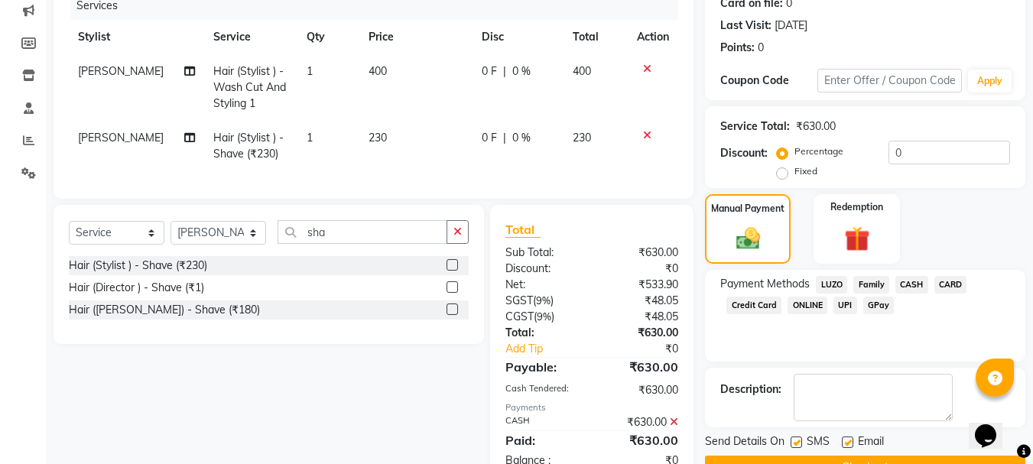
scroll to position [252, 0]
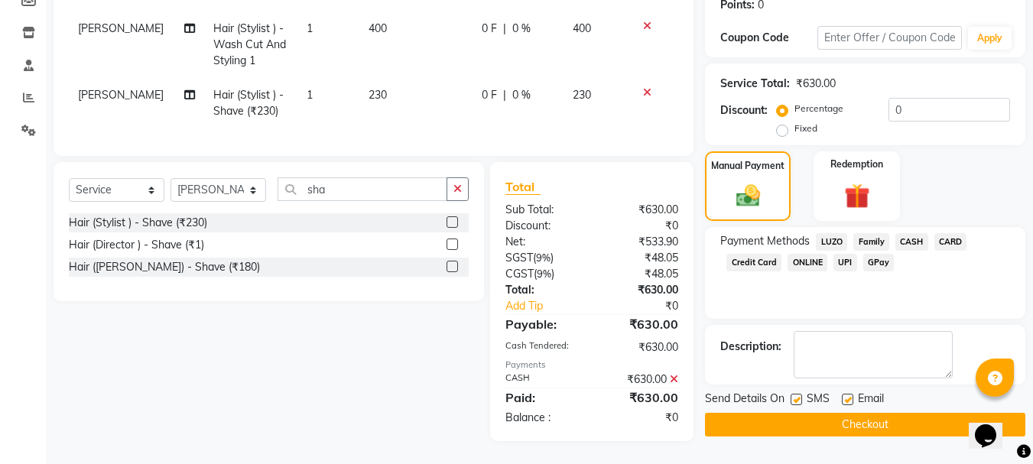
click at [799, 413] on button "Checkout" at bounding box center [865, 425] width 320 height 24
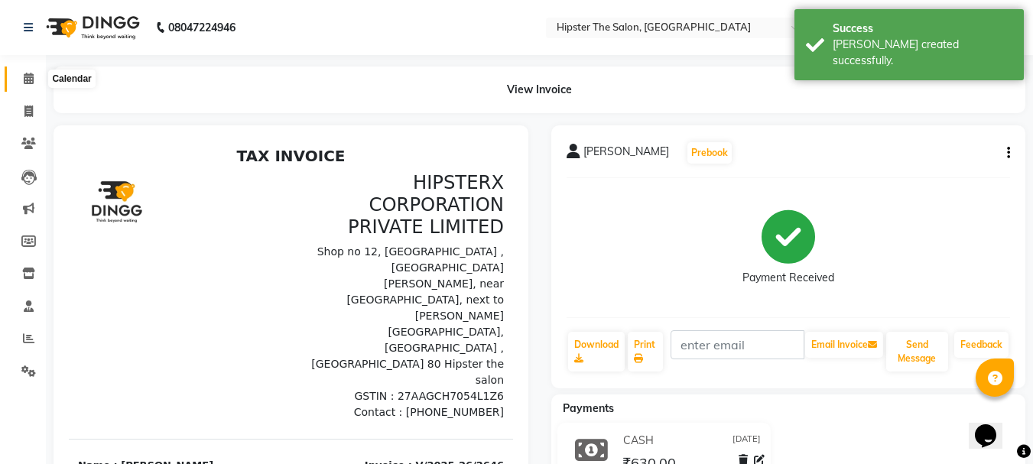
click at [34, 79] on span at bounding box center [28, 79] width 27 height 18
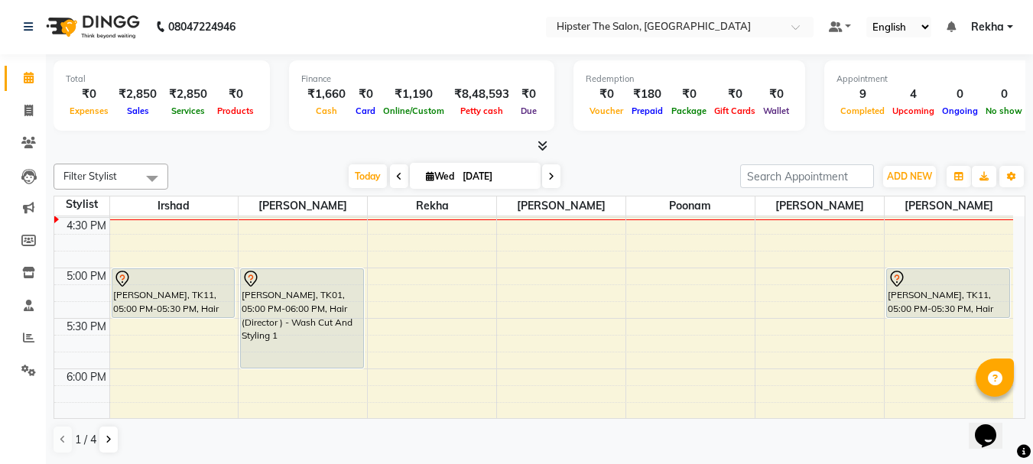
scroll to position [882, 0]
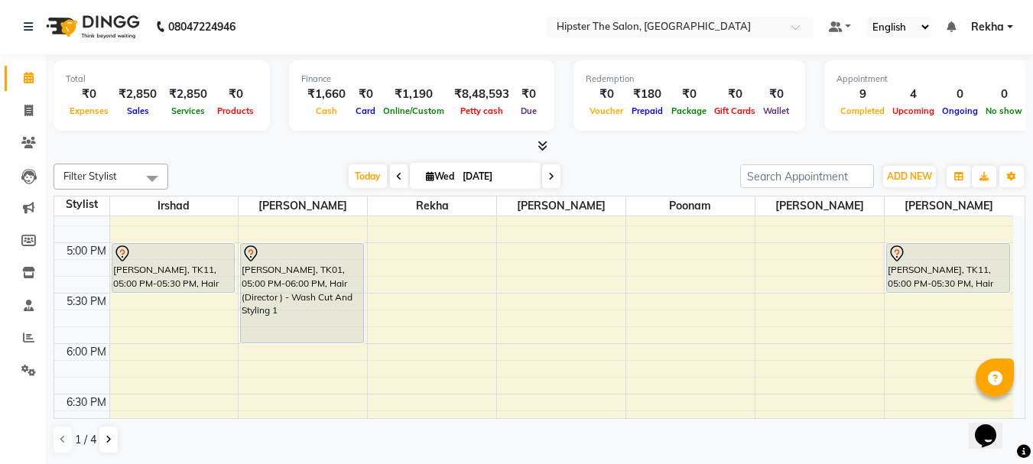
click at [245, 349] on div "8:00 AM 8:30 AM 9:00 AM 9:30 AM 10:00 AM 10:30 AM 11:00 AM 11:30 AM 12:00 PM 12…" at bounding box center [533, 91] width 959 height 1513
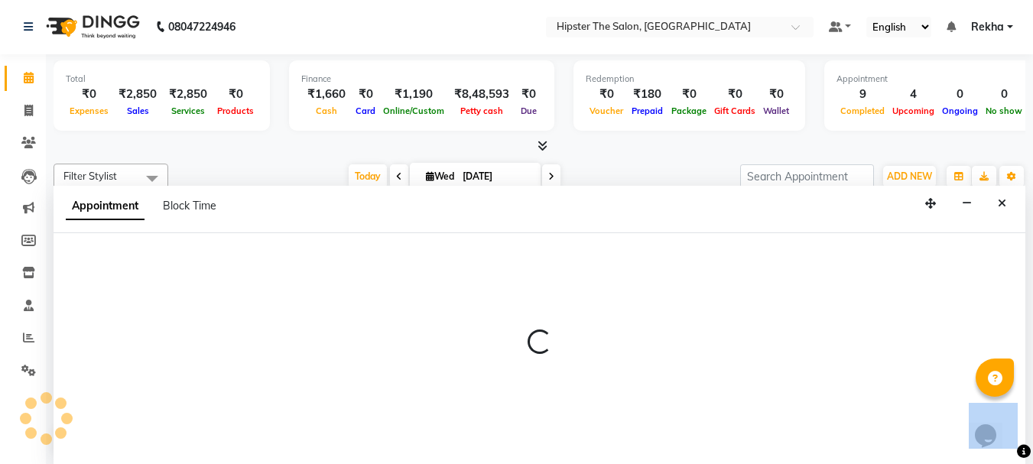
select select "32384"
select select "tentative"
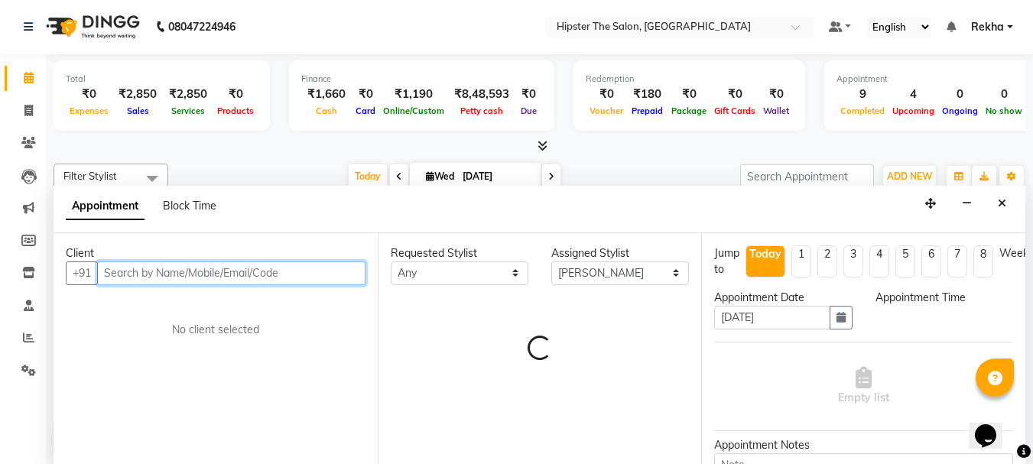
select select "1080"
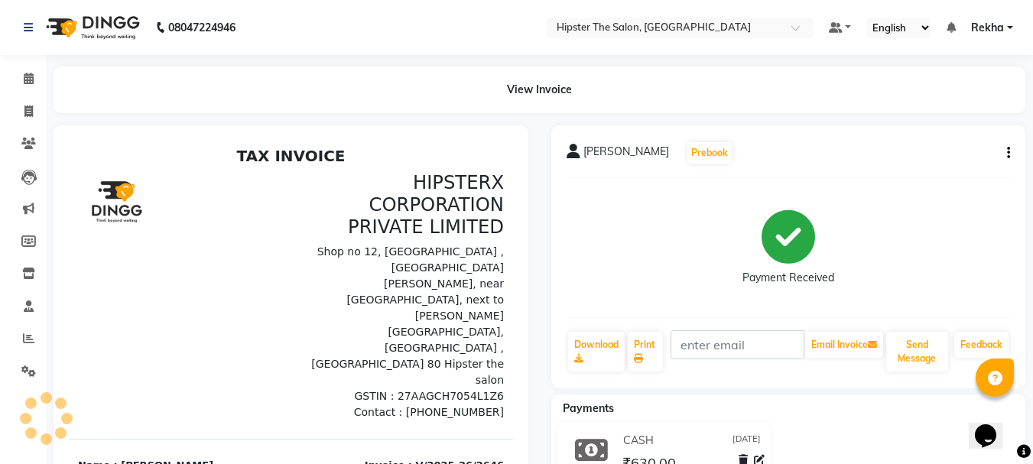
select select "service"
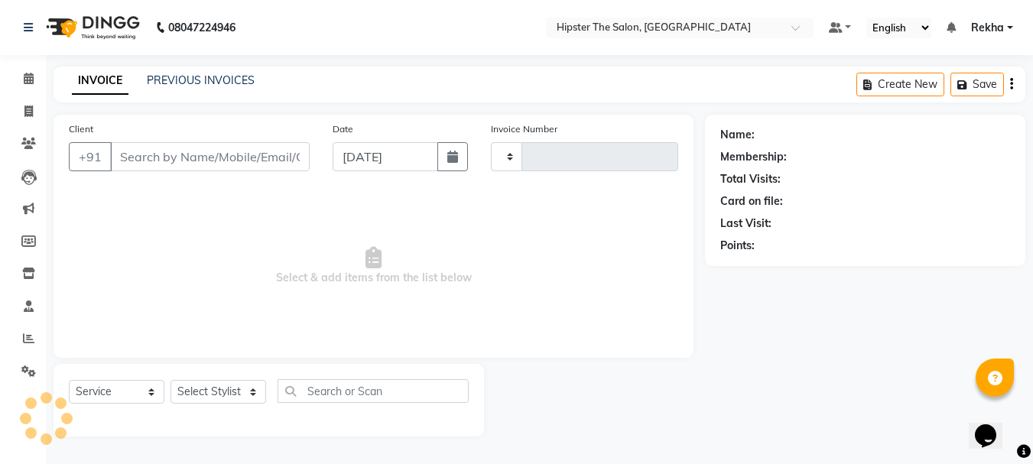
type input "2647"
select select "5125"
click at [34, 27] on link at bounding box center [31, 27] width 15 height 43
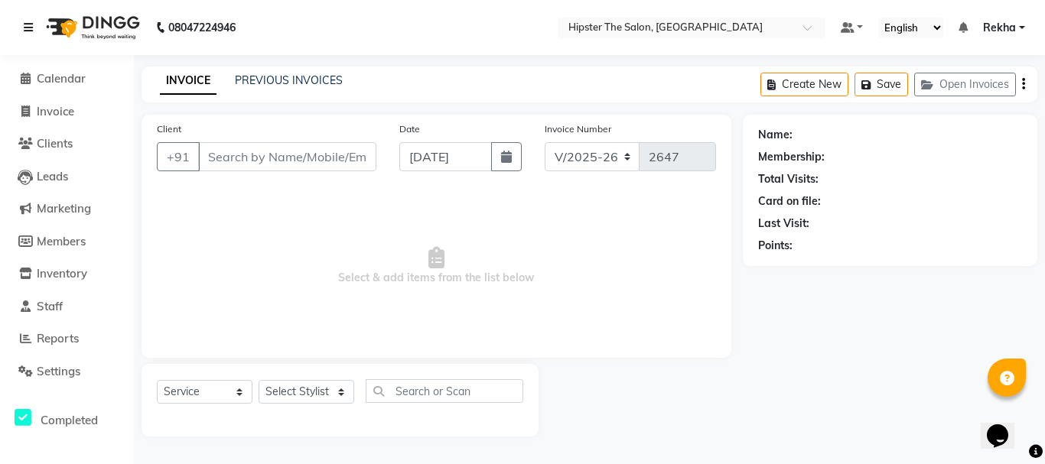
type input "9167657684"
select select "32401"
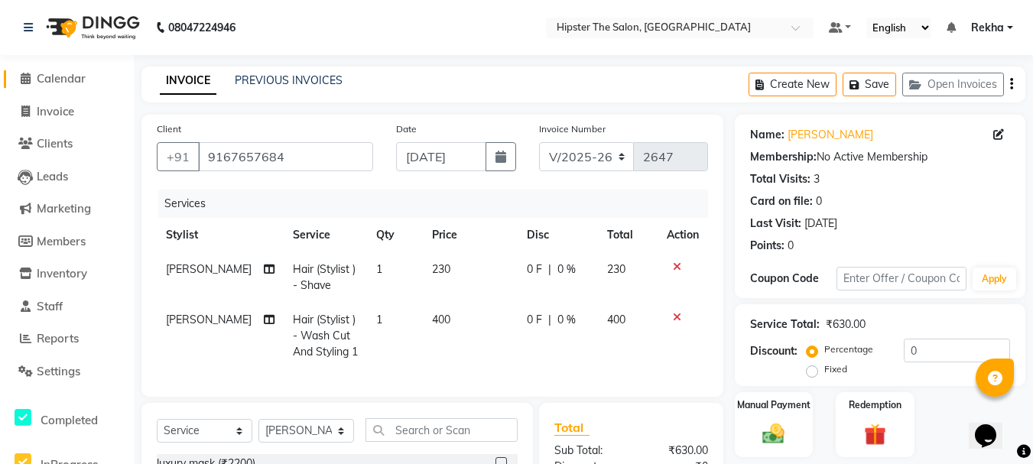
click at [32, 78] on span at bounding box center [25, 79] width 23 height 18
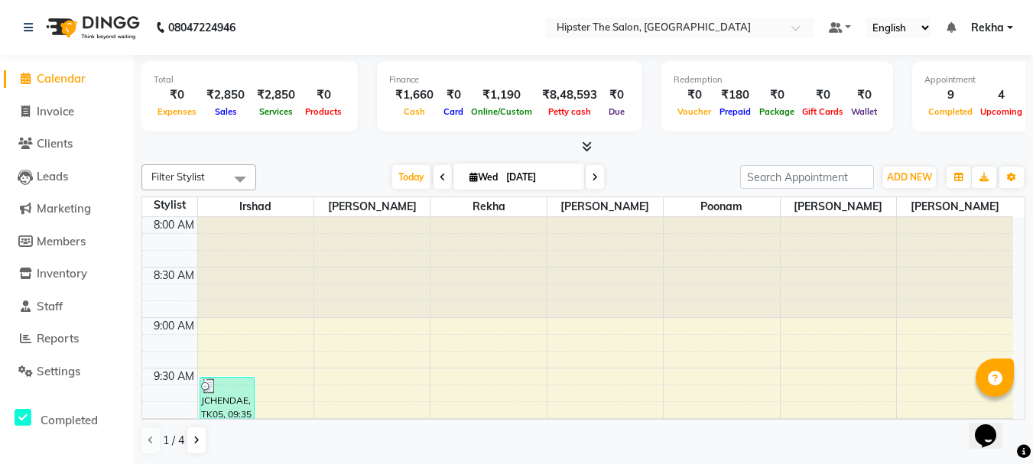
click at [531, 301] on div at bounding box center [488, 267] width 115 height 101
click at [527, 303] on div at bounding box center [488, 267] width 115 height 101
click at [525, 306] on div at bounding box center [488, 267] width 115 height 101
click at [525, 304] on div at bounding box center [488, 267] width 115 height 101
click at [525, 295] on div at bounding box center [488, 267] width 115 height 101
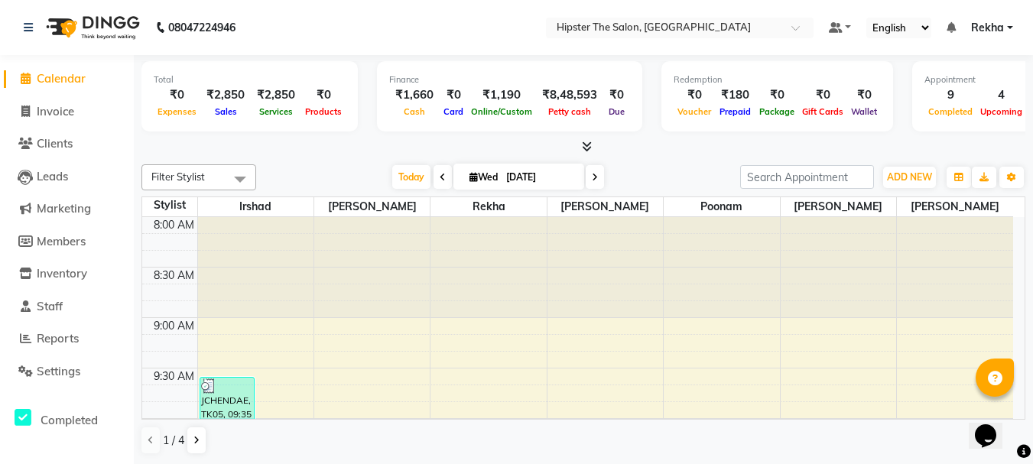
click at [524, 293] on div at bounding box center [488, 267] width 115 height 101
click at [26, 25] on icon at bounding box center [28, 27] width 9 height 11
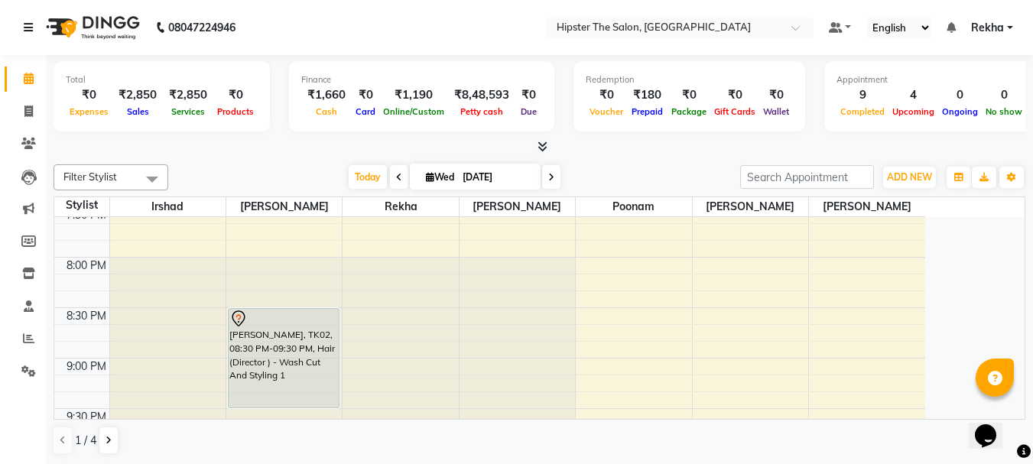
scroll to position [1179, 0]
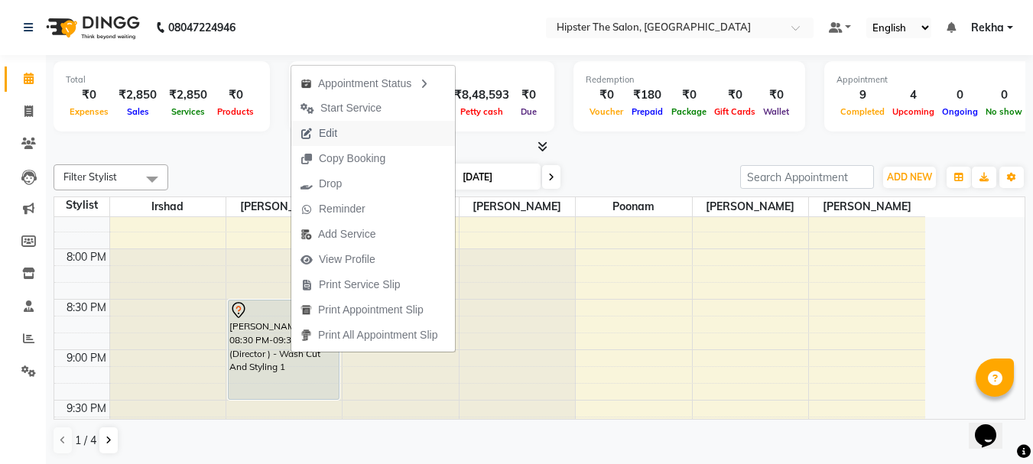
click at [317, 128] on span "Edit" at bounding box center [318, 133] width 55 height 25
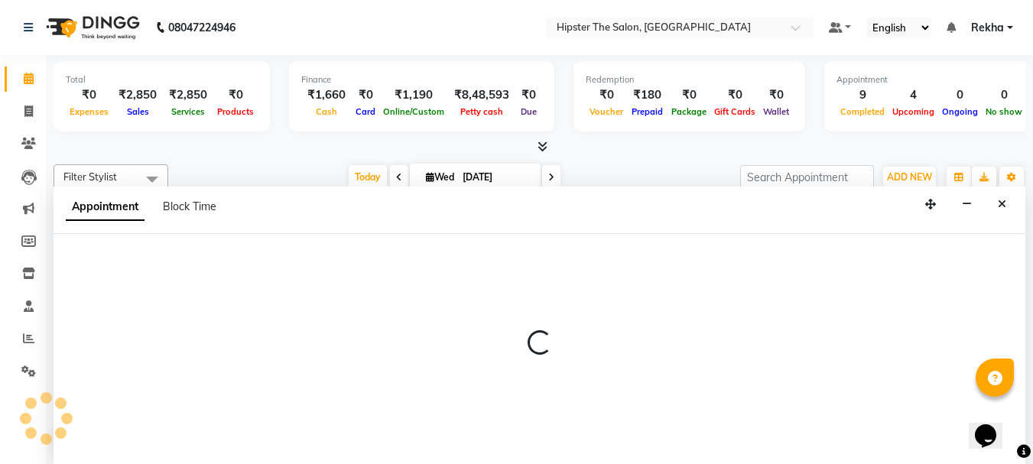
scroll to position [1, 0]
select select "tentative"
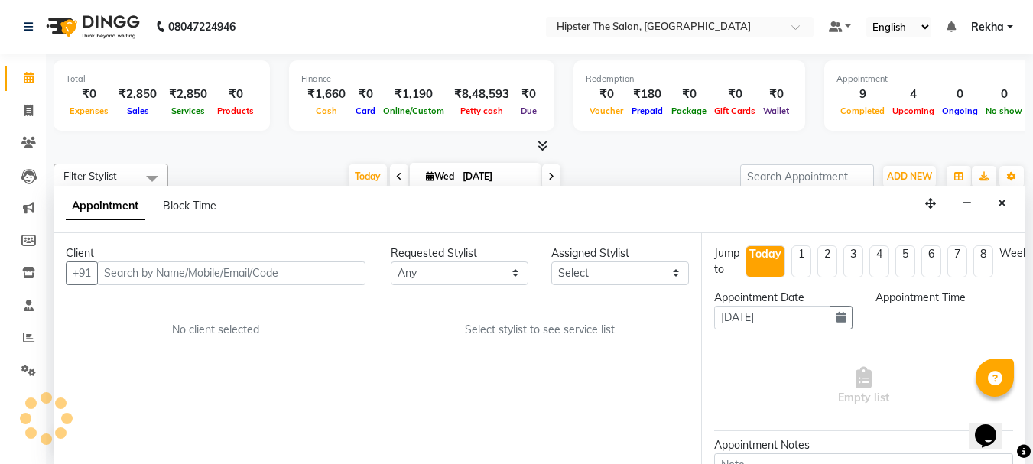
select select "32384"
select select "1230"
select select "2262"
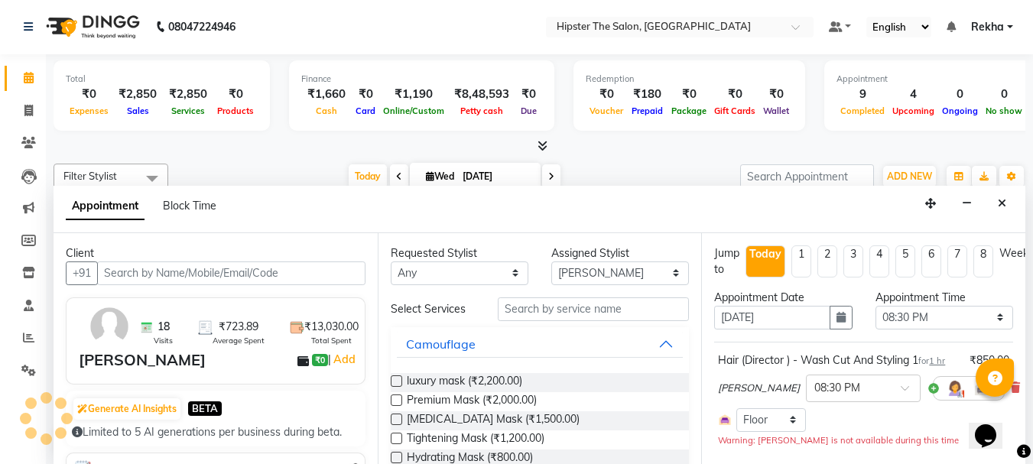
scroll to position [808, 0]
click at [830, 317] on button "button" at bounding box center [841, 318] width 23 height 24
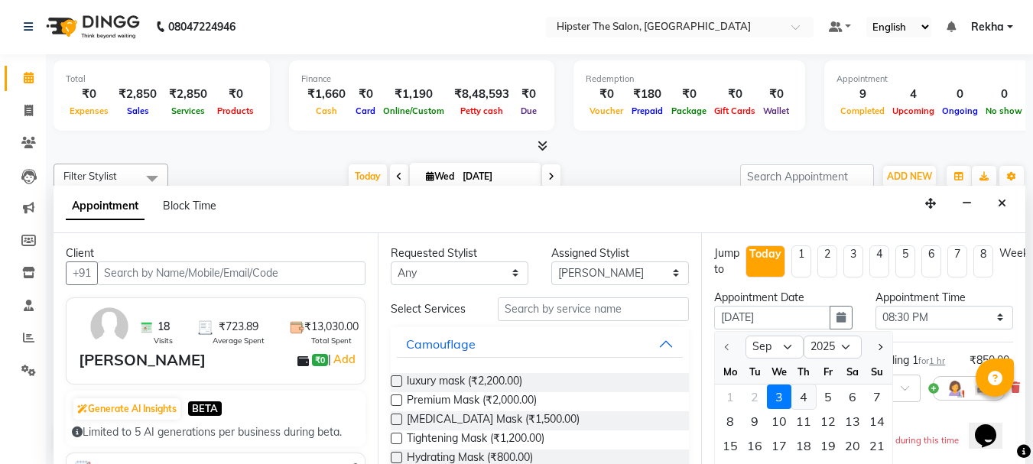
click at [804, 391] on div "4" at bounding box center [803, 397] width 24 height 24
type input "[DATE]"
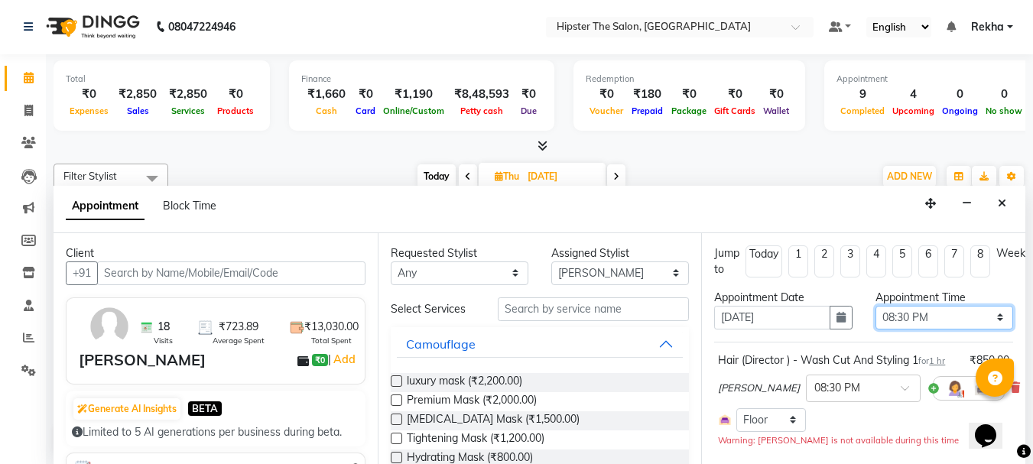
click at [900, 314] on select "Select 09:00 AM 09:15 AM 09:30 AM 09:45 AM 10:00 AM 10:15 AM 10:30 AM 10:45 AM …" at bounding box center [945, 318] width 138 height 24
select select "660"
click at [876, 306] on select "Select 09:00 AM 09:15 AM 09:30 AM 09:45 AM 10:00 AM 10:15 AM 10:30 AM 10:45 AM …" at bounding box center [945, 318] width 138 height 24
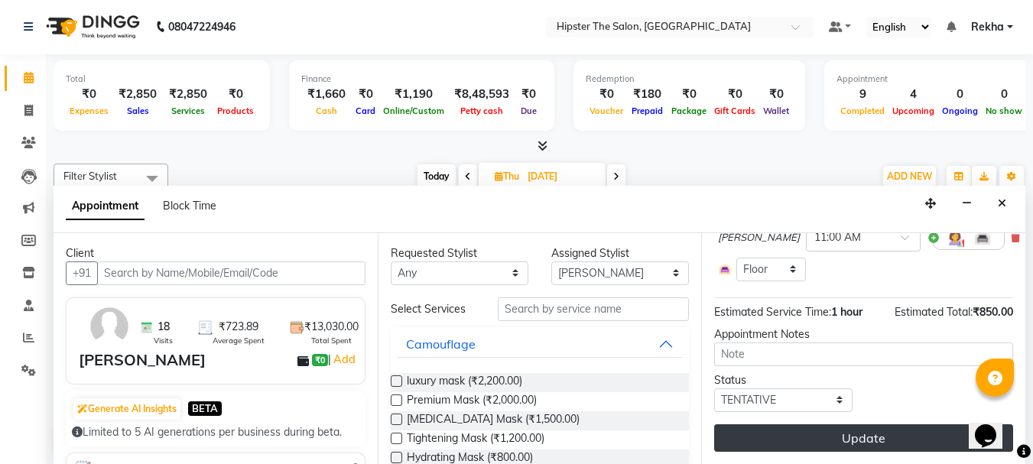
click at [805, 429] on button "Update" at bounding box center [863, 438] width 299 height 28
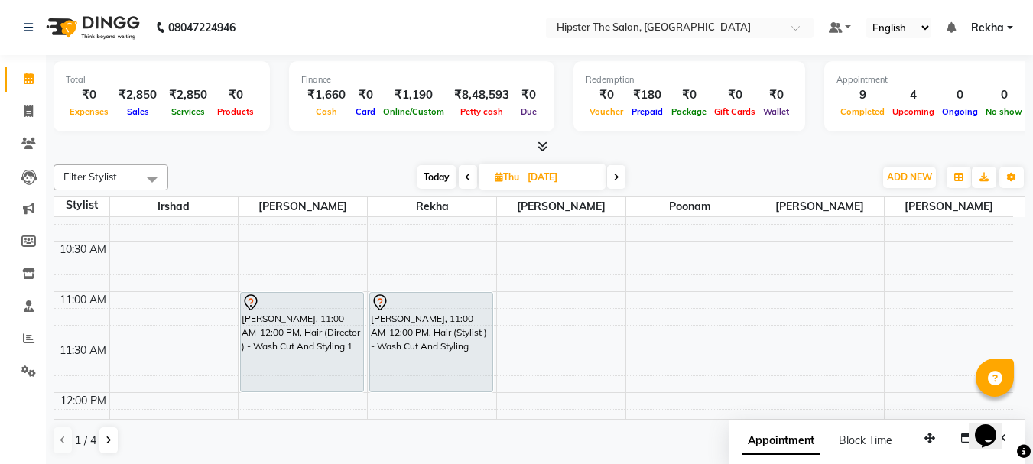
scroll to position [336, 0]
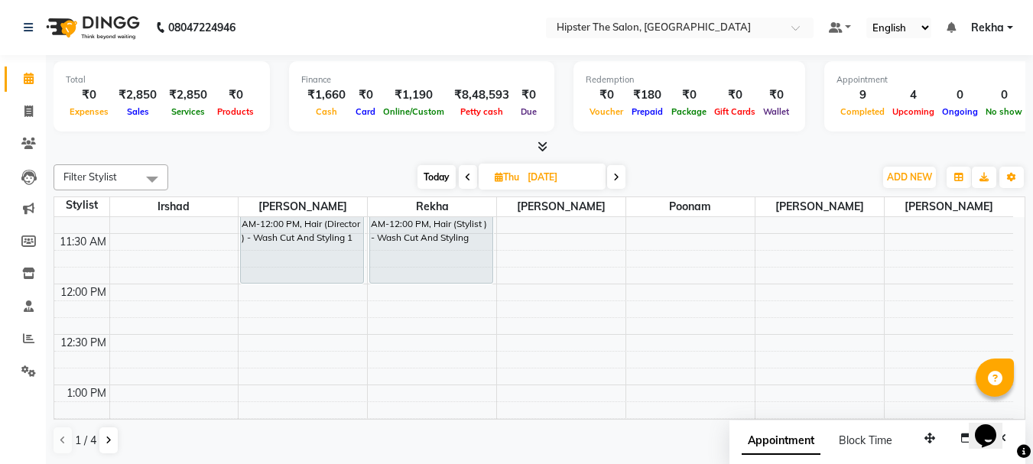
click at [432, 173] on span "Today" at bounding box center [437, 177] width 38 height 24
type input "[DATE]"
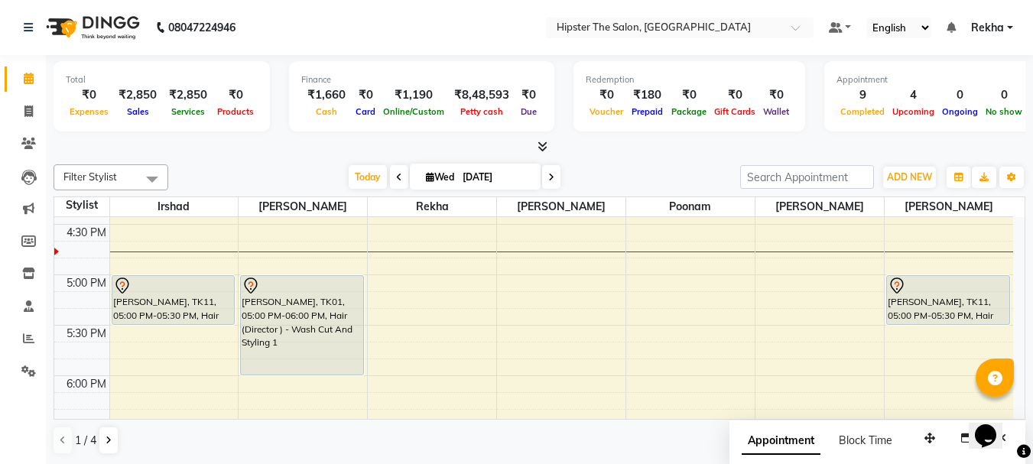
scroll to position [882, 0]
